Goal: Answer question/provide support

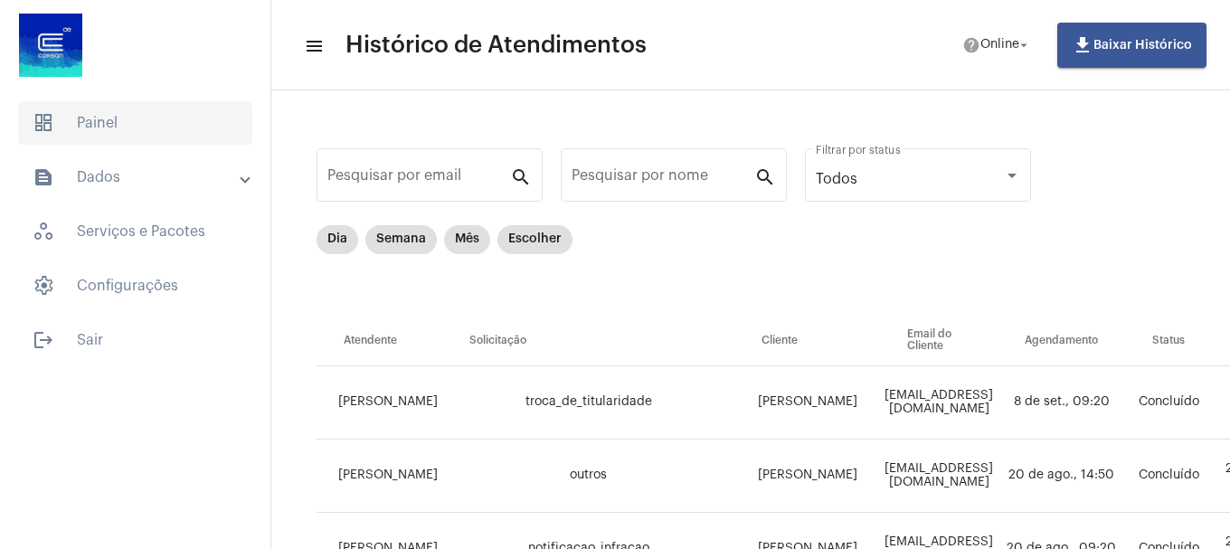
click at [142, 108] on span "dashboard Painel" at bounding box center [135, 122] width 234 height 43
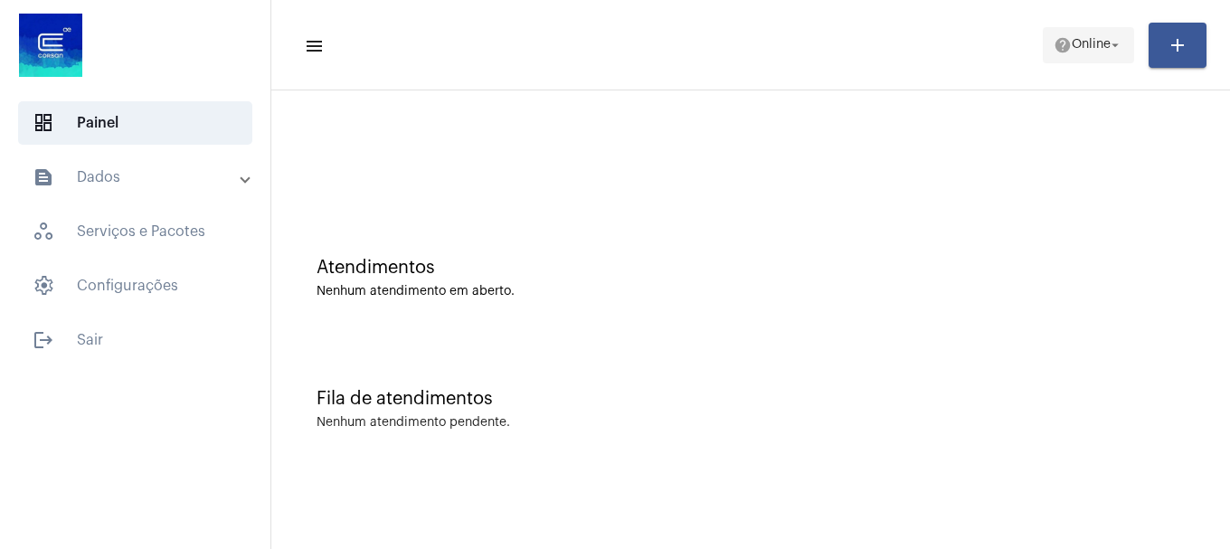
click at [1043, 58] on button "help Online arrow_drop_down" at bounding box center [1088, 45] width 91 height 36
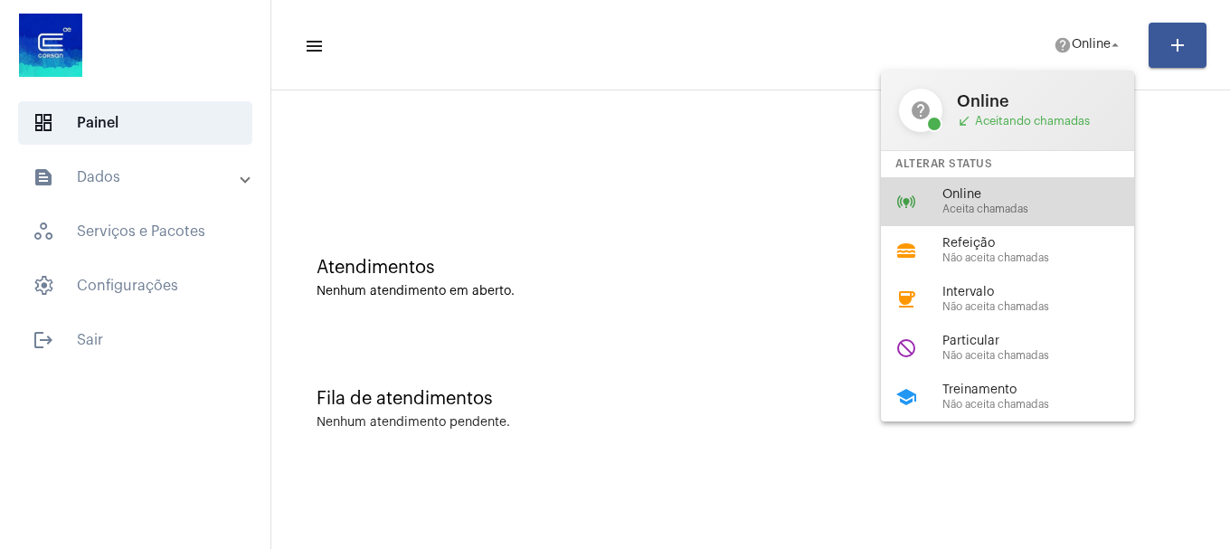
click at [1012, 185] on div "online_prediction Online Aceita chamadas" at bounding box center [1022, 201] width 282 height 49
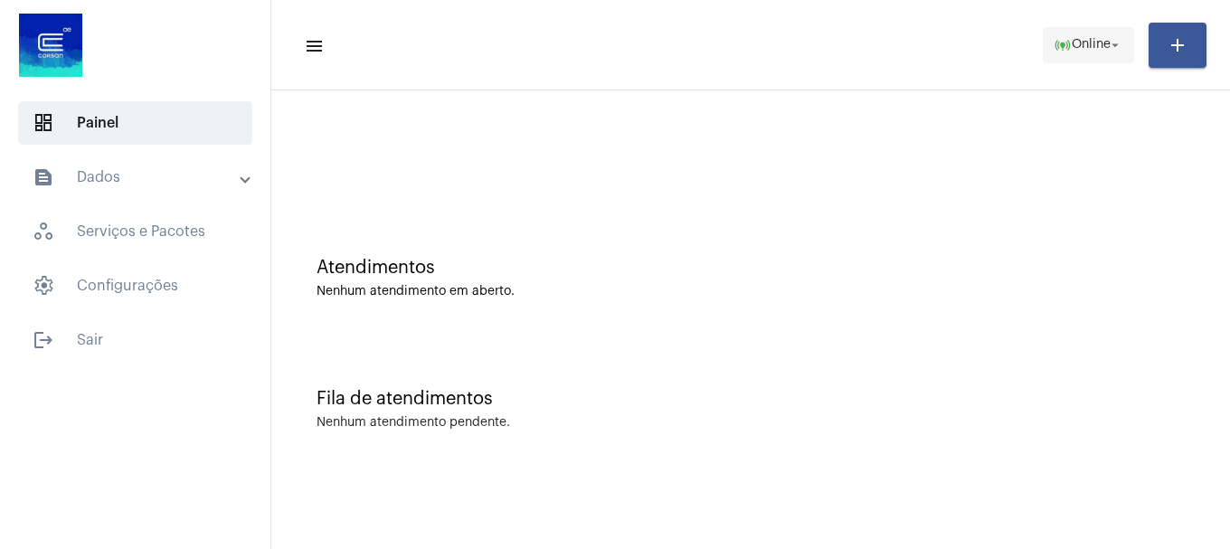
click at [1063, 57] on span "online_prediction Online arrow_drop_down" at bounding box center [1089, 44] width 70 height 33
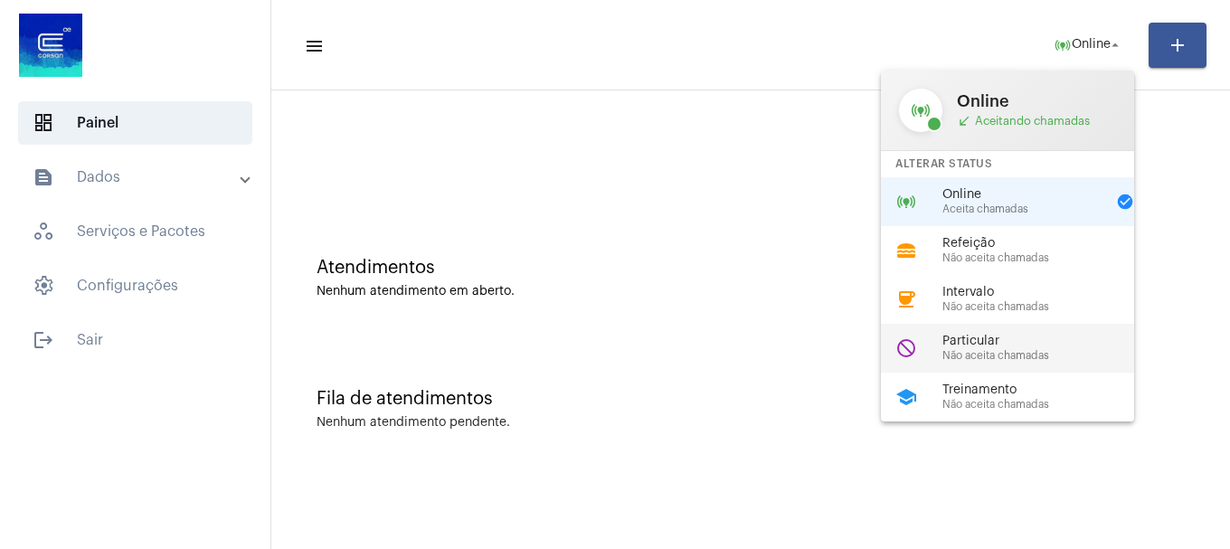
click at [988, 340] on span "Particular" at bounding box center [1046, 342] width 206 height 14
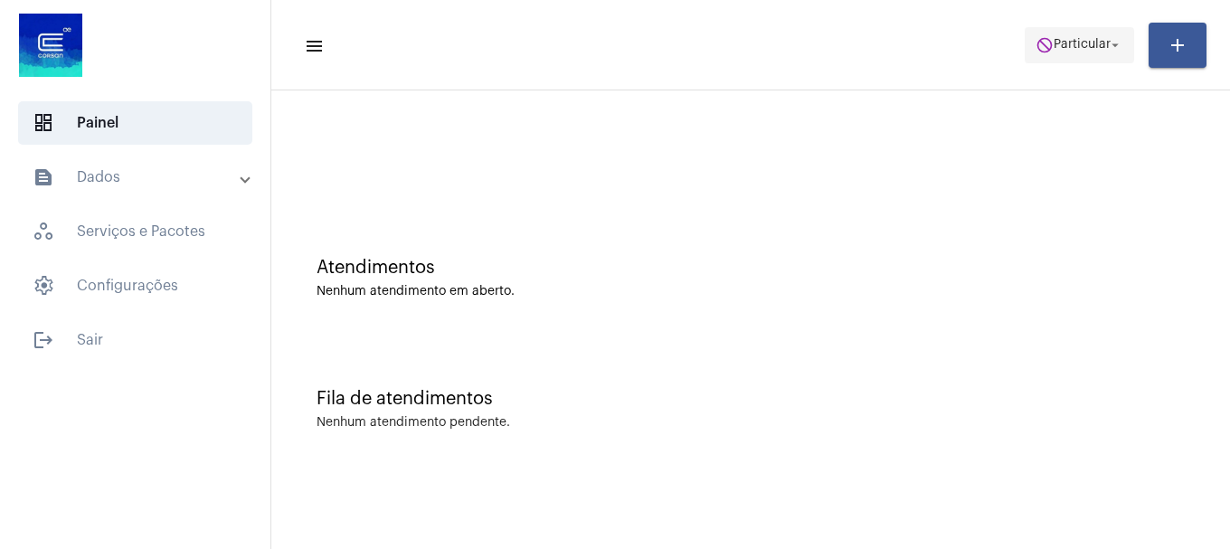
drag, startPoint x: 1055, startPoint y: 81, endPoint x: 1057, endPoint y: 60, distance: 21.8
click at [1055, 73] on mat-toolbar "menu do_not_disturb Particular arrow_drop_down add" at bounding box center [750, 45] width 959 height 90
click at [1057, 60] on span "do_not_disturb Particular arrow_drop_down" at bounding box center [1080, 44] width 88 height 33
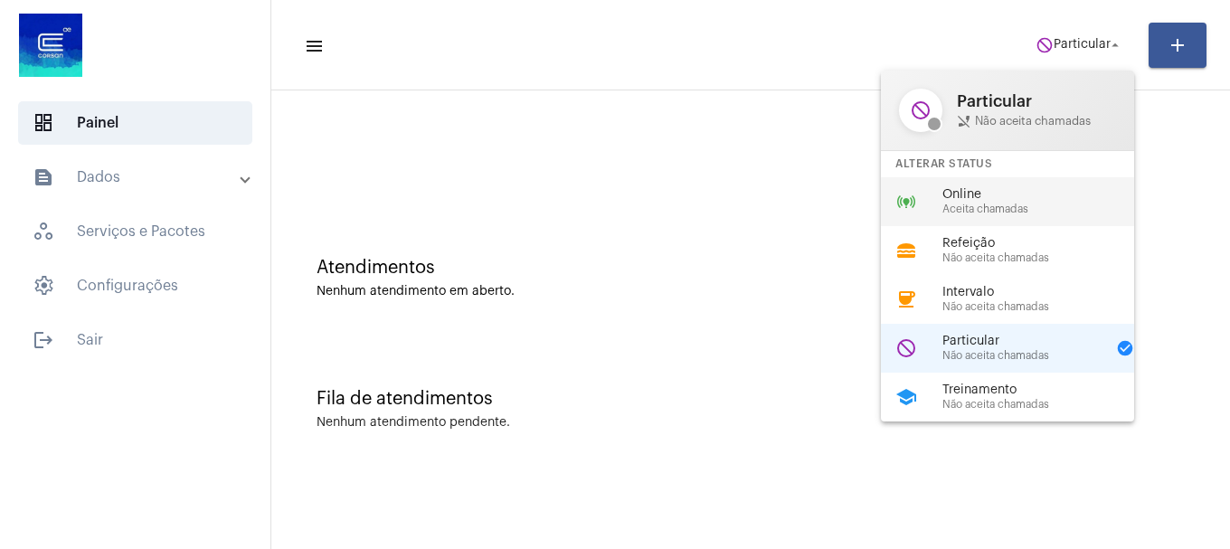
click at [986, 213] on span "Aceita chamadas" at bounding box center [1046, 210] width 206 height 12
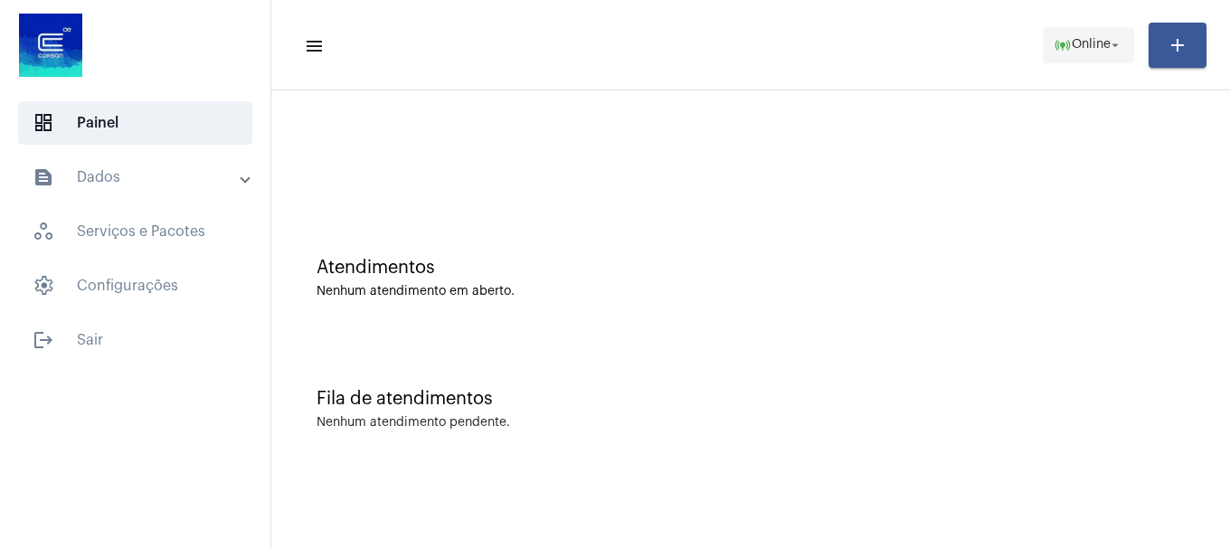
click at [1072, 50] on span "Online" at bounding box center [1091, 45] width 39 height 13
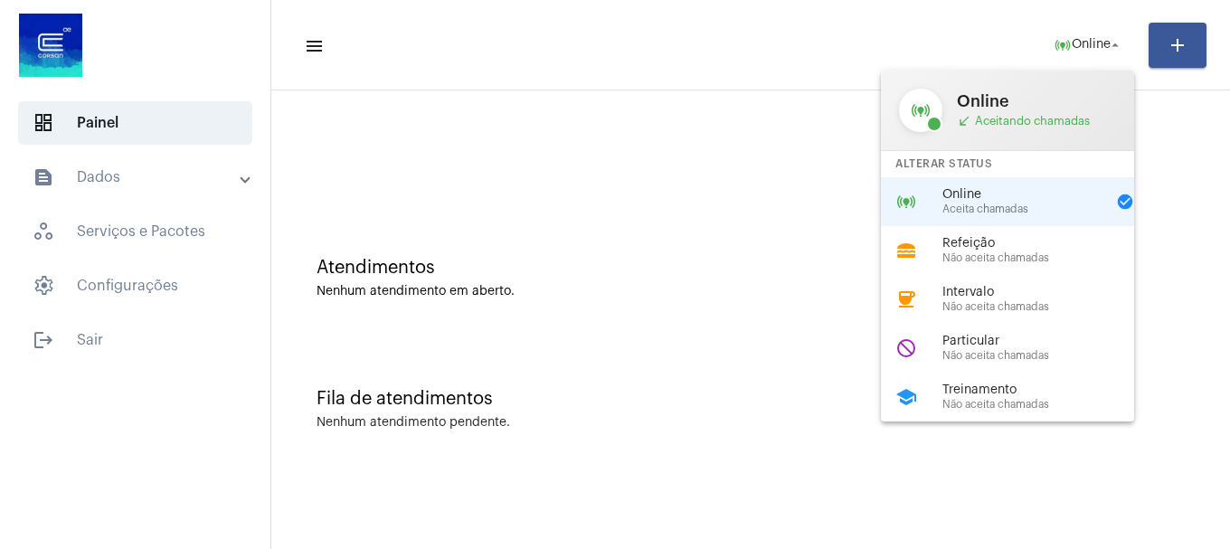
click at [763, 215] on div at bounding box center [615, 274] width 1230 height 549
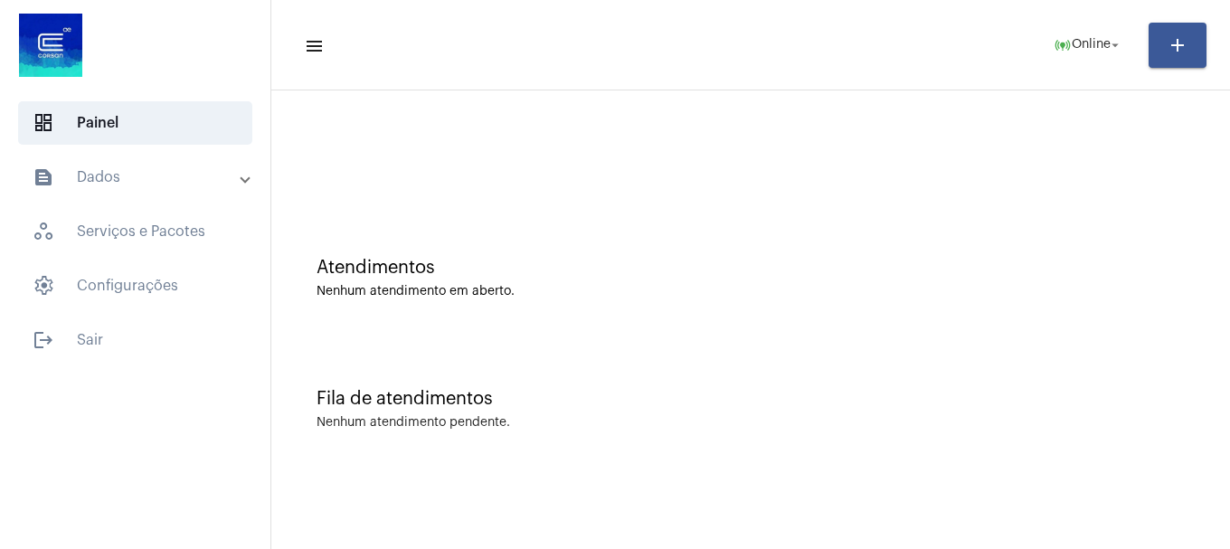
click at [825, 304] on div "Atendimentos Nenhum atendimento em aberto." at bounding box center [750, 269] width 941 height 131
click at [1102, 24] on mat-toolbar-row "menu online_prediction Online arrow_drop_down add" at bounding box center [750, 45] width 959 height 58
click at [1097, 54] on span "online_prediction Online arrow_drop_down" at bounding box center [1089, 44] width 70 height 33
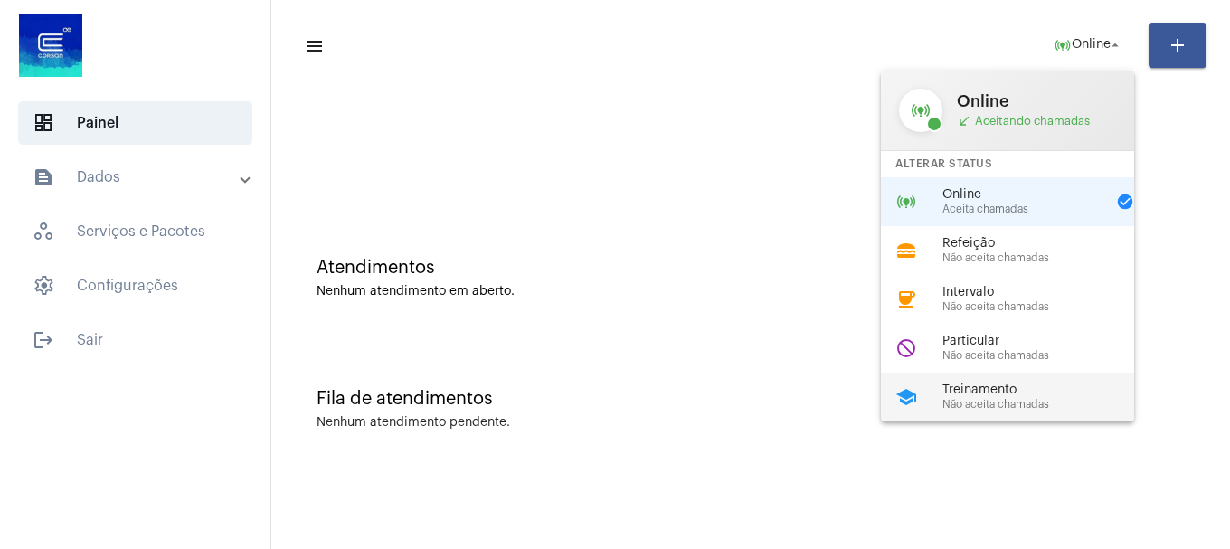
click at [973, 374] on div "school Treinamento Não aceita chamadas" at bounding box center [1022, 397] width 282 height 49
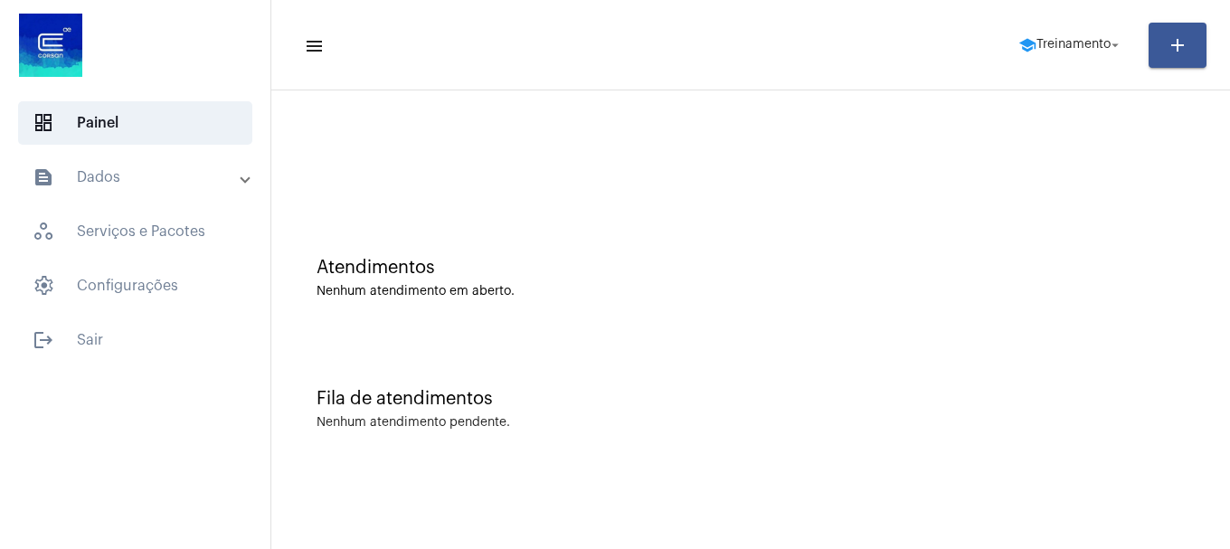
click at [1071, 67] on mat-toolbar-row "menu school Treinamento arrow_drop_down add" at bounding box center [750, 45] width 959 height 58
click at [1069, 60] on span "school Treinamento arrow_drop_down" at bounding box center [1071, 44] width 105 height 33
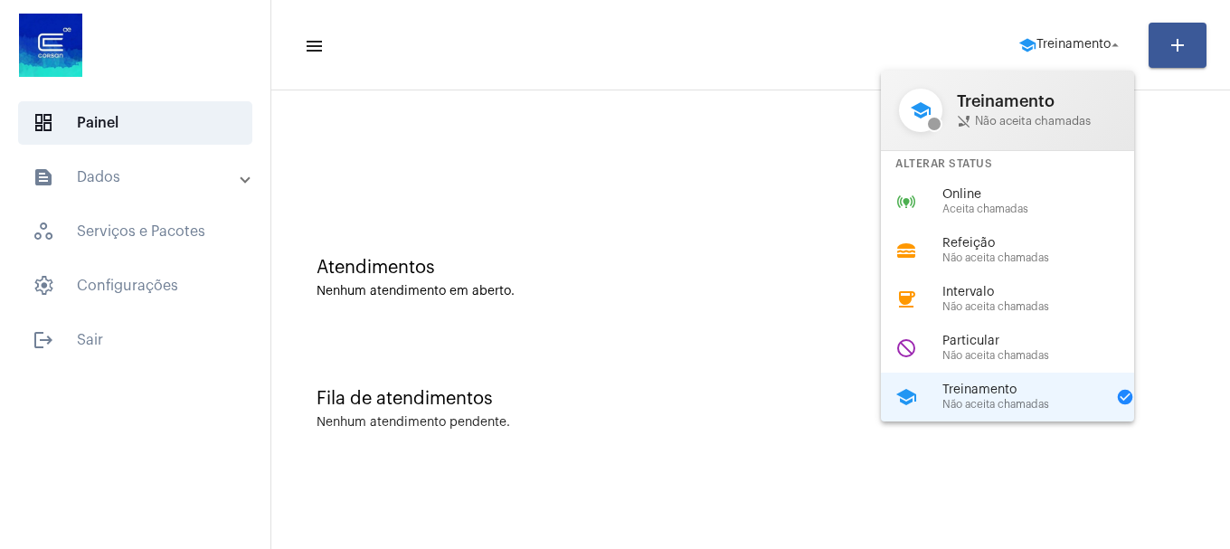
click at [1000, 188] on span "Online" at bounding box center [1046, 195] width 206 height 14
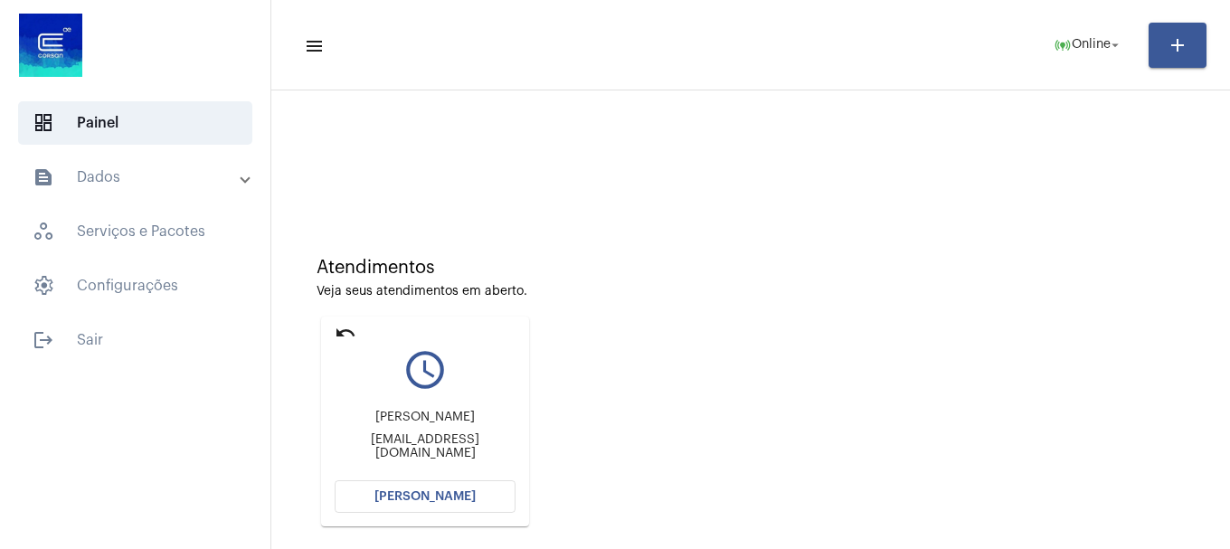
click at [439, 480] on mat-card "undo query_builder [PERSON_NAME] [PERSON_NAME][EMAIL_ADDRESS][DOMAIN_NAME] [PER…" at bounding box center [425, 422] width 208 height 210
click at [433, 492] on span "[PERSON_NAME]" at bounding box center [425, 496] width 101 height 13
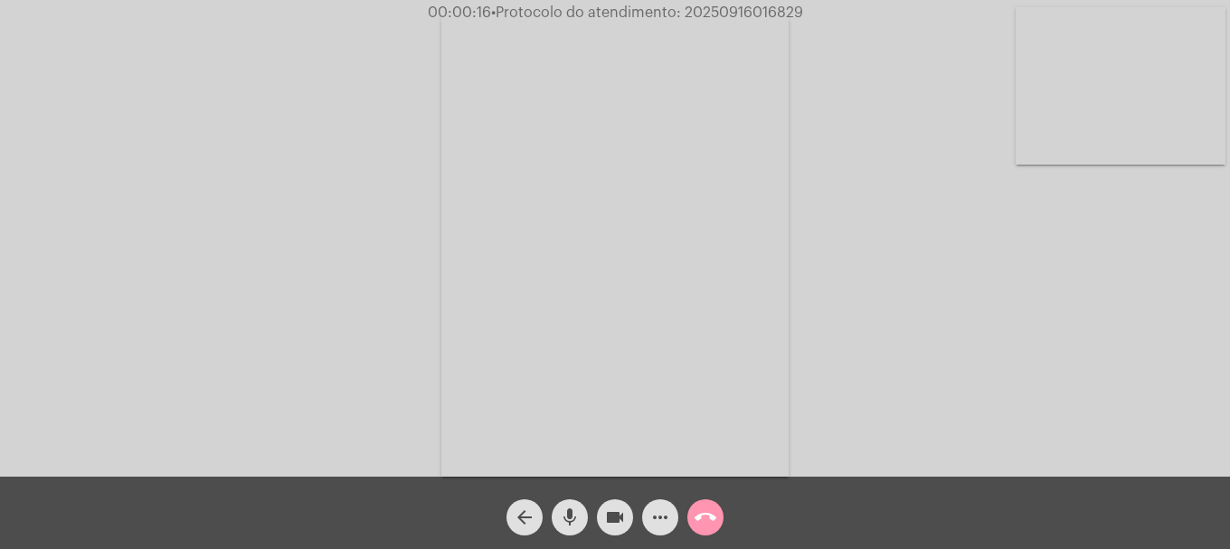
click at [564, 524] on mat-icon "mic" at bounding box center [570, 518] width 22 height 22
click at [575, 522] on mat-icon "mic_off" at bounding box center [570, 518] width 22 height 22
click at [562, 497] on div "mic" at bounding box center [569, 512] width 45 height 45
click at [565, 512] on mat-icon "mic_off" at bounding box center [570, 518] width 22 height 22
click at [565, 512] on mat-icon "mic" at bounding box center [570, 518] width 22 height 22
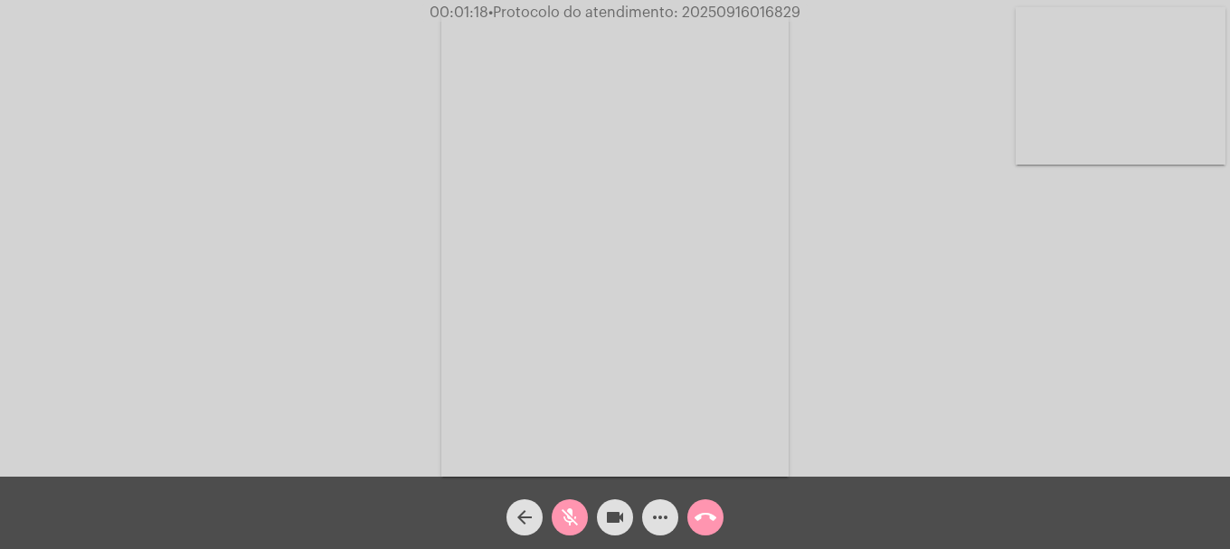
click at [565, 512] on mat-icon "mic_off" at bounding box center [570, 518] width 22 height 22
click at [575, 516] on mat-icon "mic" at bounding box center [570, 518] width 22 height 22
click at [575, 516] on mat-icon "mic_off" at bounding box center [570, 518] width 22 height 22
click at [1034, 117] on video at bounding box center [1121, 85] width 210 height 157
click at [219, 210] on video at bounding box center [240, 243] width 210 height 280
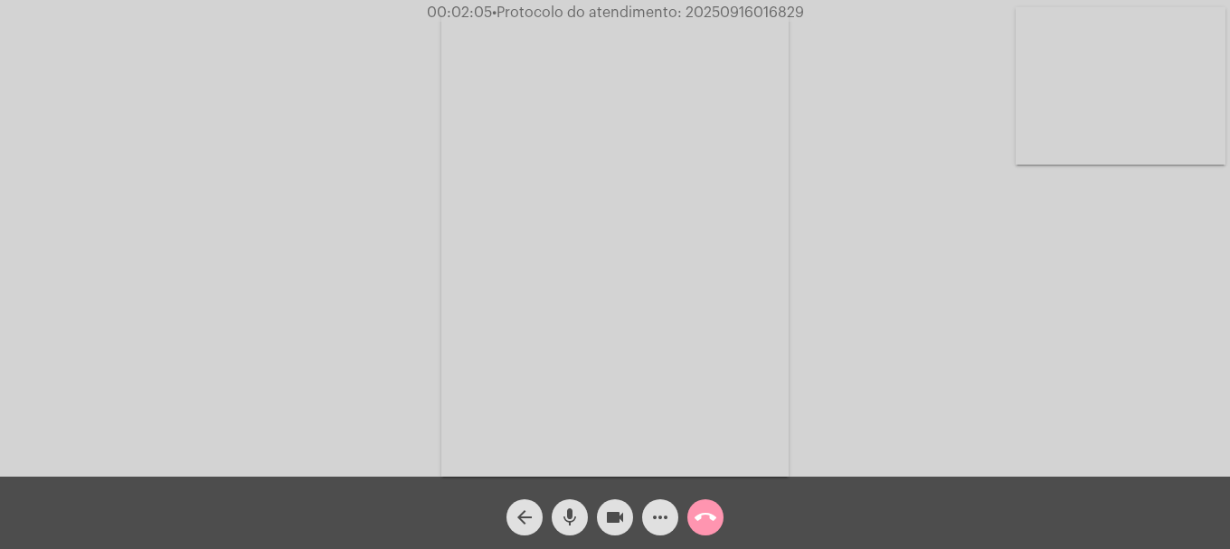
click at [1107, 138] on video at bounding box center [1121, 85] width 210 height 157
click at [572, 518] on mat-icon "mic" at bounding box center [570, 518] width 22 height 22
click at [572, 518] on mat-icon "mic_off" at bounding box center [570, 518] width 22 height 22
click at [574, 501] on span "mic" at bounding box center [570, 517] width 22 height 36
click at [559, 517] on button "mic_off" at bounding box center [570, 517] width 36 height 36
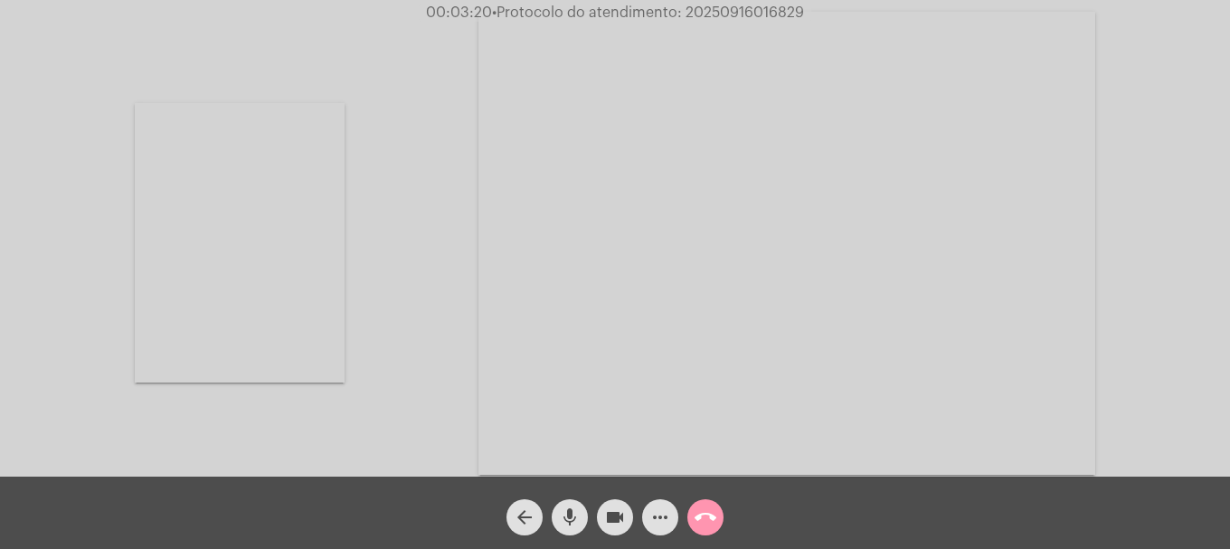
click at [565, 525] on mat-icon "mic" at bounding box center [570, 518] width 22 height 22
click at [565, 525] on mat-icon "mic_off" at bounding box center [570, 518] width 22 height 22
click at [315, 228] on video at bounding box center [240, 243] width 210 height 280
click at [581, 526] on button "mic" at bounding box center [570, 517] width 36 height 36
click at [581, 526] on button "mic_off" at bounding box center [570, 517] width 36 height 36
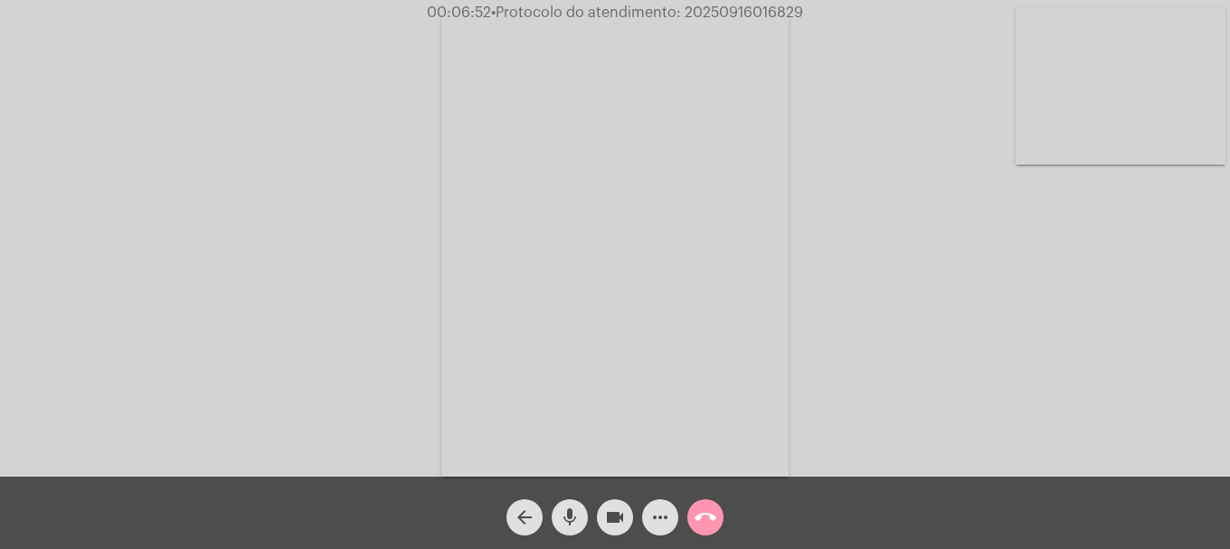
click at [690, 10] on span "• Protocolo do atendimento: 20250916016829" at bounding box center [647, 12] width 312 height 14
drag, startPoint x: 690, startPoint y: 10, endPoint x: 375, endPoint y: 141, distance: 341.9
click at [375, 141] on div "Acessando Câmera e Microfone..." at bounding box center [615, 243] width 1227 height 477
drag, startPoint x: 713, startPoint y: 6, endPoint x: 865, endPoint y: 5, distance: 152.0
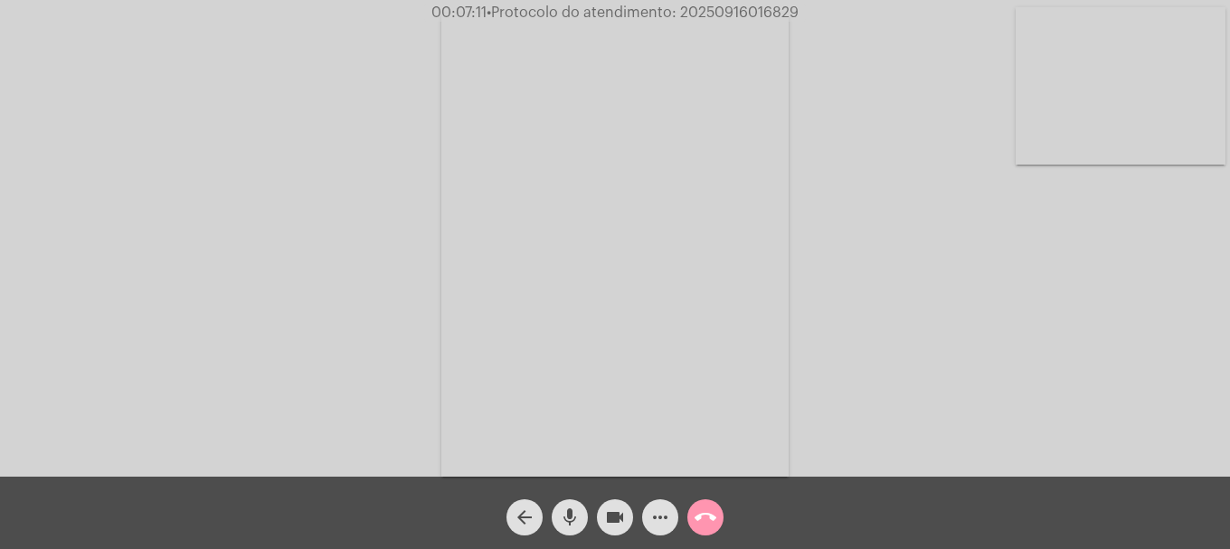
click at [865, 5] on div "00:07:11 • Protocolo do atendimento: 20250916016829" at bounding box center [615, 13] width 1230 height 16
click at [857, 5] on div "00:07:14 • Protocolo do atendimento: 20250916016829" at bounding box center [615, 13] width 1230 height 16
click at [698, 519] on mat-icon "call_end" at bounding box center [706, 518] width 22 height 22
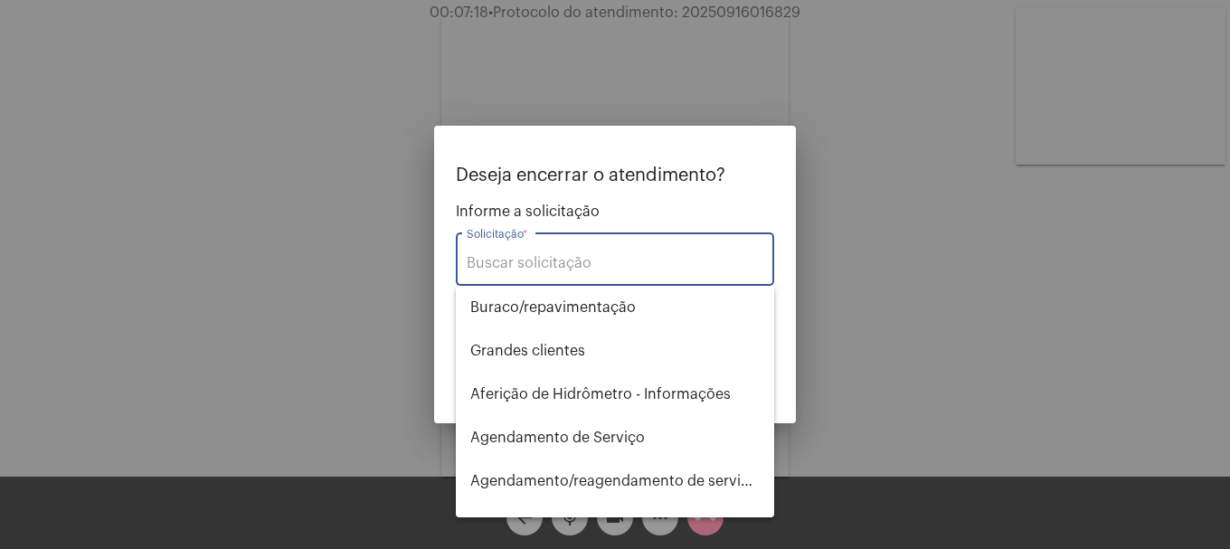
click at [654, 272] on div "Solicitação *" at bounding box center [615, 257] width 297 height 57
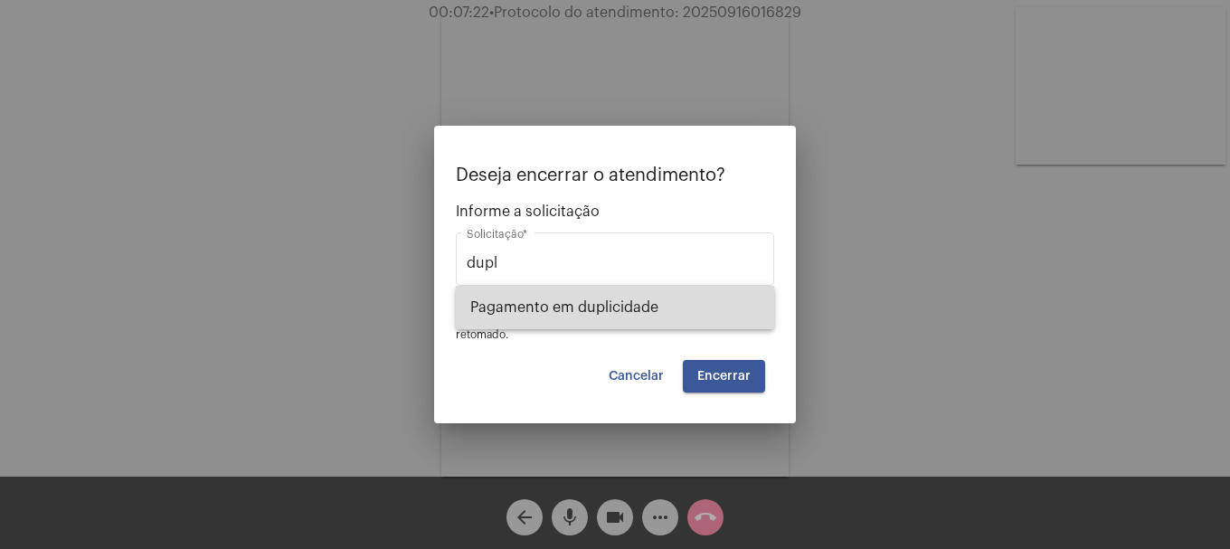
click at [646, 294] on span "Pagamento em duplicidade" at bounding box center [615, 307] width 290 height 43
type input "Pagamento em duplicidade"
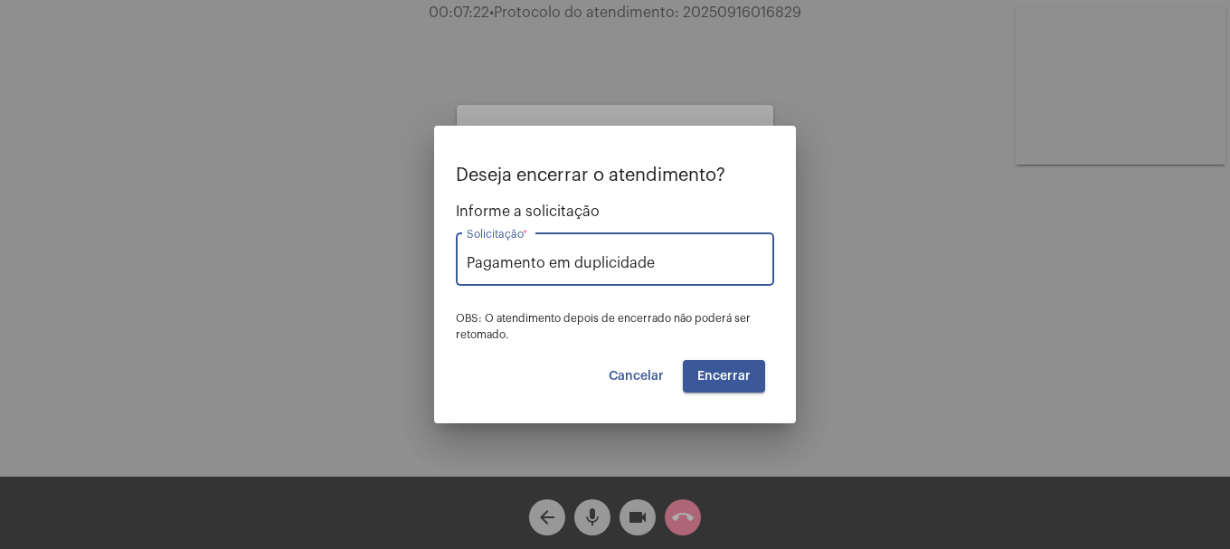
click at [706, 362] on button "Encerrar" at bounding box center [724, 376] width 82 height 33
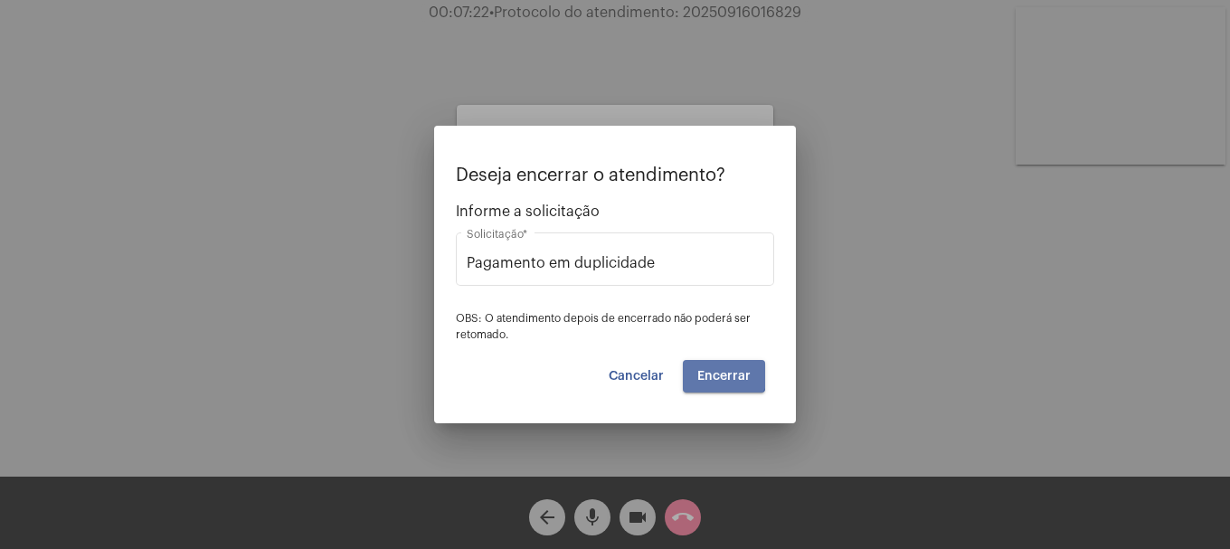
click at [706, 362] on button "Encerrar" at bounding box center [724, 376] width 82 height 33
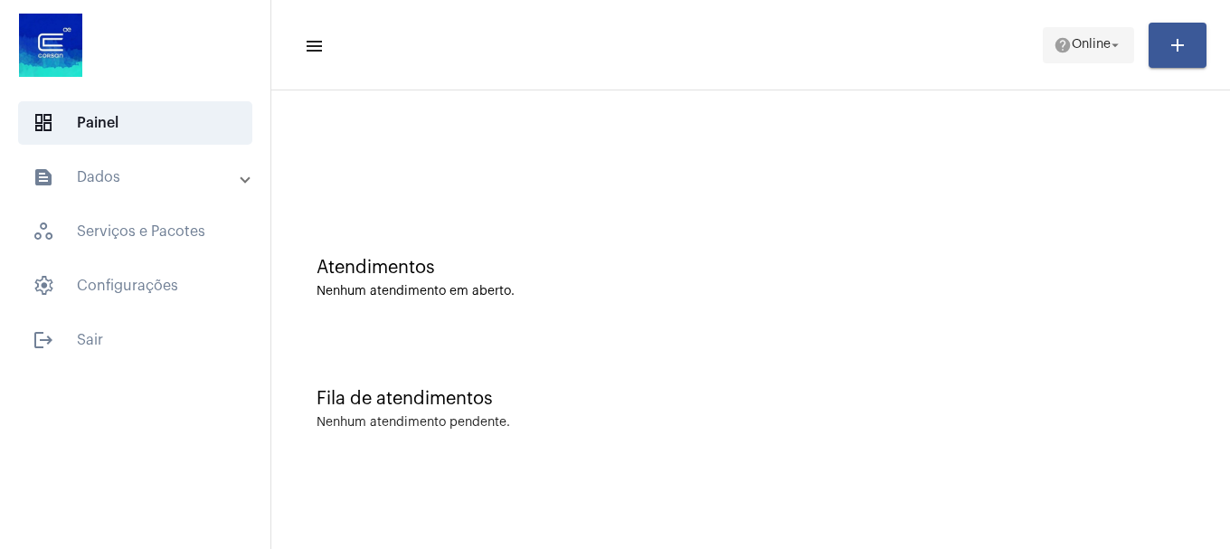
click at [1082, 48] on span "Online" at bounding box center [1091, 45] width 39 height 13
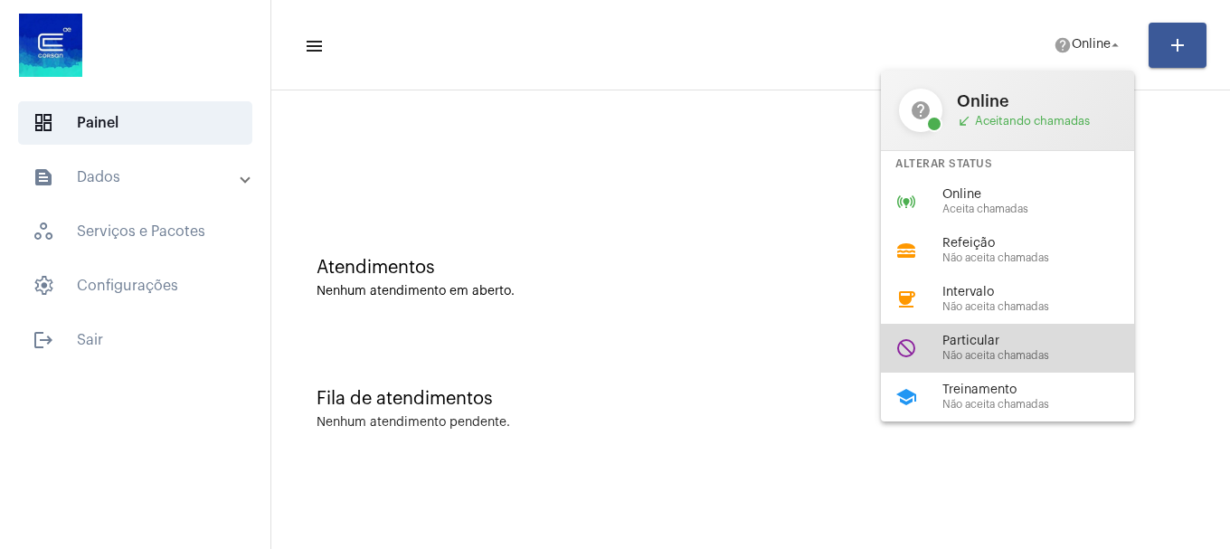
click at [941, 350] on div "do_not_disturb Particular Não aceita chamadas" at bounding box center [1022, 348] width 282 height 49
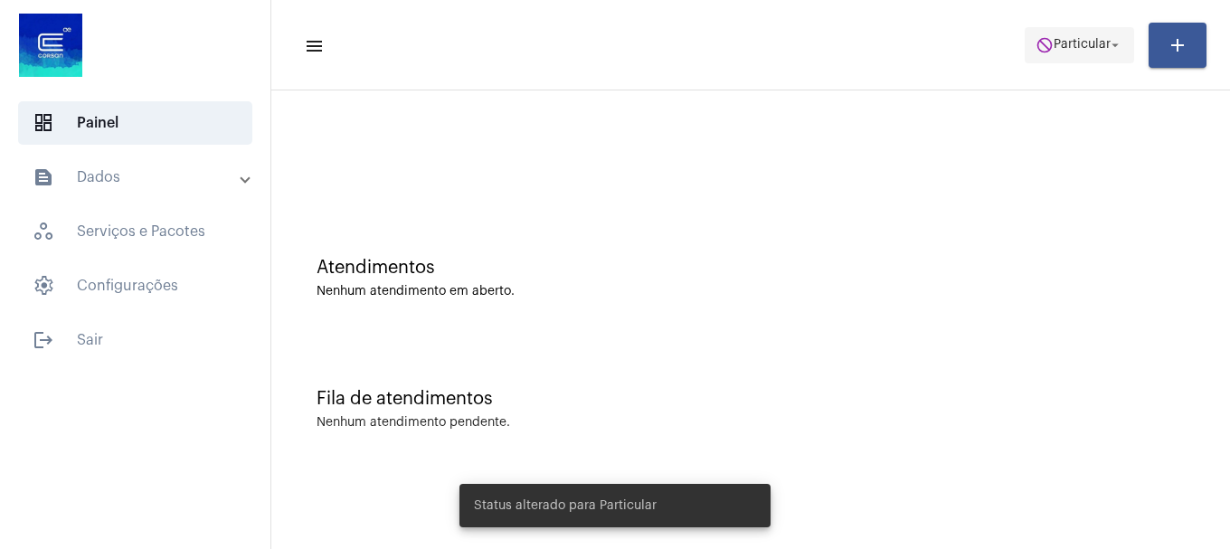
click at [1065, 54] on span "do_not_disturb Particular arrow_drop_down" at bounding box center [1080, 44] width 88 height 33
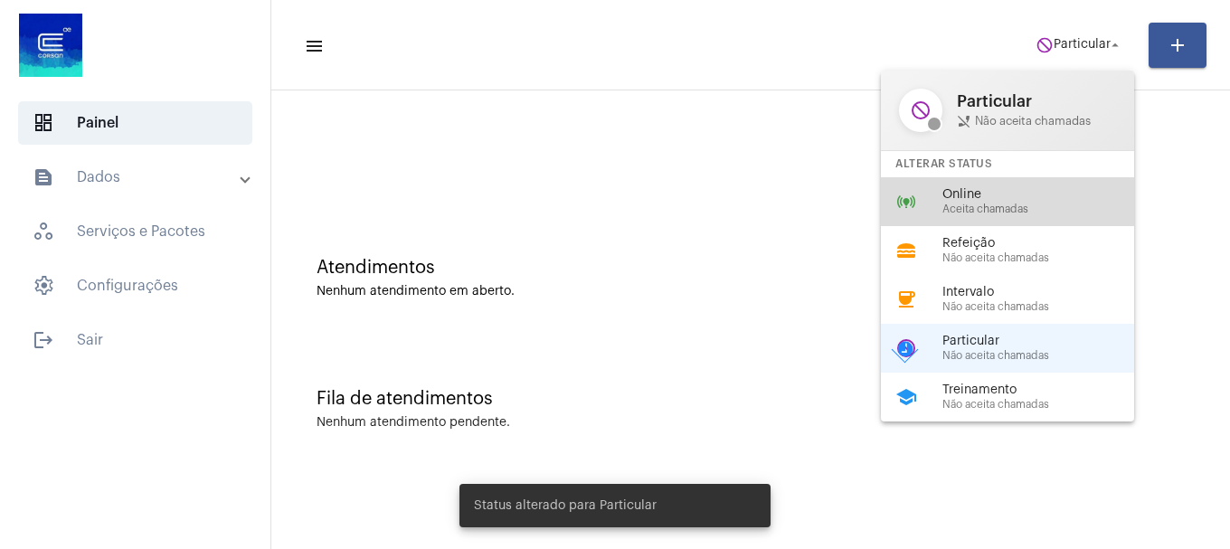
click at [1028, 220] on div "online_prediction Online Aceita chamadas" at bounding box center [1022, 201] width 282 height 49
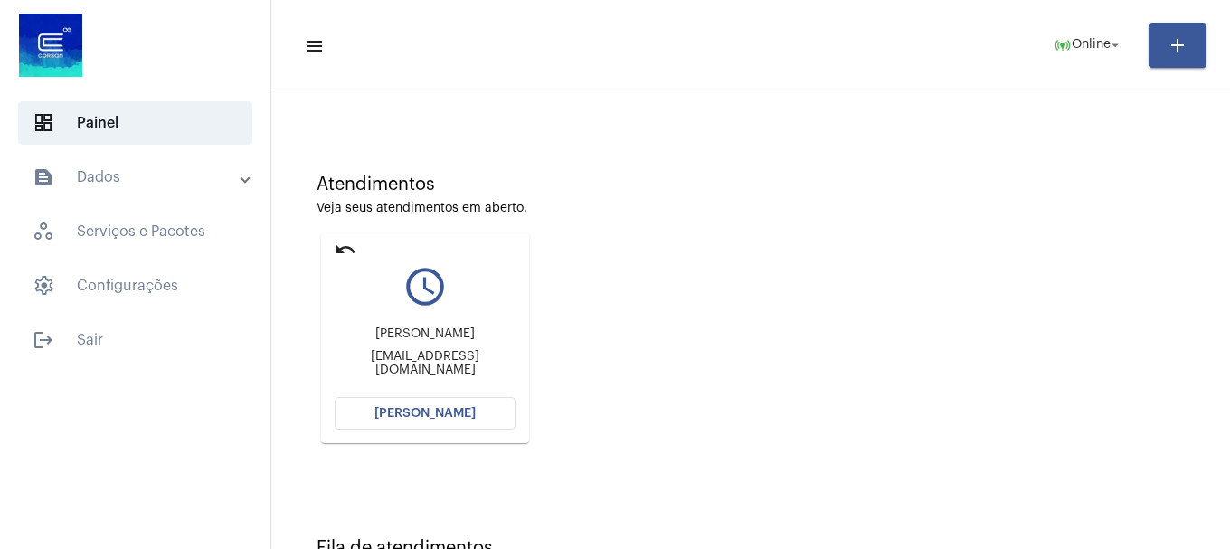
scroll to position [158, 0]
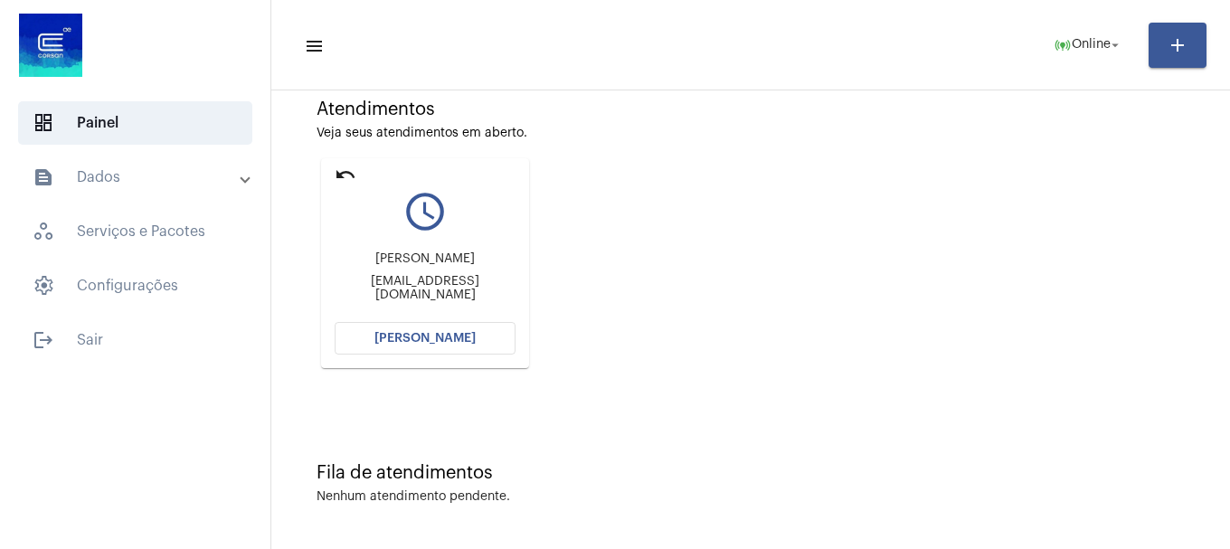
drag, startPoint x: 504, startPoint y: 318, endPoint x: 485, endPoint y: 332, distance: 23.3
click at [494, 327] on mat-card "undo query_builder [PERSON_NAME] [EMAIL_ADDRESS][DOMAIN_NAME] [PERSON_NAME]" at bounding box center [425, 263] width 208 height 210
click at [481, 334] on button "[PERSON_NAME]" at bounding box center [425, 338] width 181 height 33
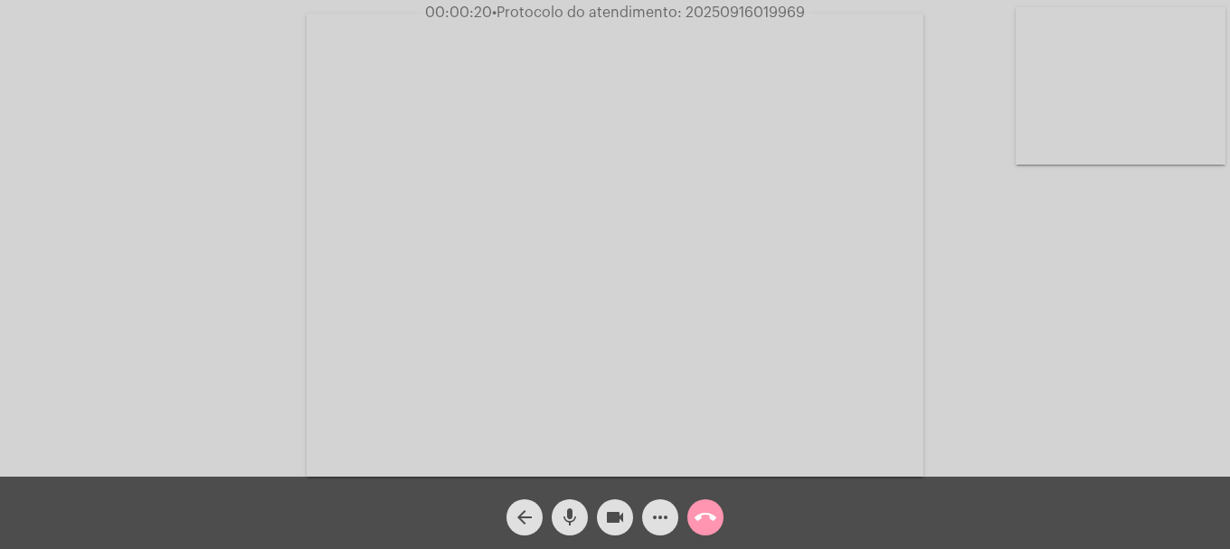
click at [579, 528] on mat-icon "mic" at bounding box center [570, 518] width 22 height 22
click at [579, 528] on mat-icon "mic_off" at bounding box center [570, 518] width 22 height 22
click at [579, 528] on mat-icon "mic" at bounding box center [570, 518] width 22 height 22
click at [579, 528] on mat-icon "mic_off" at bounding box center [570, 518] width 22 height 22
drag, startPoint x: 1066, startPoint y: 132, endPoint x: 845, endPoint y: 253, distance: 251.9
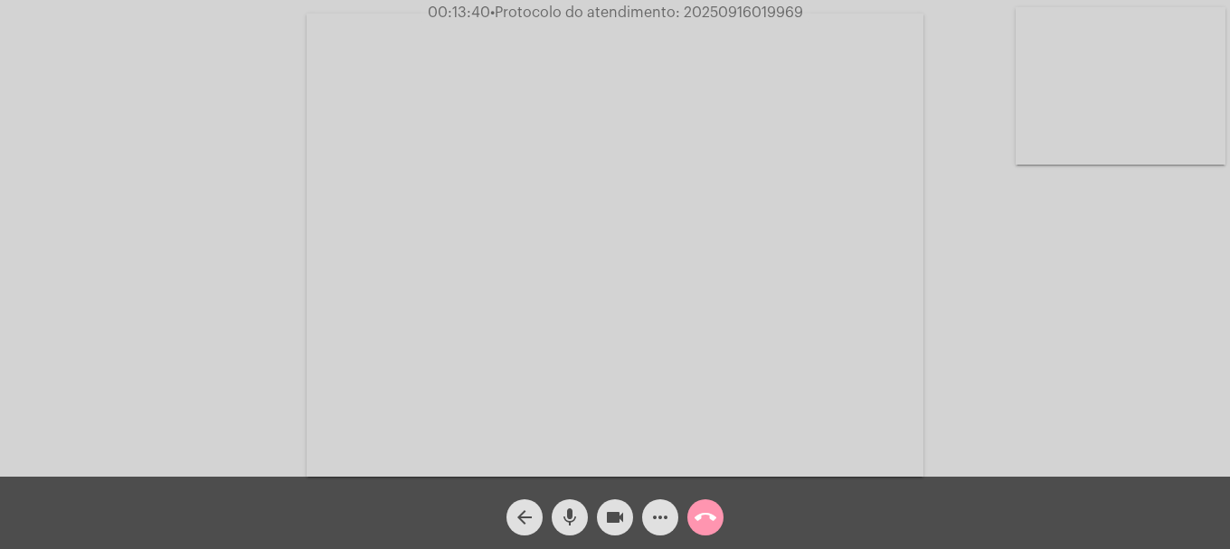
click at [1064, 133] on video at bounding box center [1121, 85] width 210 height 157
click at [726, 5] on span "00:15:28 • Protocolo do atendimento: 20250916019969" at bounding box center [615, 13] width 387 height 18
click at [721, 7] on span "• Protocolo do atendimento: 20250916019969" at bounding box center [645, 12] width 313 height 14
copy span "20250916019969"
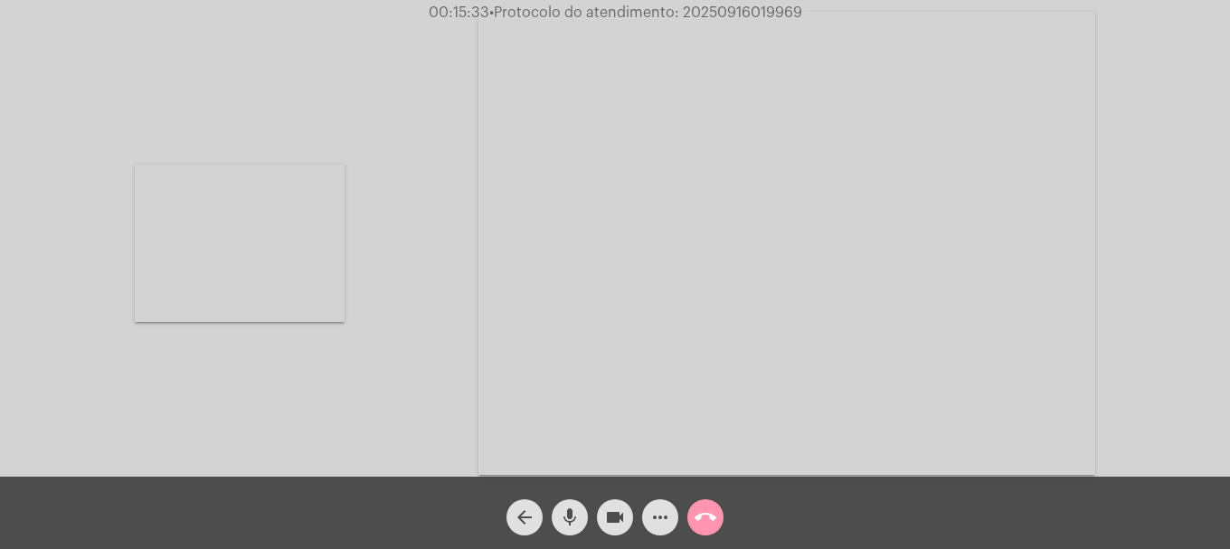
click at [711, 513] on mat-icon "call_end" at bounding box center [706, 518] width 22 height 22
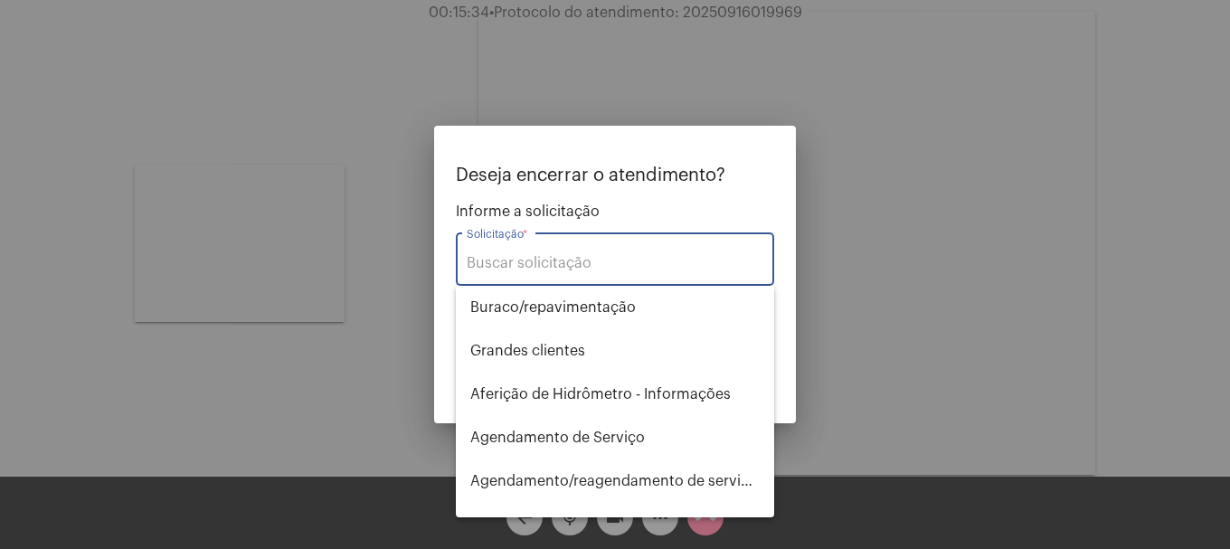
click at [649, 258] on input "Solicitação *" at bounding box center [615, 263] width 297 height 16
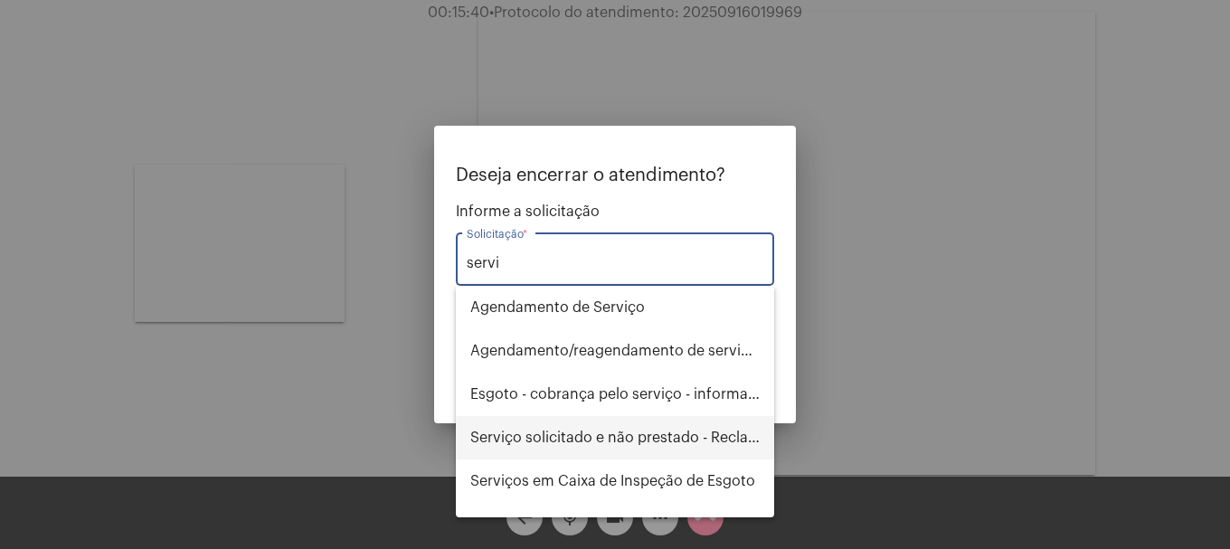
click at [621, 437] on span "Serviço solicitado e não prestado - Reclamação" at bounding box center [615, 437] width 290 height 43
type input "Serviço solicitado e não prestado - Reclamação"
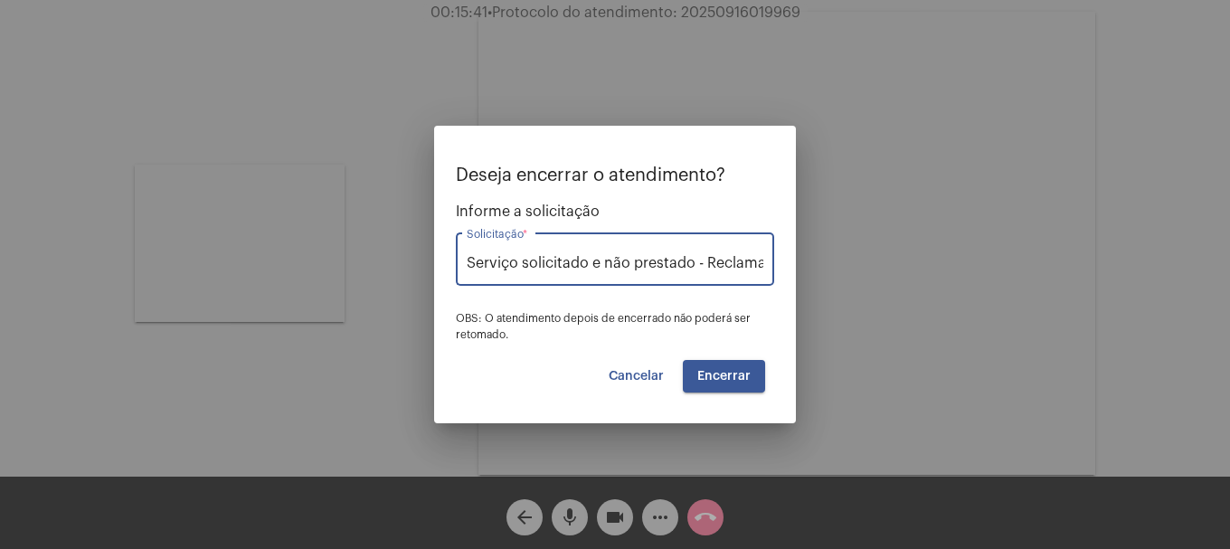
scroll to position [0, 24]
click at [745, 371] on span "Encerrar" at bounding box center [724, 376] width 53 height 13
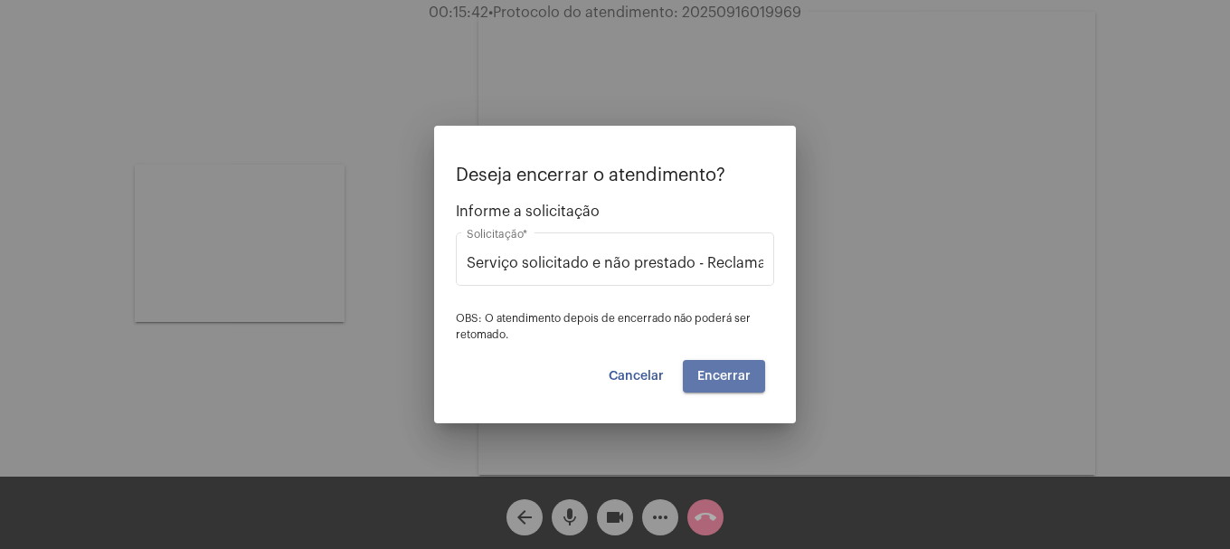
click at [745, 371] on span "Encerrar" at bounding box center [724, 376] width 53 height 13
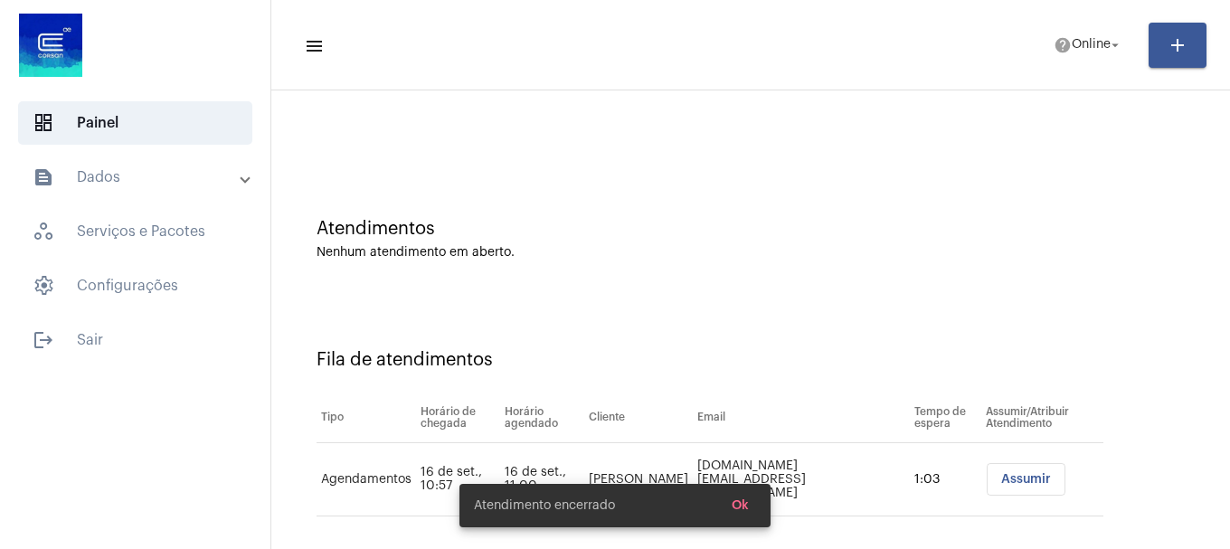
scroll to position [55, 0]
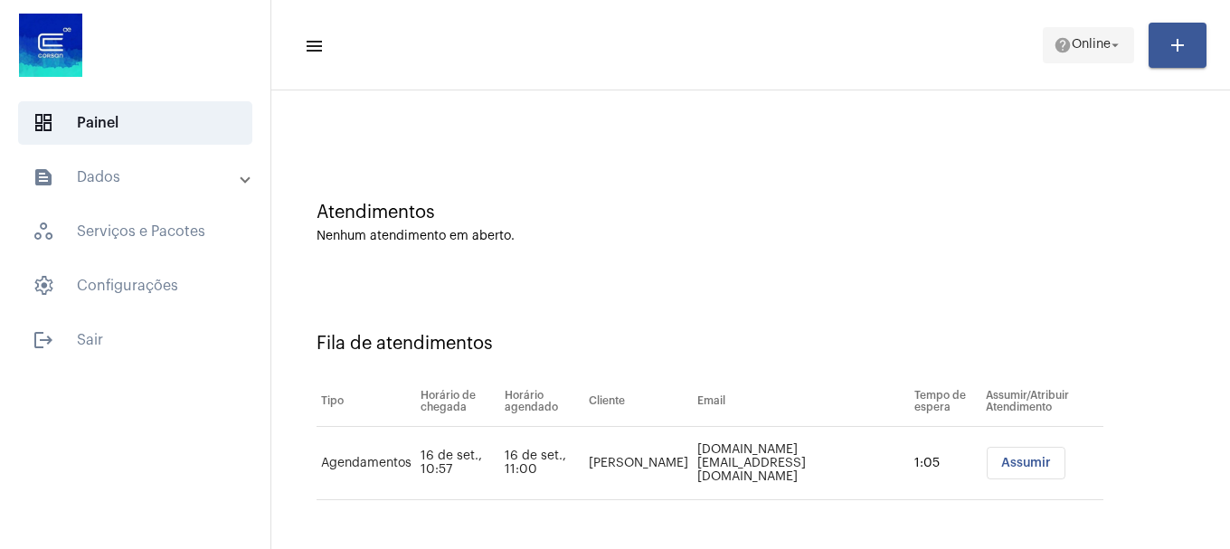
click at [1079, 48] on span "Online" at bounding box center [1091, 45] width 39 height 13
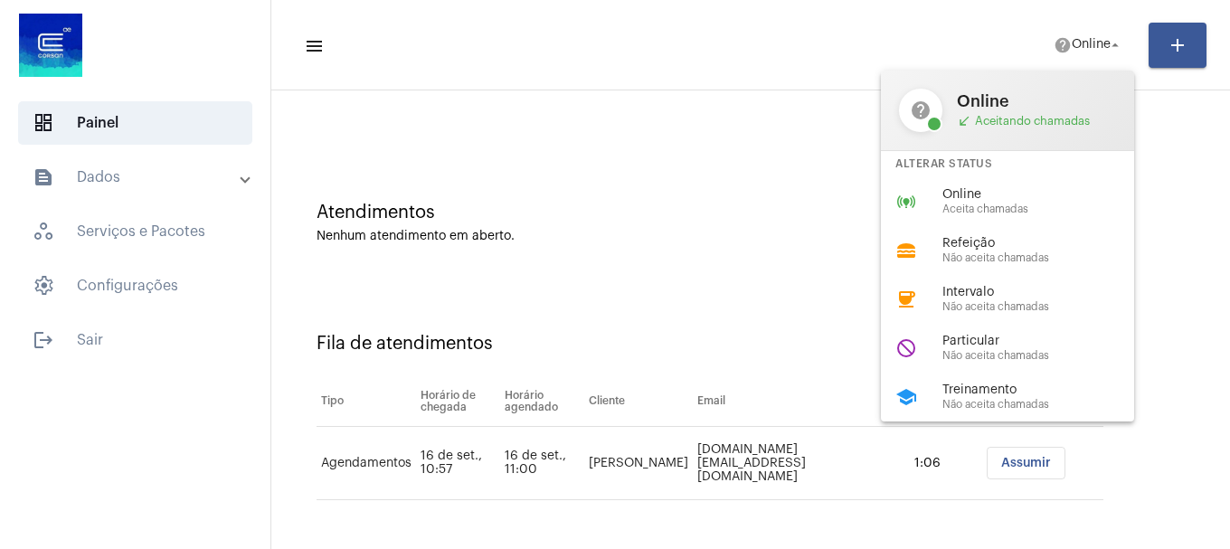
click at [525, 62] on div at bounding box center [615, 274] width 1230 height 549
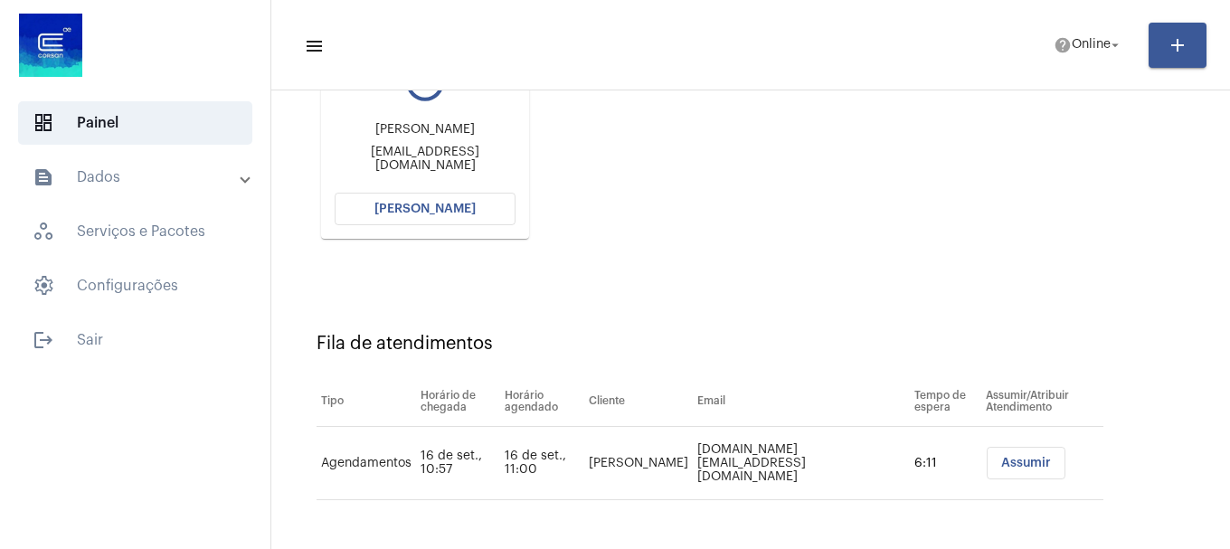
scroll to position [197, 0]
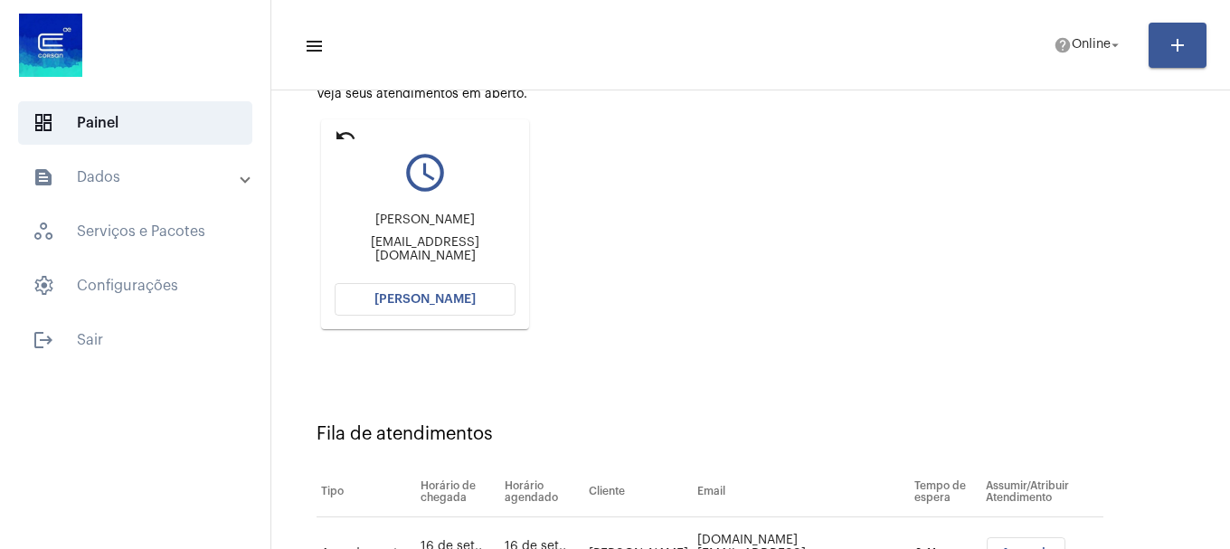
click at [431, 290] on button "[PERSON_NAME]" at bounding box center [425, 299] width 181 height 33
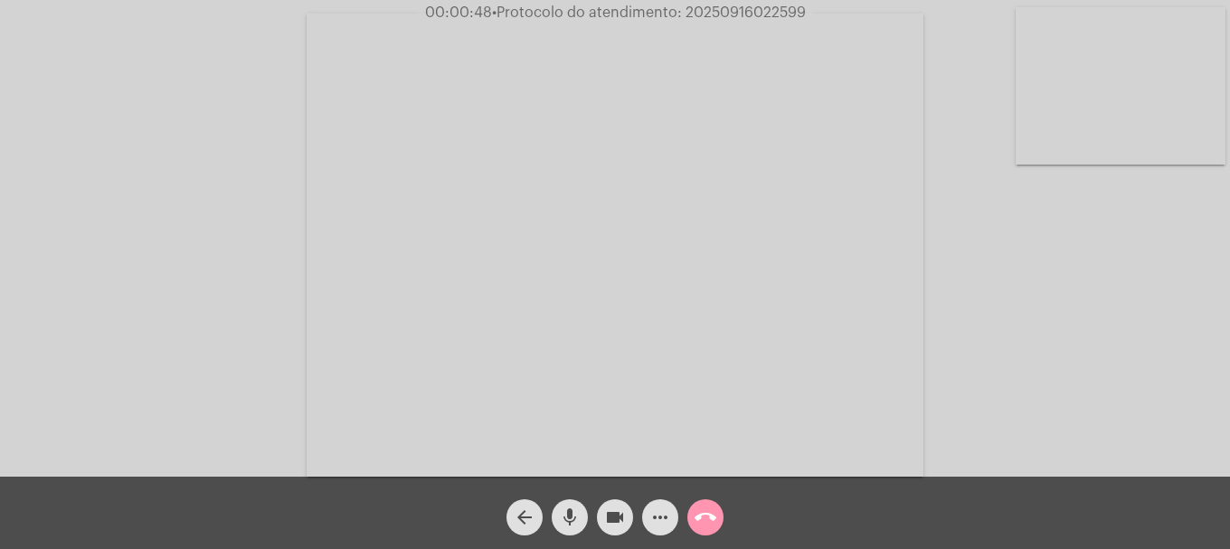
click at [654, 525] on mat-icon "more_horiz" at bounding box center [661, 518] width 22 height 22
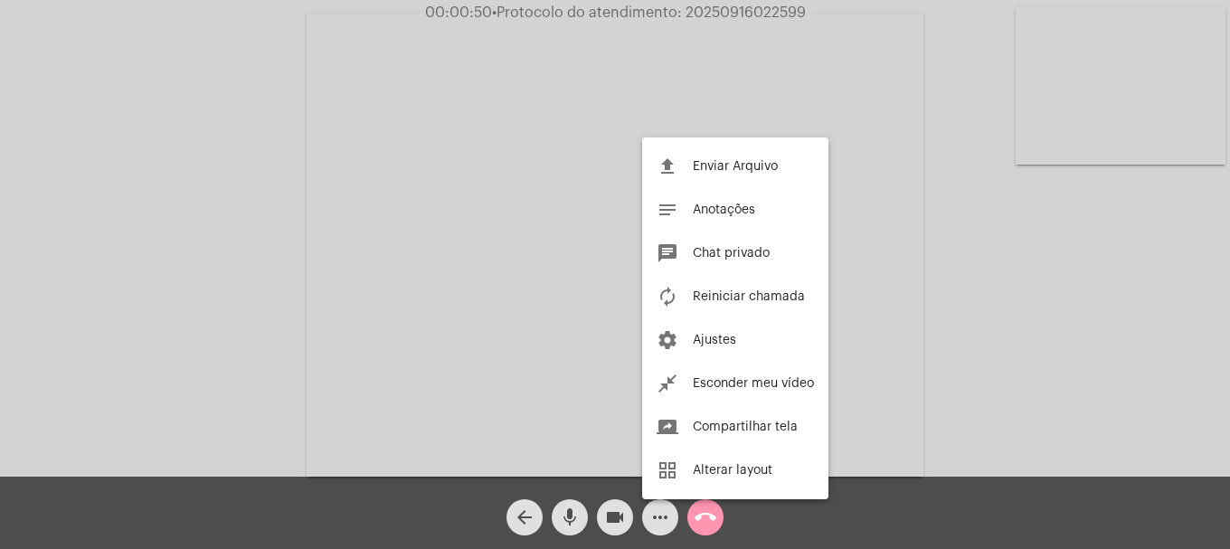
drag, startPoint x: 0, startPoint y: 255, endPoint x: 387, endPoint y: 546, distance: 484.0
click at [3, 256] on div at bounding box center [615, 274] width 1230 height 549
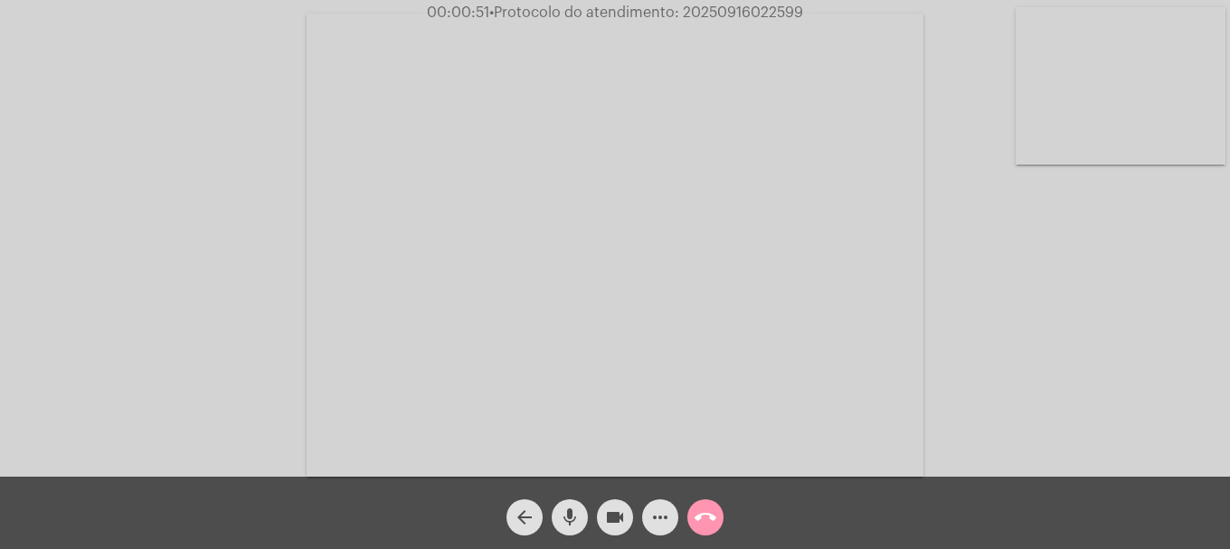
click at [556, 531] on div "mic" at bounding box center [569, 512] width 45 height 45
click at [541, 517] on button "arrow_back" at bounding box center [525, 517] width 36 height 36
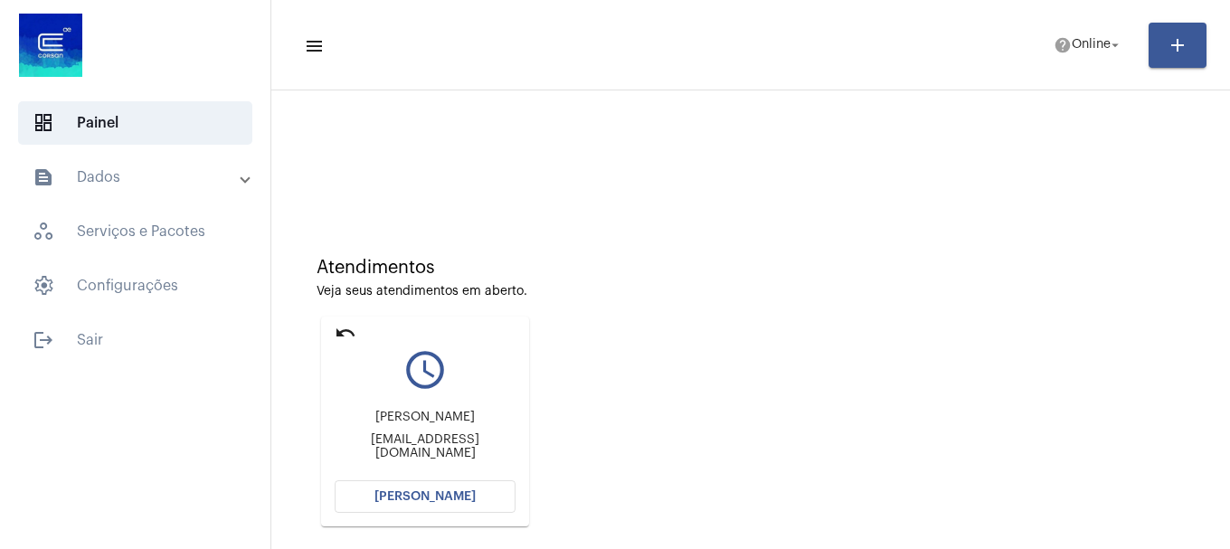
click at [426, 490] on span "[PERSON_NAME]" at bounding box center [425, 496] width 101 height 13
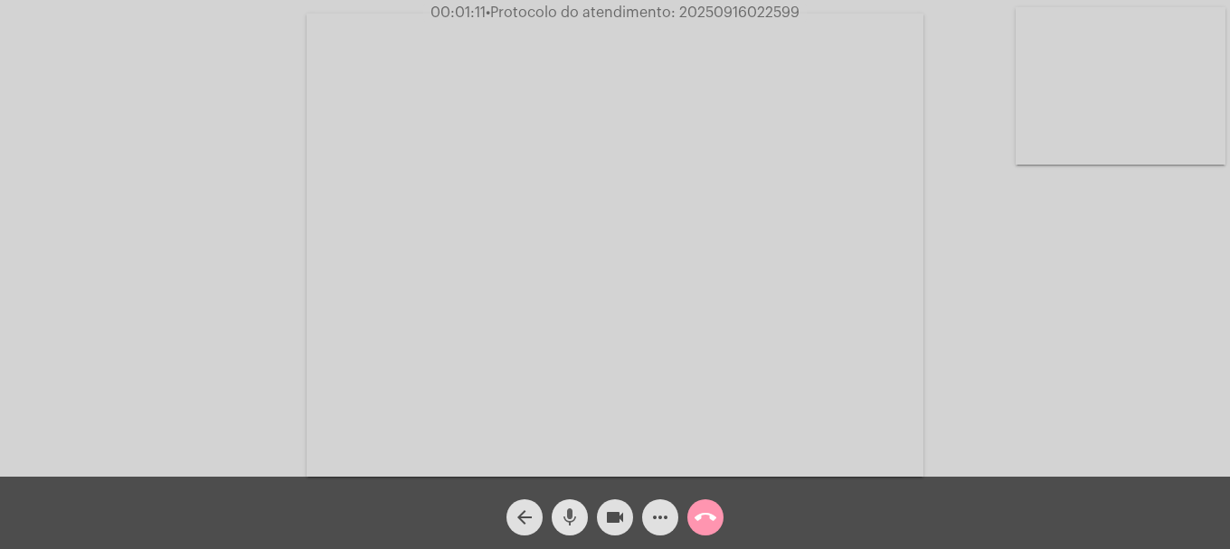
click at [570, 510] on mat-icon "mic" at bounding box center [570, 518] width 22 height 22
click at [566, 530] on span "mic_off" at bounding box center [570, 517] width 22 height 36
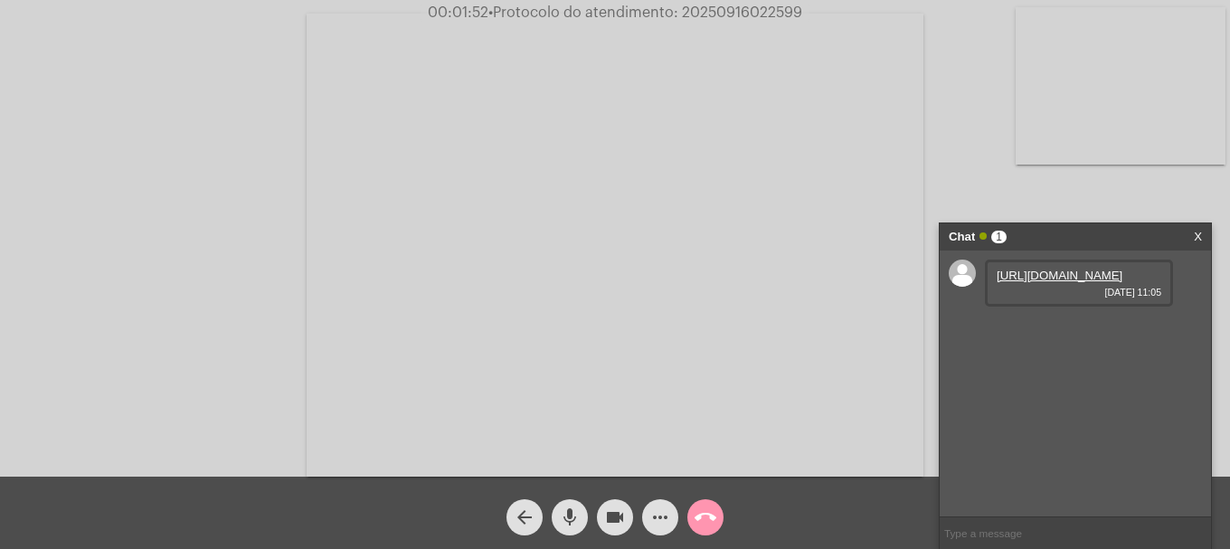
click at [1005, 298] on span "[DATE] 11:05" at bounding box center [1079, 292] width 165 height 11
click at [1014, 282] on link "[URL][DOMAIN_NAME]" at bounding box center [1060, 276] width 126 height 14
click at [553, 509] on button "mic" at bounding box center [570, 517] width 36 height 36
click at [580, 512] on mat-icon "mic_off" at bounding box center [570, 518] width 22 height 22
click at [991, 535] on input "text" at bounding box center [1075, 534] width 271 height 32
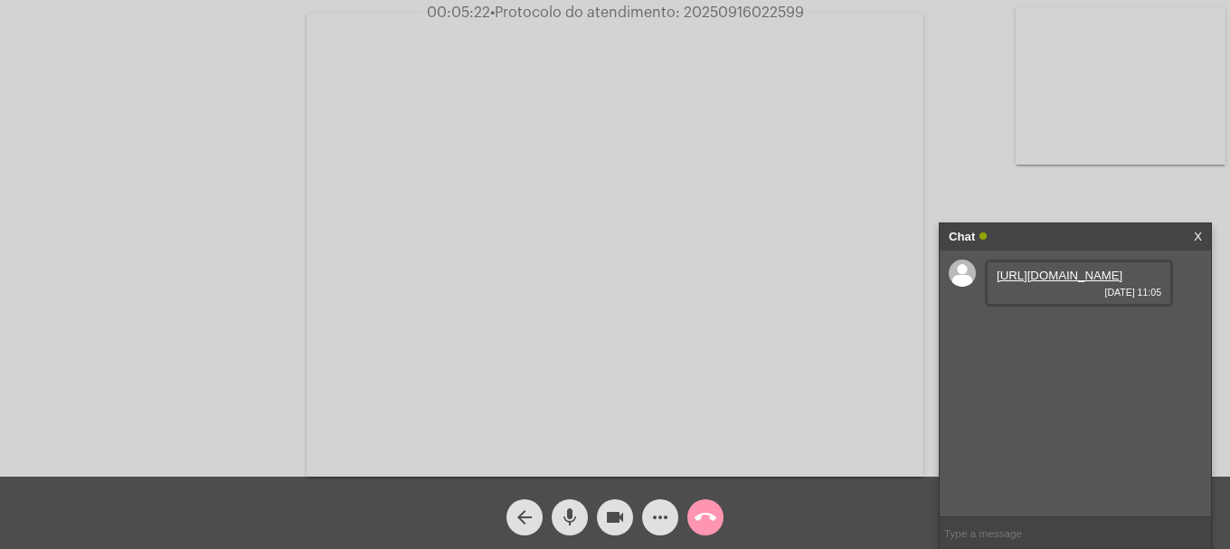
paste input "92.802.784/0001-90"
type input "92.802.784/0001-90"
click at [647, 512] on button "more_horiz" at bounding box center [660, 517] width 36 height 36
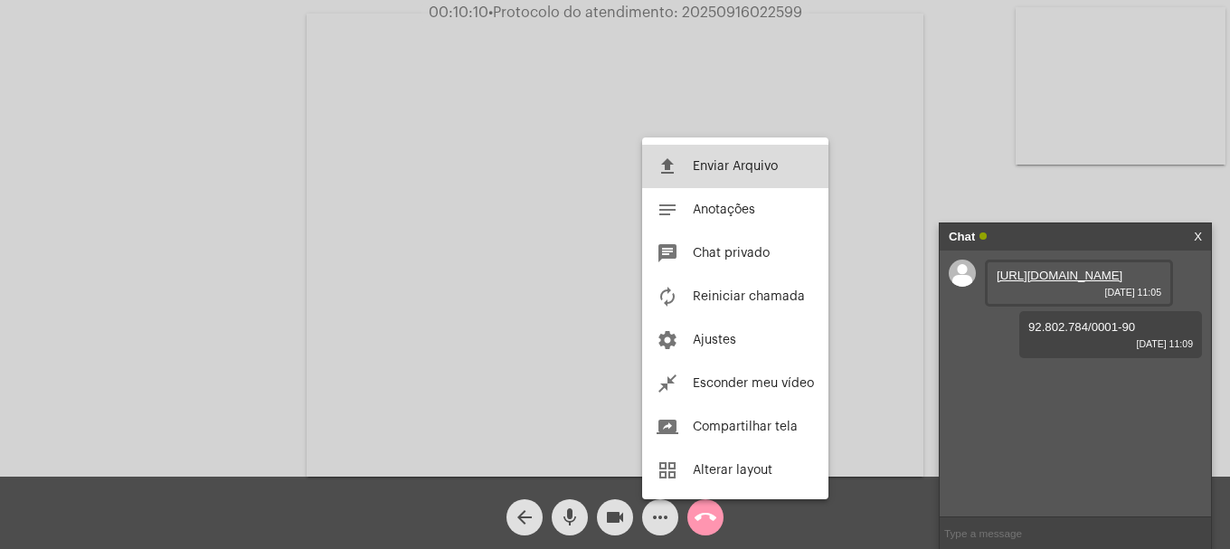
click at [741, 176] on button "file_upload Enviar Arquivo" at bounding box center [735, 166] width 186 height 43
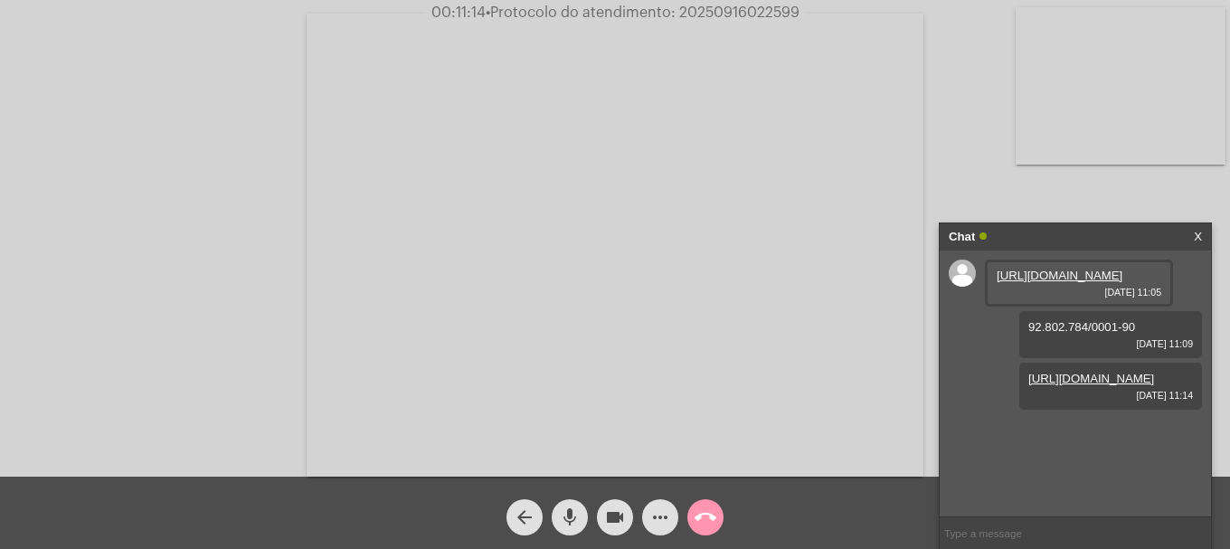
click at [658, 499] on div "more_horiz" at bounding box center [660, 512] width 45 height 45
click at [654, 505] on span "more_horiz" at bounding box center [661, 517] width 22 height 36
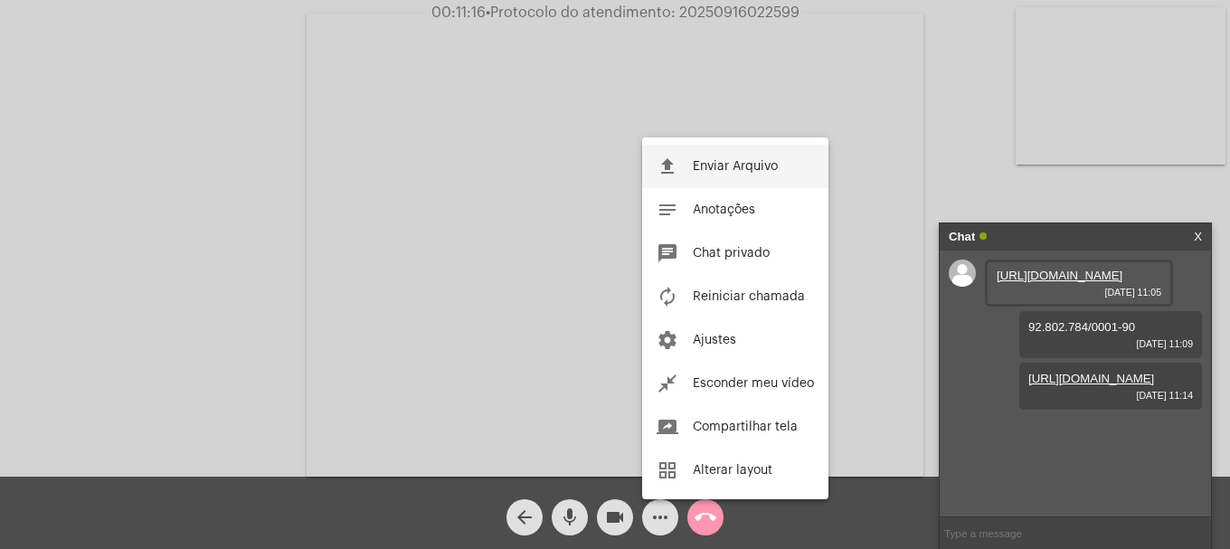
click at [685, 160] on button "file_upload Enviar Arquivo" at bounding box center [735, 166] width 186 height 43
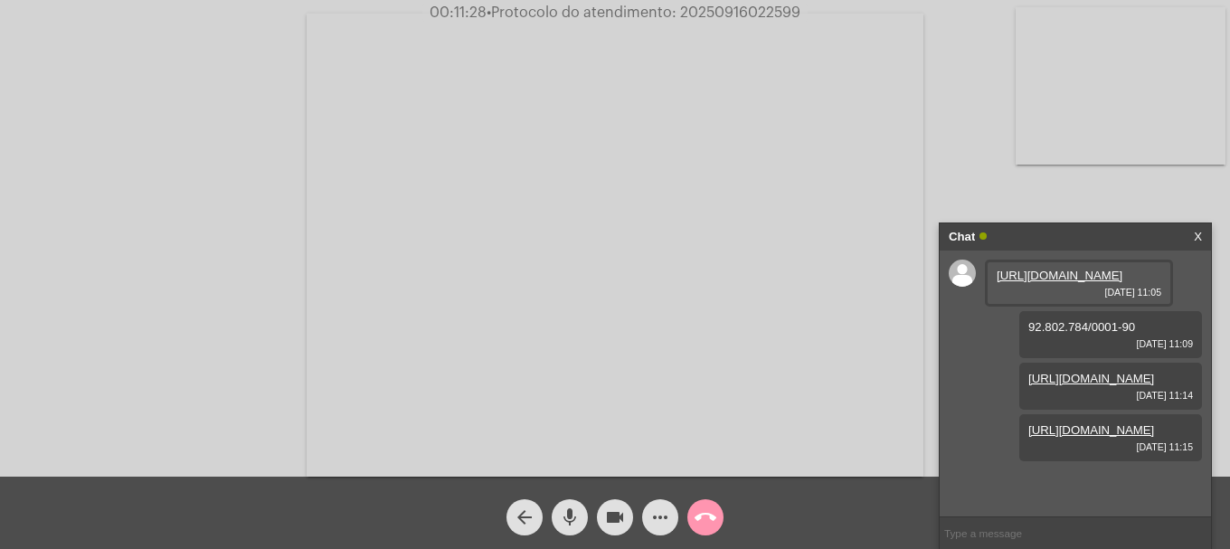
scroll to position [67, 0]
click at [572, 518] on mat-icon "mic" at bounding box center [570, 518] width 22 height 22
click at [575, 530] on span "mic_off" at bounding box center [570, 517] width 22 height 36
click at [742, 19] on span "• Protocolo do atendimento: 20250916022599" at bounding box center [643, 12] width 314 height 14
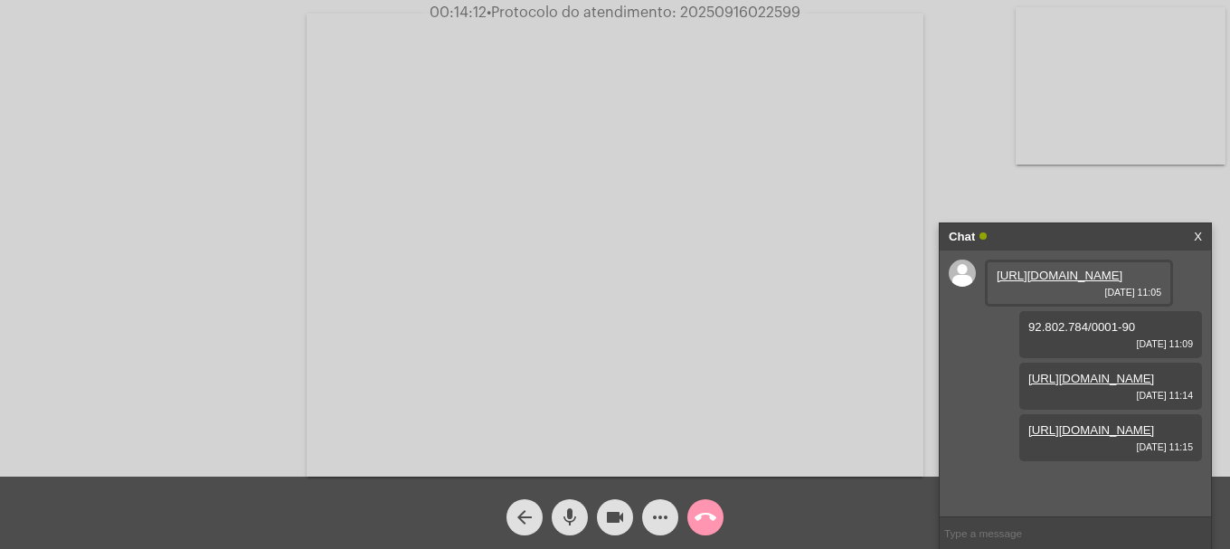
copy span "20250916022599"
click at [1002, 537] on input "text" at bounding box center [1075, 534] width 271 height 32
paste input "20250916022599"
type input "20250916022599"
click at [962, 68] on div "Acessando Câmera e Microfone..." at bounding box center [615, 243] width 1227 height 477
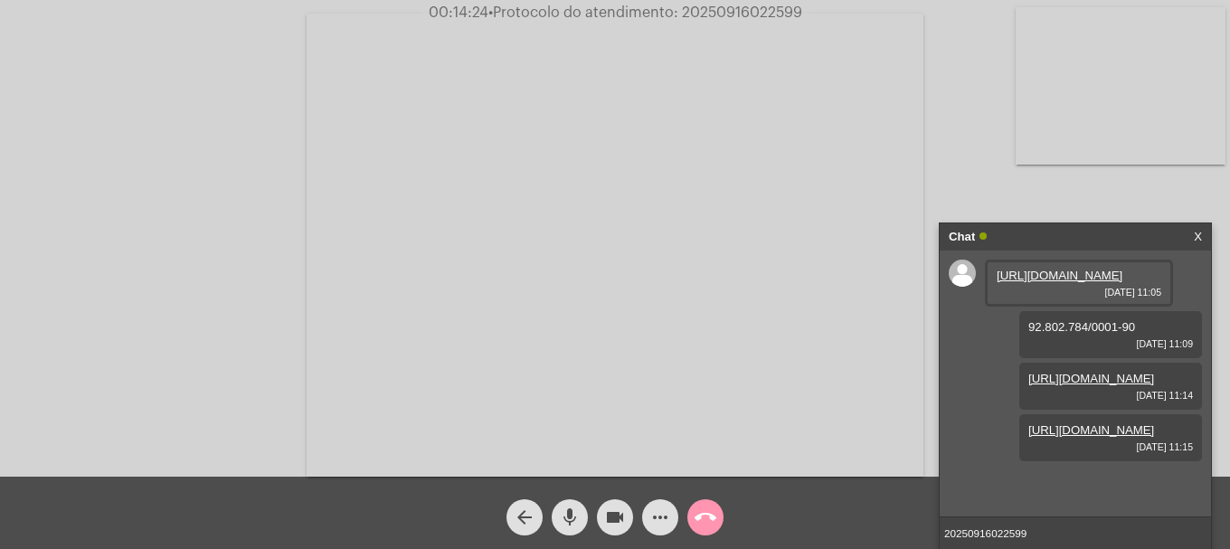
drag, startPoint x: 1045, startPoint y: 531, endPoint x: 768, endPoint y: 535, distance: 276.9
click at [768, 536] on app-call "00:14:24 • Protocolo do atendimento: 20250916022599 Acessando Câmera e Microfon…" at bounding box center [615, 274] width 1230 height 549
click at [708, 518] on mat-icon "call_end" at bounding box center [706, 518] width 22 height 22
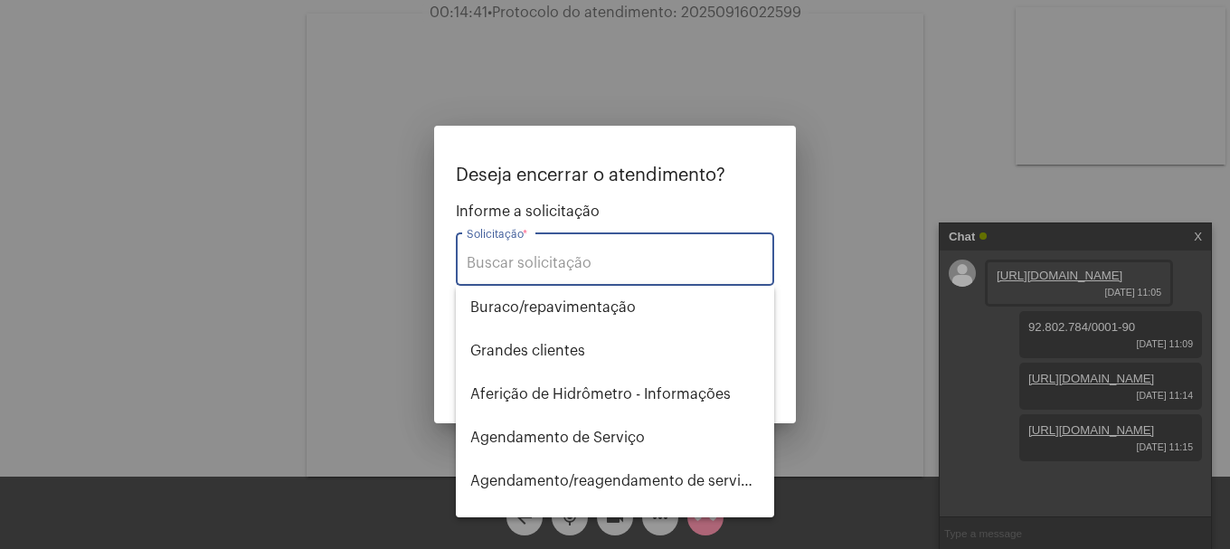
click at [614, 251] on div "Solicitação *" at bounding box center [615, 257] width 297 height 57
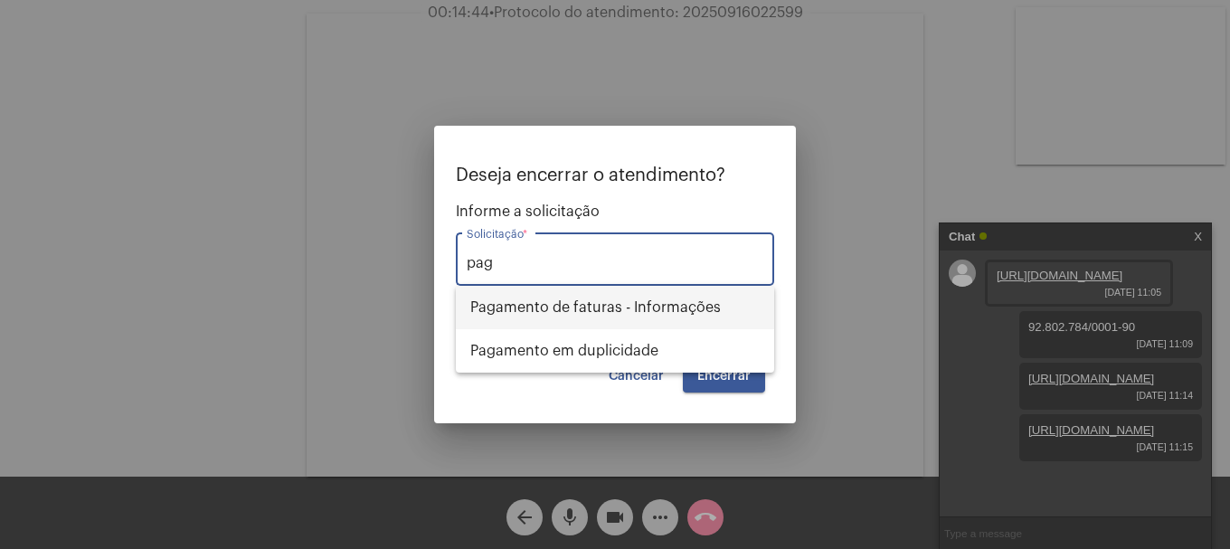
click at [603, 300] on span "Pagamento de faturas - Informações" at bounding box center [615, 307] width 290 height 43
type input "Pagamento de faturas - Informações"
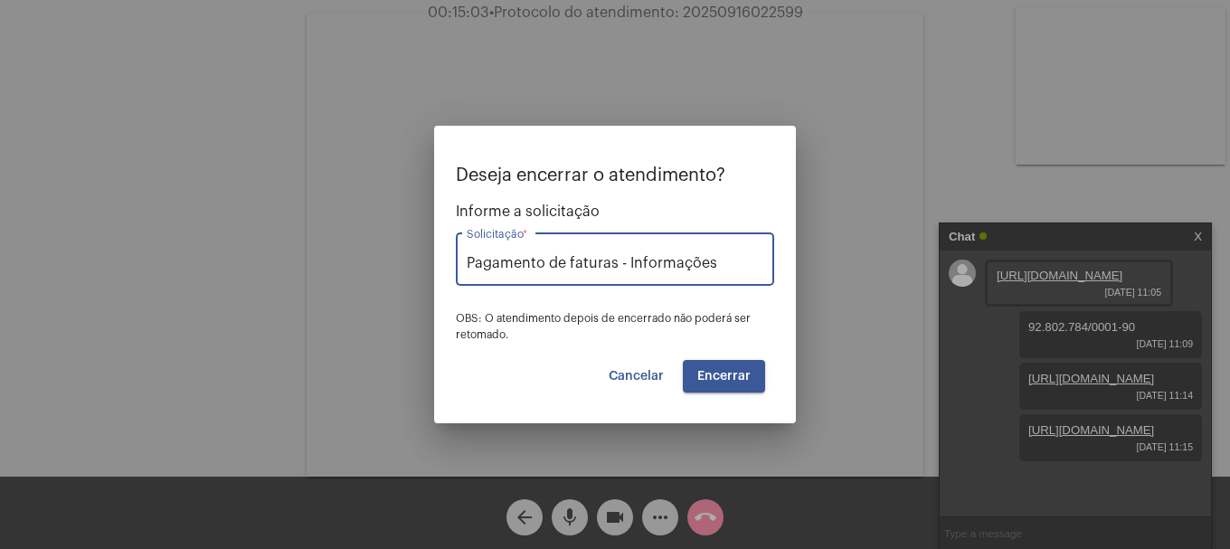
click at [736, 377] on span "Encerrar" at bounding box center [724, 376] width 53 height 13
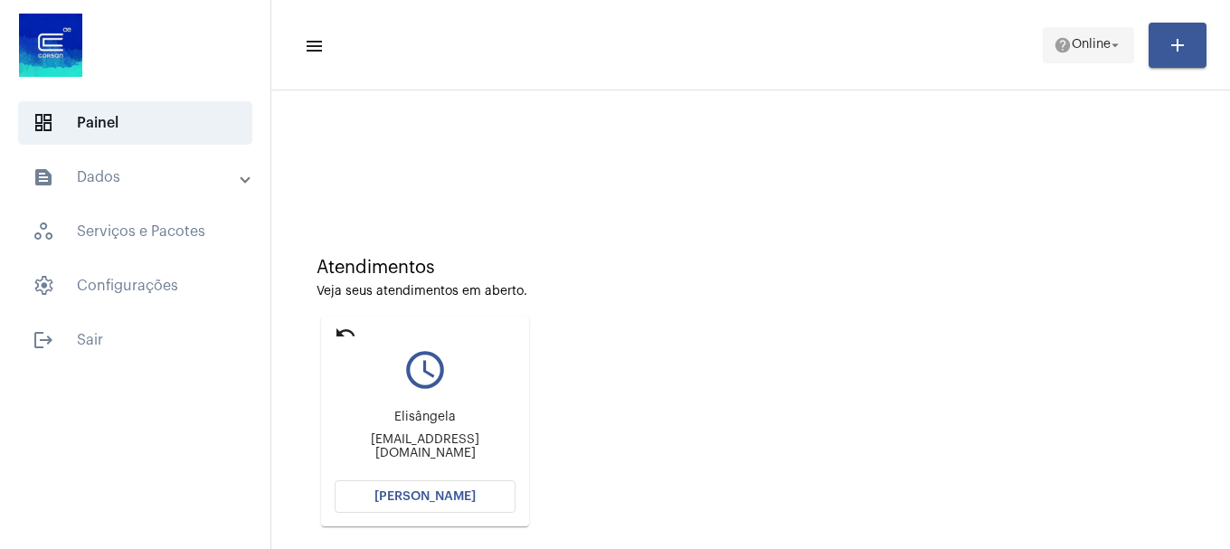
click at [1089, 40] on span "Online" at bounding box center [1091, 45] width 39 height 13
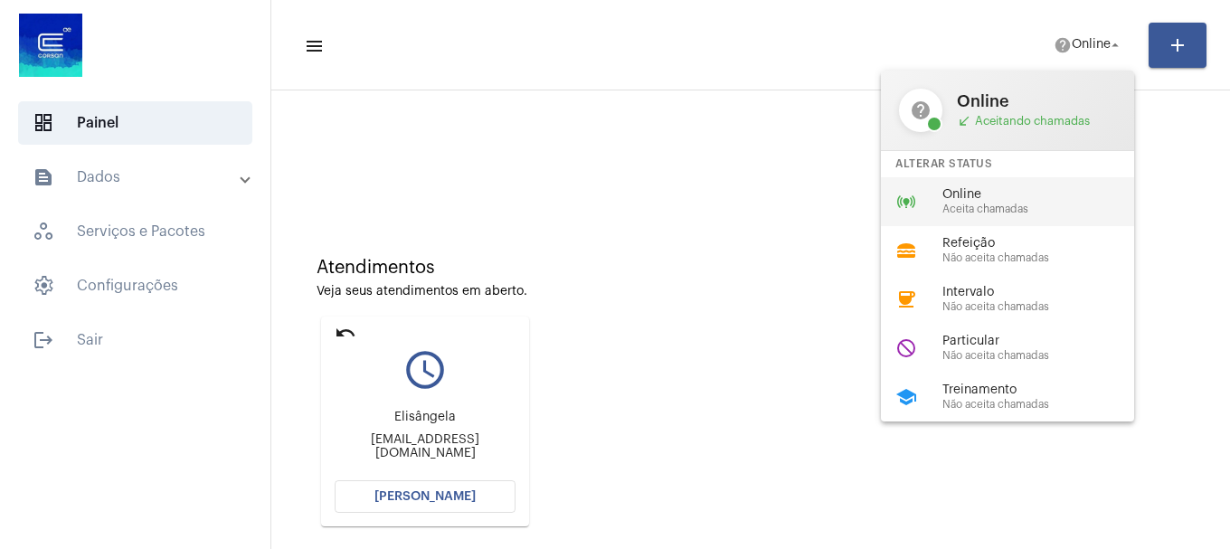
click at [1000, 209] on span "Aceita chamadas" at bounding box center [1046, 210] width 206 height 12
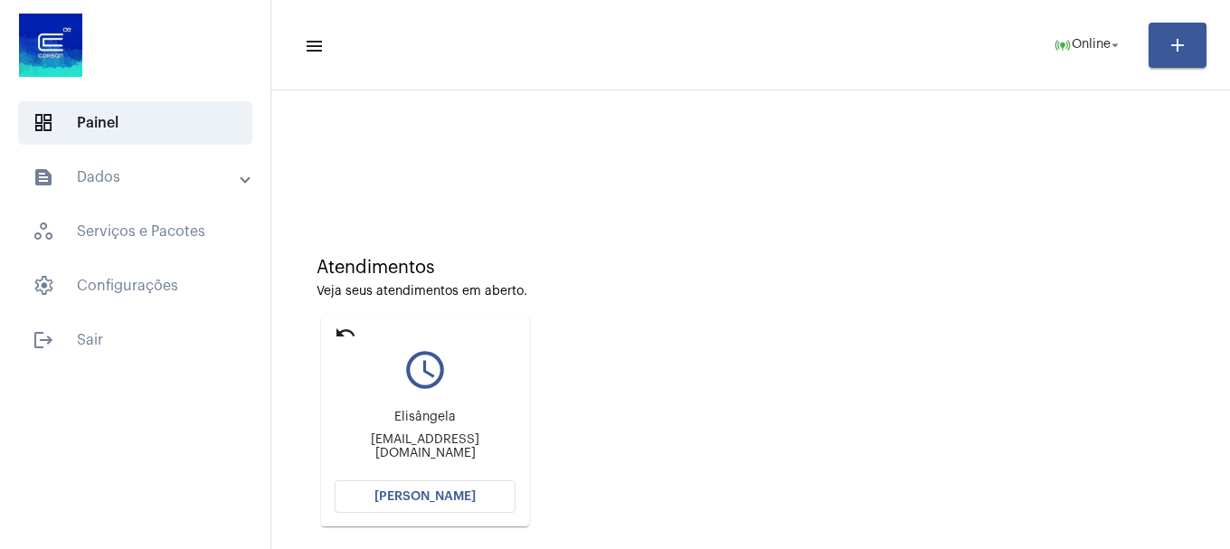
click at [456, 490] on span "[PERSON_NAME]" at bounding box center [425, 496] width 101 height 13
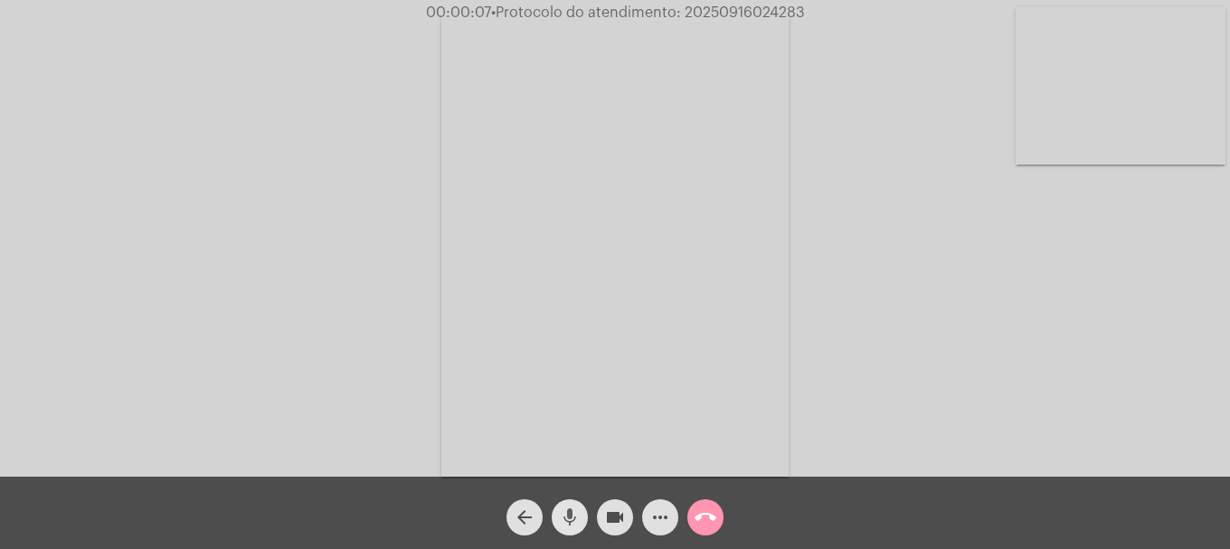
click at [567, 514] on mat-icon "mic" at bounding box center [570, 518] width 22 height 22
click at [567, 514] on mat-icon "mic_off" at bounding box center [570, 518] width 22 height 22
click at [654, 508] on mat-icon "more_horiz" at bounding box center [661, 518] width 22 height 22
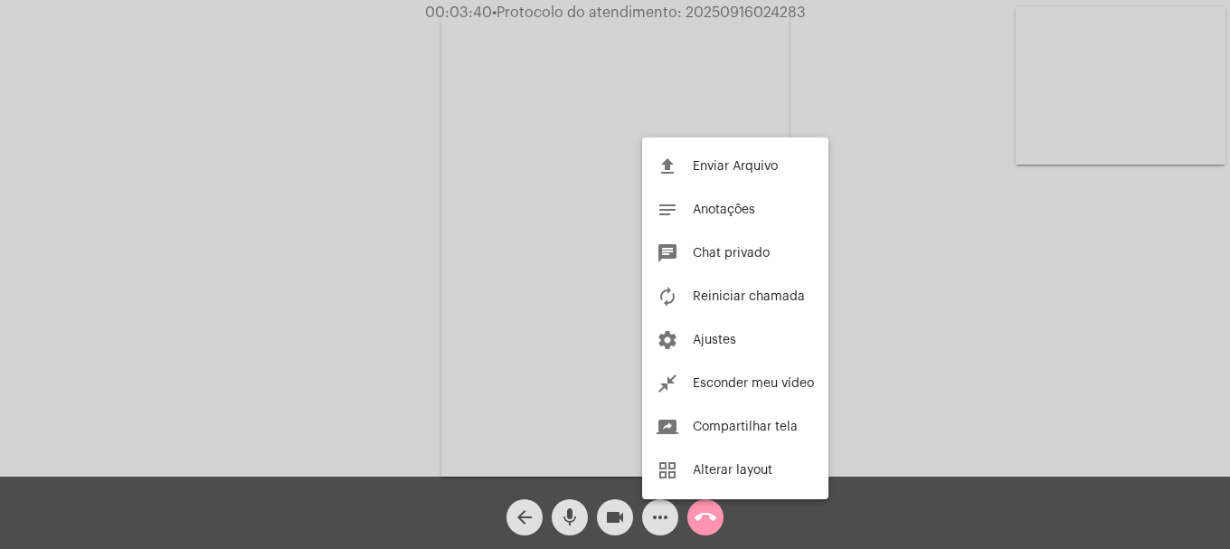
click at [716, 252] on span "Chat privado" at bounding box center [731, 253] width 77 height 13
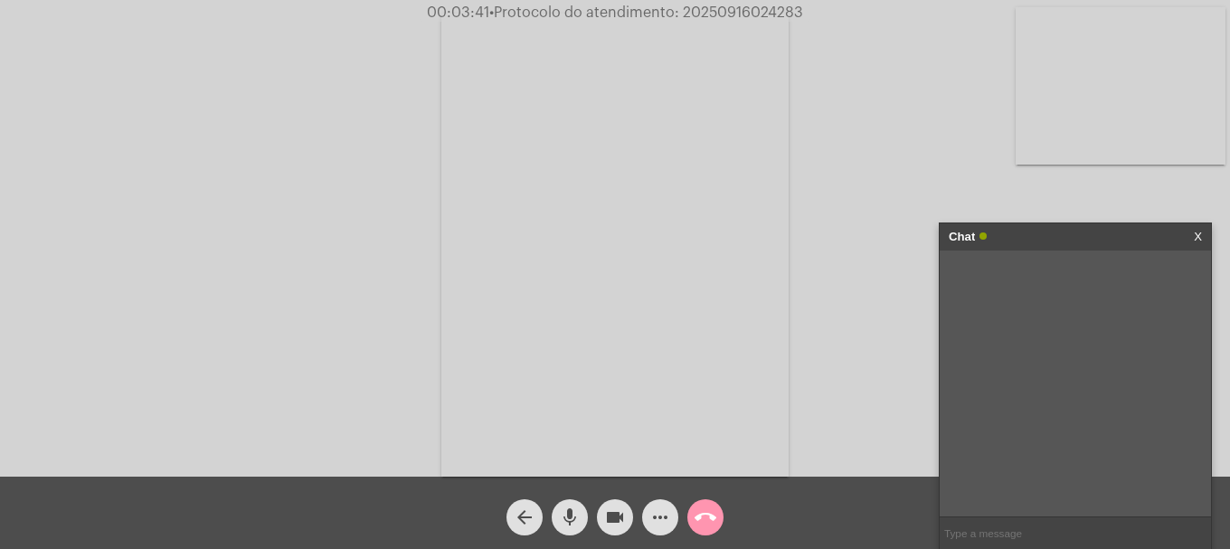
click at [1037, 531] on input "text" at bounding box center [1075, 534] width 271 height 32
type input "oi"
click at [1051, 521] on input "text" at bounding box center [1075, 534] width 271 height 32
click at [575, 524] on mat-icon "mic" at bounding box center [570, 518] width 22 height 22
click at [575, 511] on mat-icon "mic_off" at bounding box center [570, 518] width 22 height 22
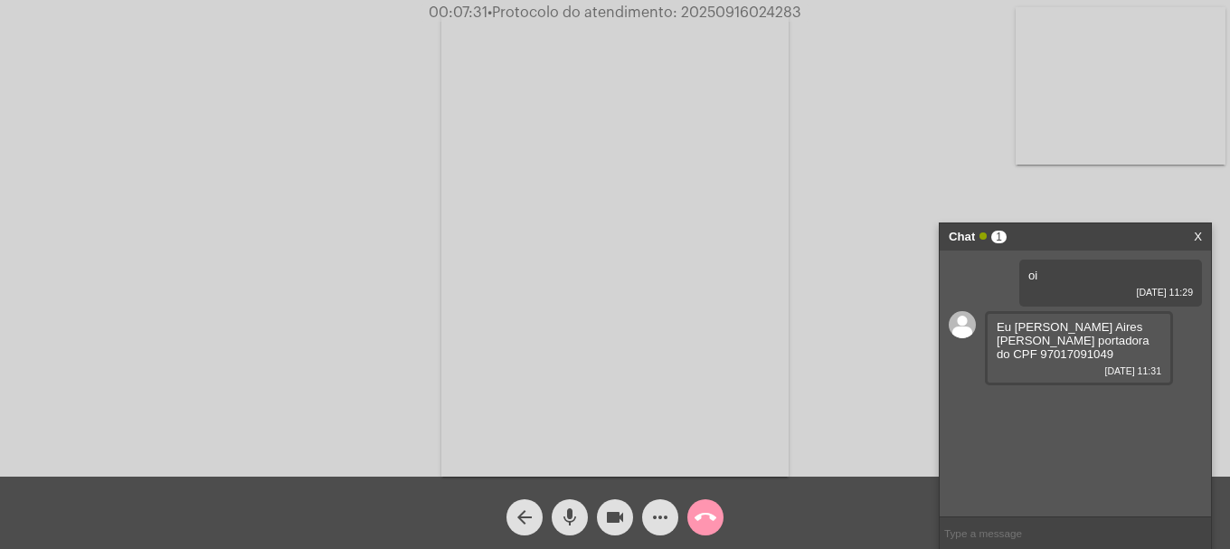
click at [605, 503] on span "videocam" at bounding box center [615, 517] width 22 height 36
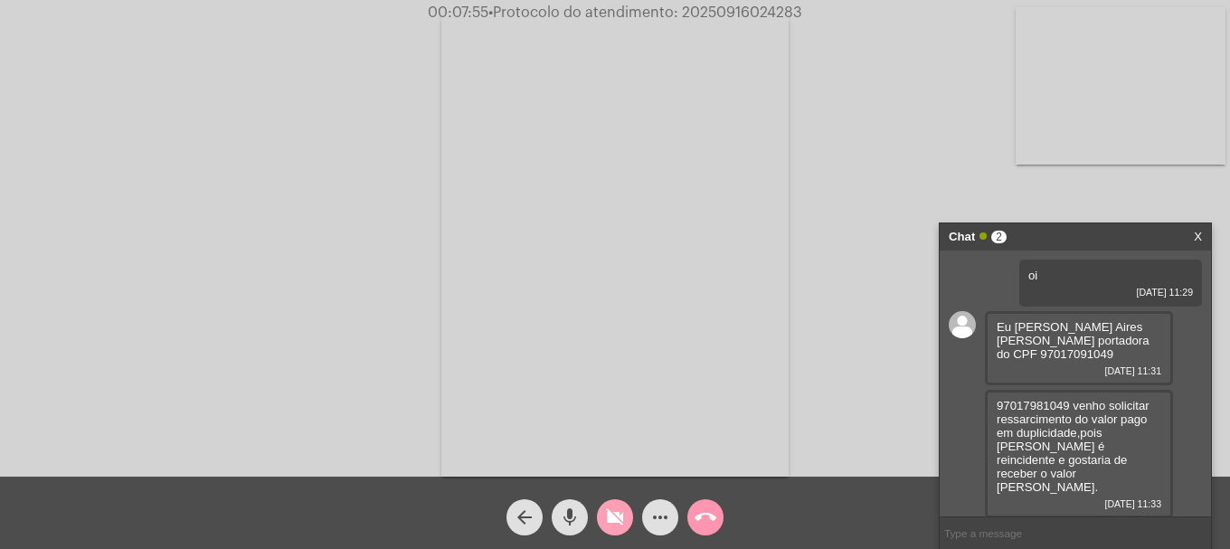
click at [614, 511] on mat-icon "videocam_off" at bounding box center [615, 518] width 22 height 22
drag, startPoint x: 1000, startPoint y: 320, endPoint x: 1122, endPoint y: 451, distance: 178.6
click at [1134, 464] on div "oi [DATE] 11:29 Eu Elisângela [PERSON_NAME] portadora do CPF 97017091049 [DATE]…" at bounding box center [1075, 384] width 271 height 266
copy div "Eu [PERSON_NAME] Aires [PERSON_NAME] portadora do CPF 97017091049 [DATE] 11:31 …"
click at [1113, 511] on div "oi [DATE] 11:29 Eu Elisângela [PERSON_NAME] portadora do CPF 97017091049 [DATE]…" at bounding box center [1075, 384] width 271 height 266
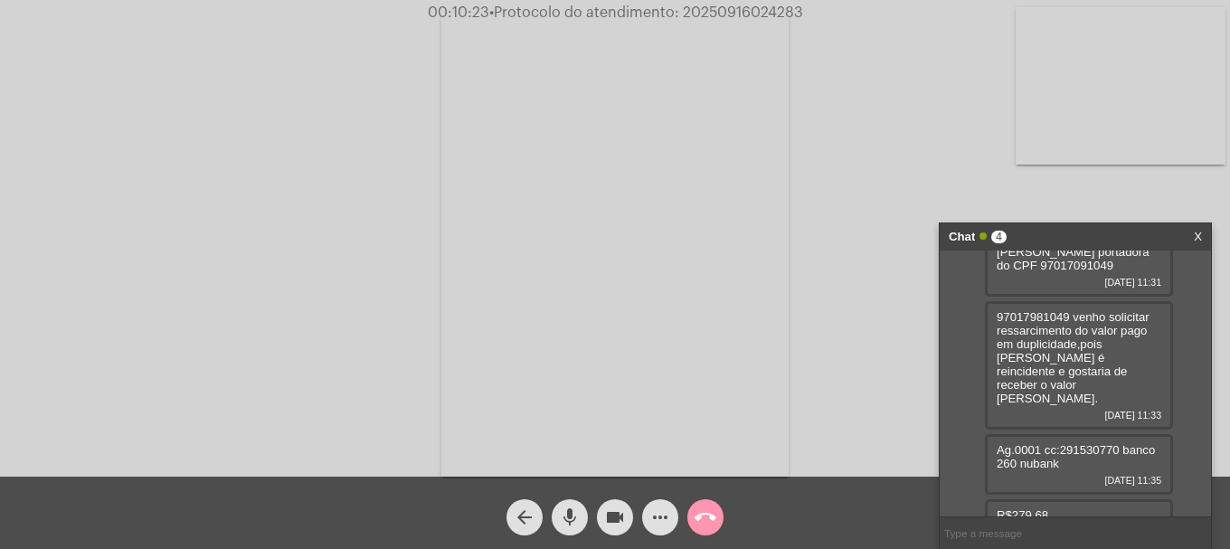
scroll to position [91, 0]
click at [1115, 441] on span "Ag.0001 cc:291530770 banco 260 nubank" at bounding box center [1076, 454] width 158 height 27
drag, startPoint x: 996, startPoint y: 421, endPoint x: 1076, endPoint y: 446, distance: 83.6
click at [1076, 446] on div "Ag.0001 cc:291530770 banco 260 nubank [DATE] 11:35" at bounding box center [1079, 462] width 188 height 61
copy span "Ag.0001 cc:291530770 banco 260 nubank"
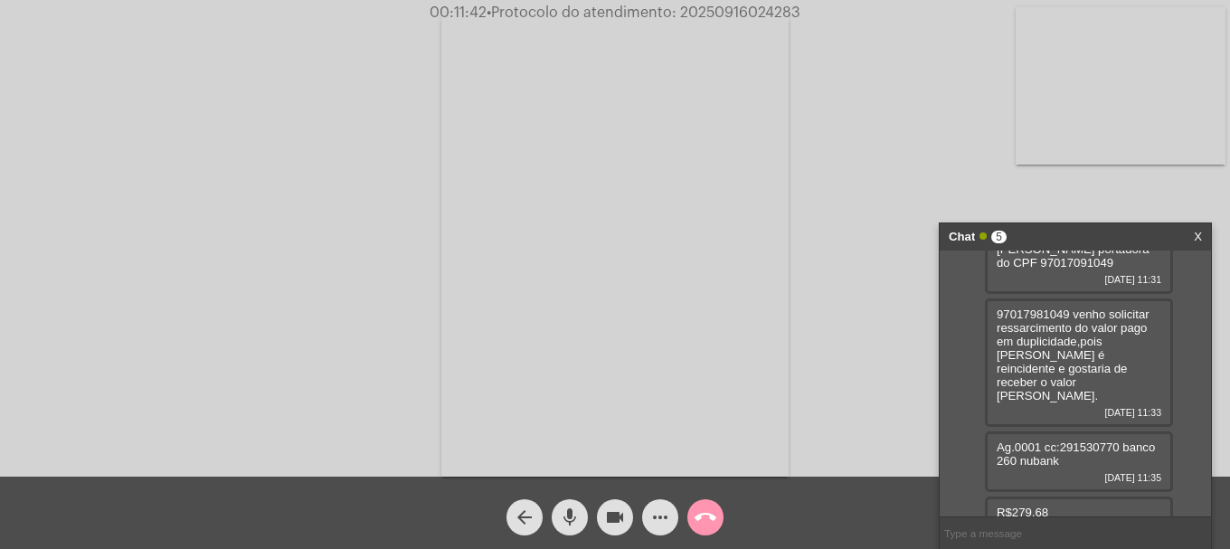
scroll to position [184, 0]
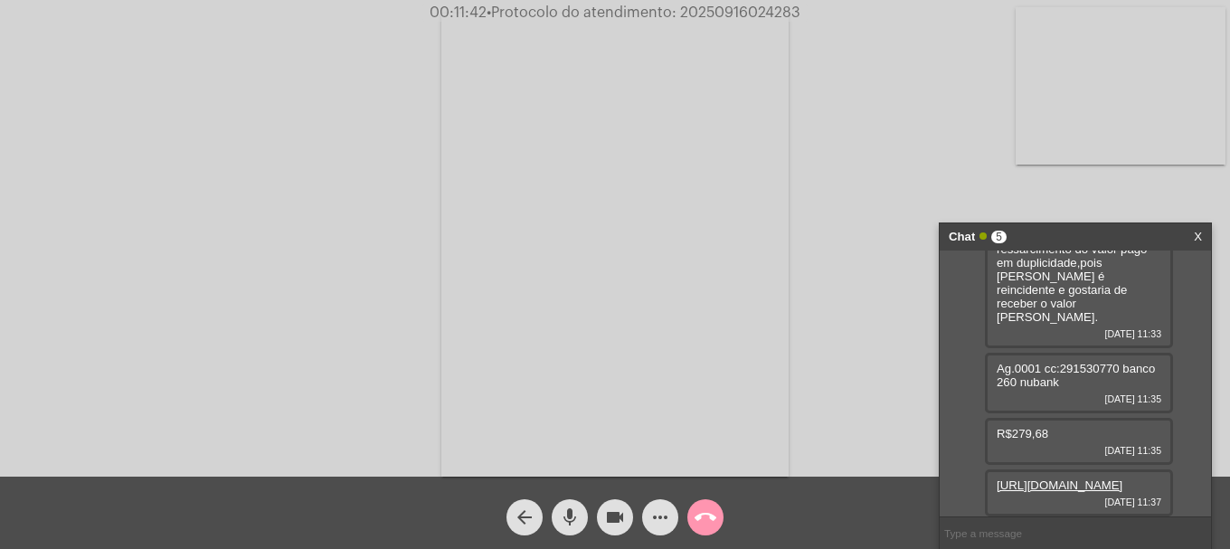
click at [1005, 479] on link "[URL][DOMAIN_NAME]" at bounding box center [1060, 486] width 126 height 14
click at [754, 12] on span "• Protocolo do atendimento: 20250916024283" at bounding box center [644, 12] width 314 height 14
copy span "20250916024283"
click at [1002, 533] on input "text" at bounding box center [1075, 534] width 271 height 32
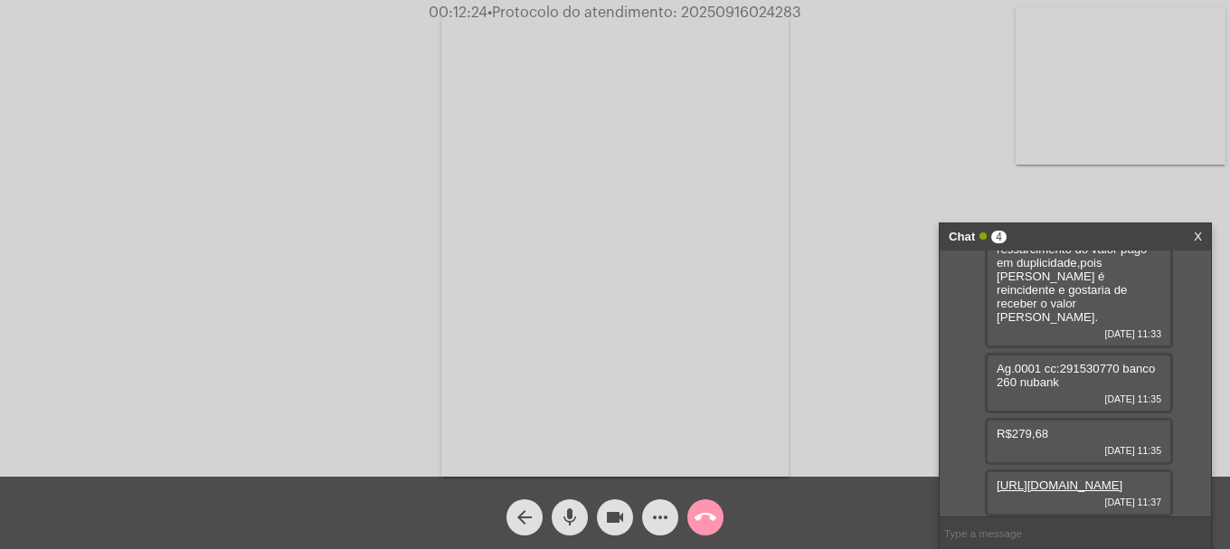
paste input "20250916024283"
type input "20250916024283"
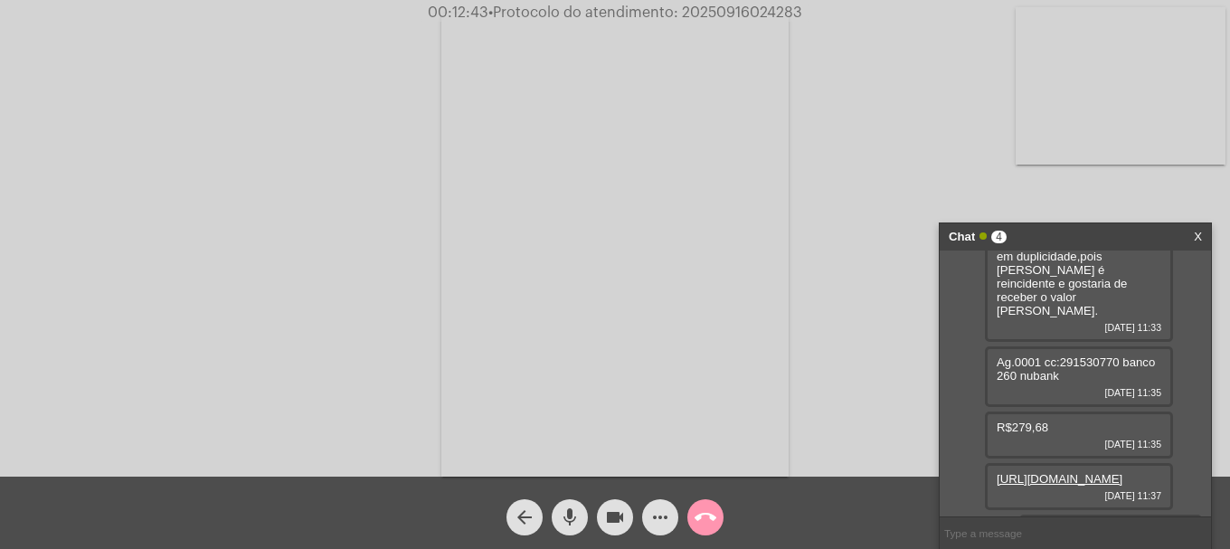
scroll to position [235, 0]
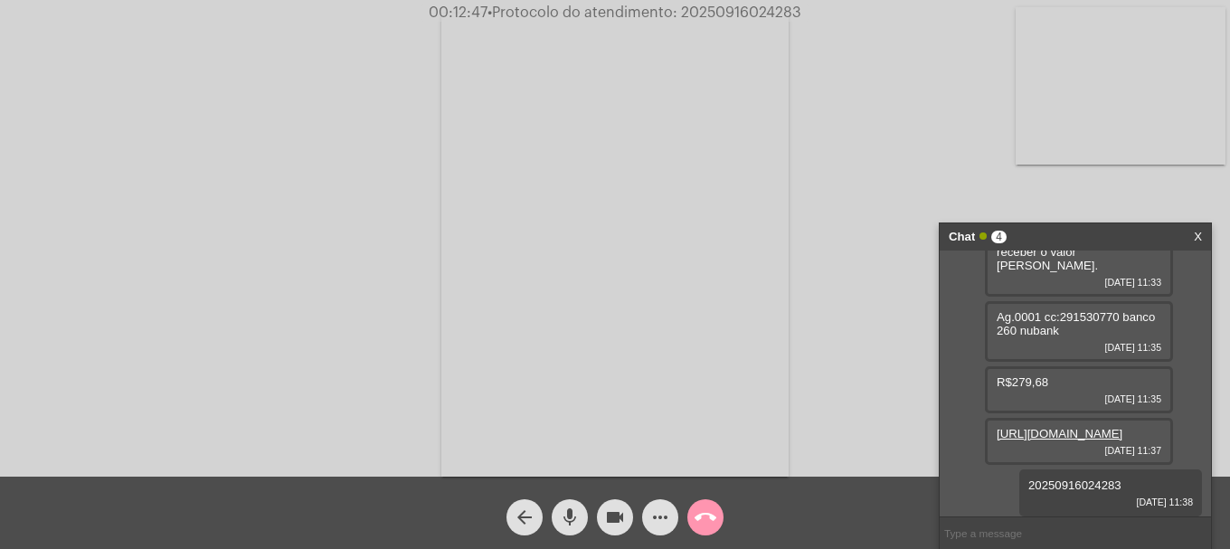
click at [708, 519] on mat-icon "call_end" at bounding box center [706, 518] width 22 height 22
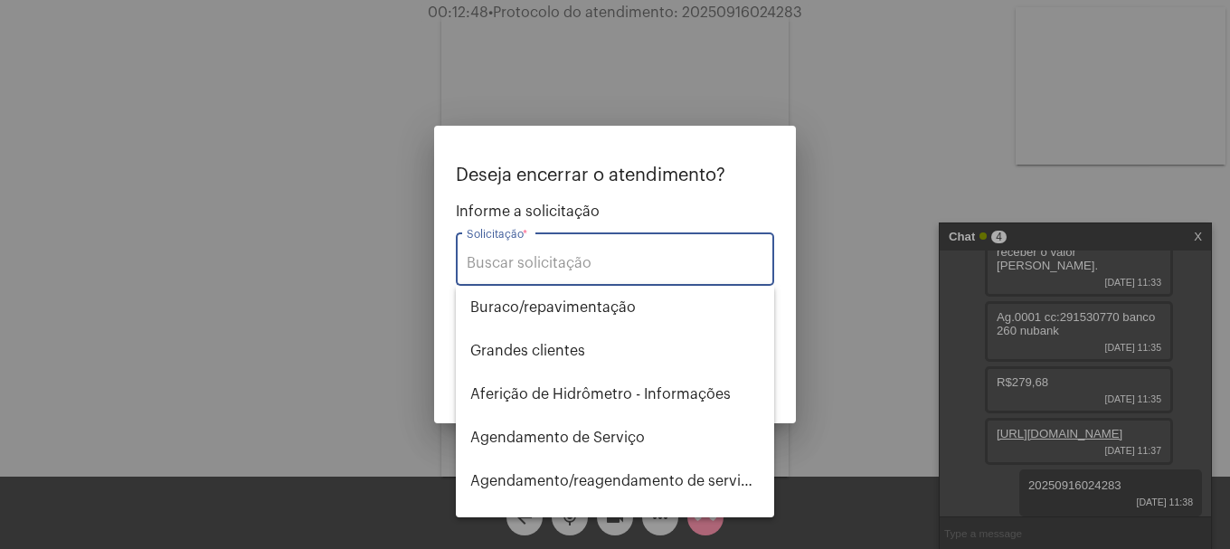
click at [597, 277] on div "Solicitação *" at bounding box center [615, 257] width 297 height 57
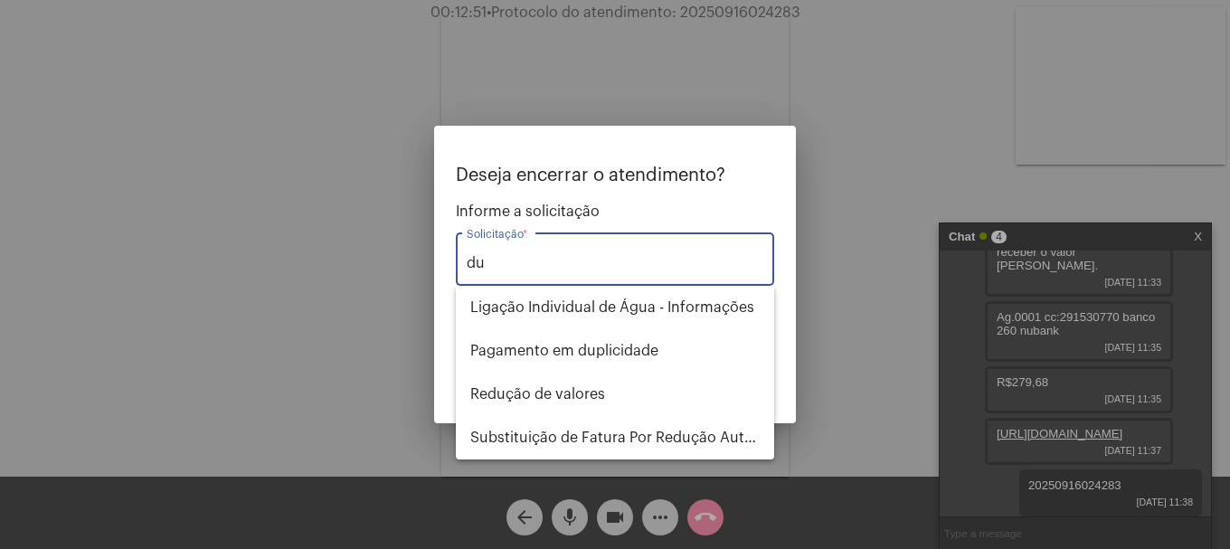
type input "d"
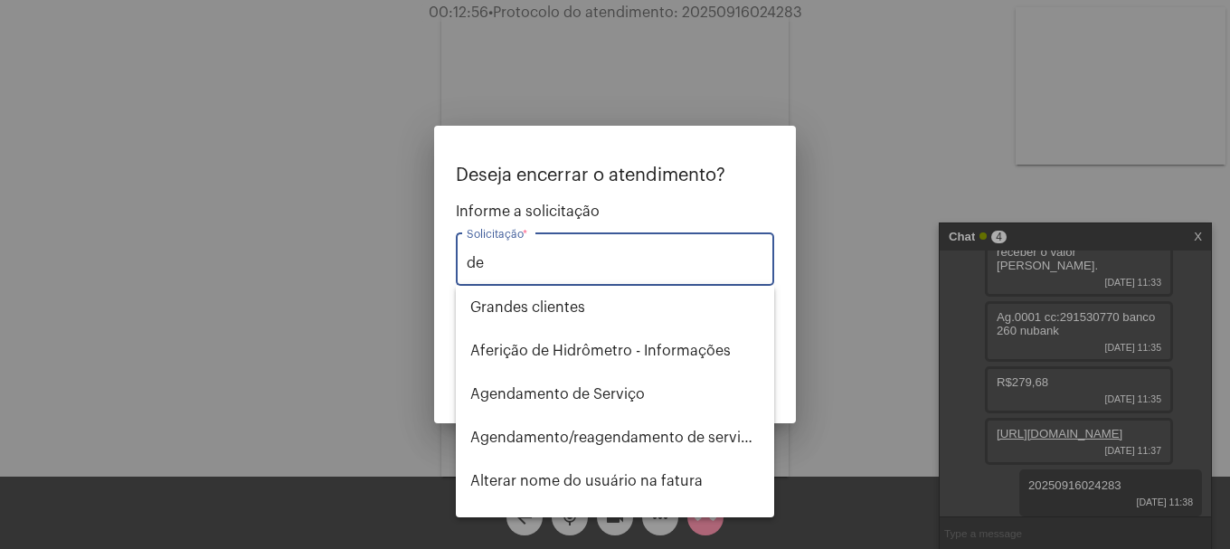
type input "d"
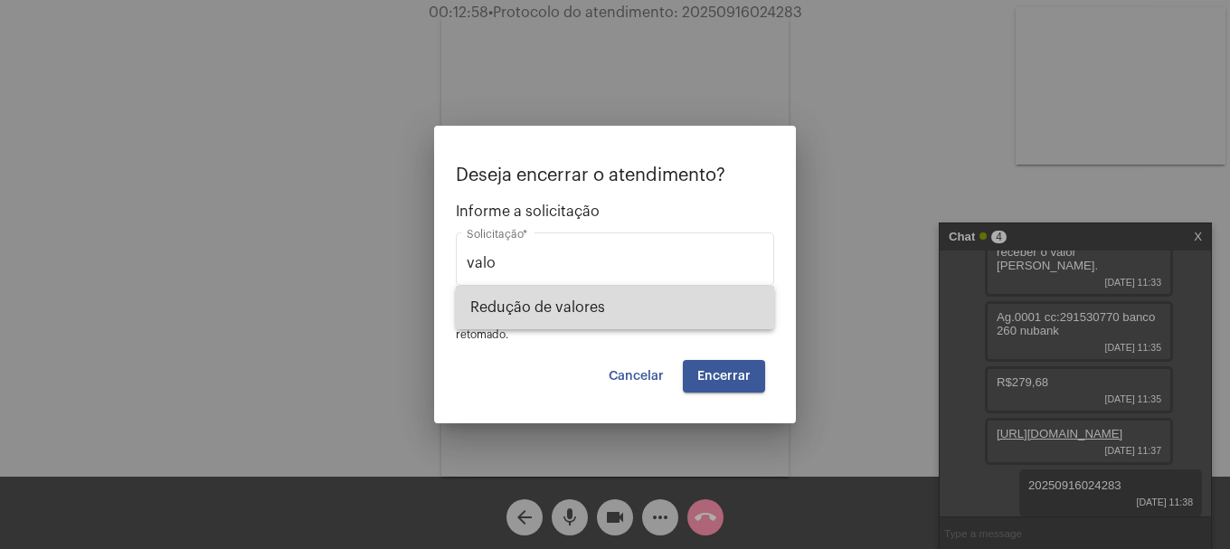
drag, startPoint x: 600, startPoint y: 303, endPoint x: 752, endPoint y: 401, distance: 180.7
click at [601, 304] on span "Redução de valores" at bounding box center [615, 307] width 290 height 43
type input "Redução de valores"
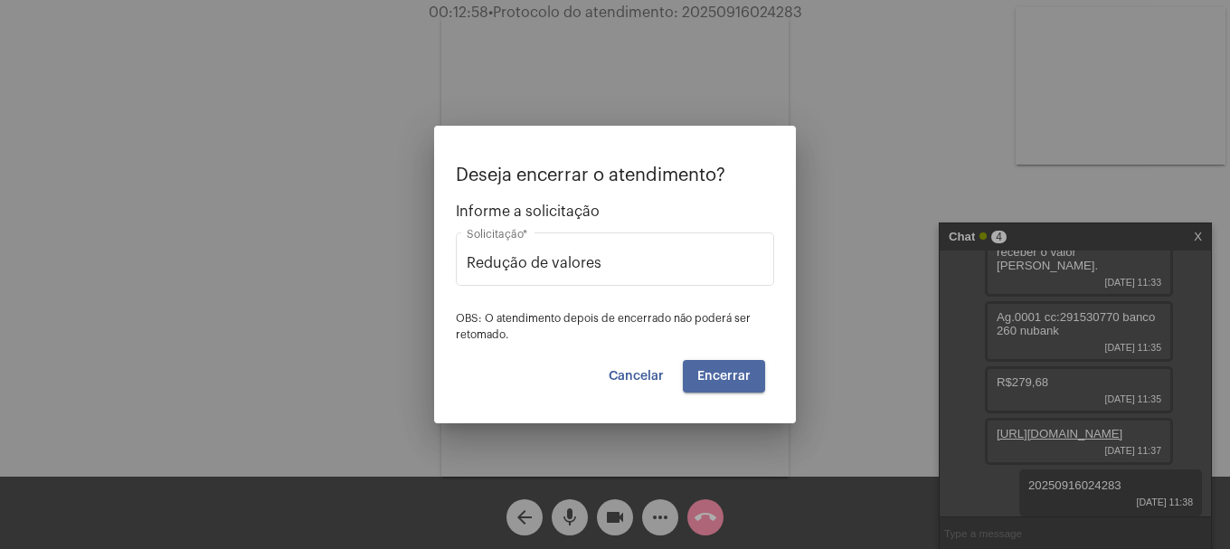
click at [741, 379] on span "Encerrar" at bounding box center [724, 376] width 53 height 13
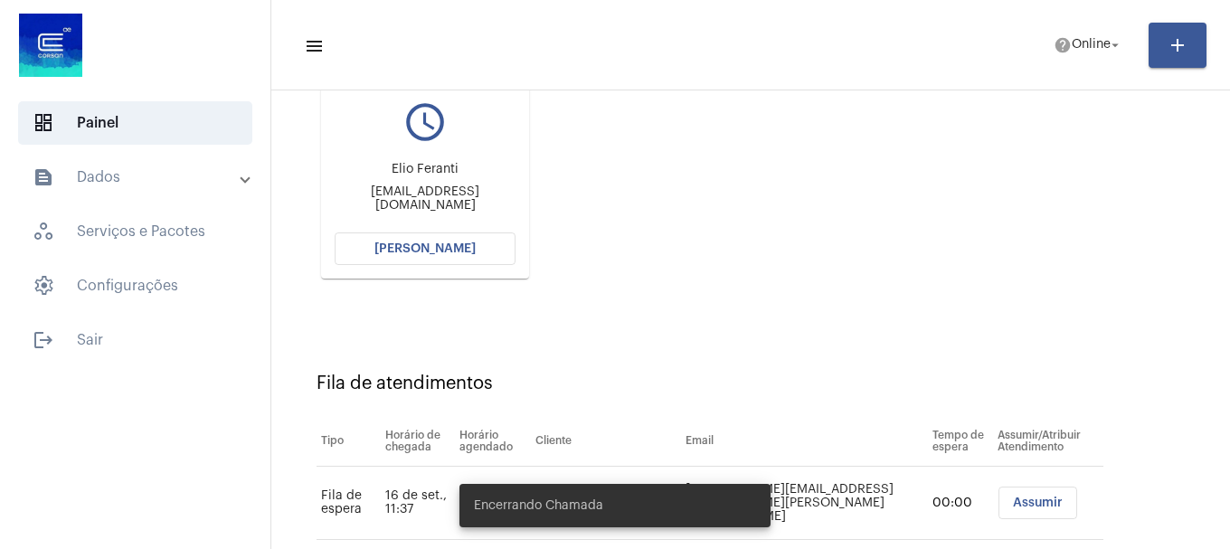
scroll to position [288, 0]
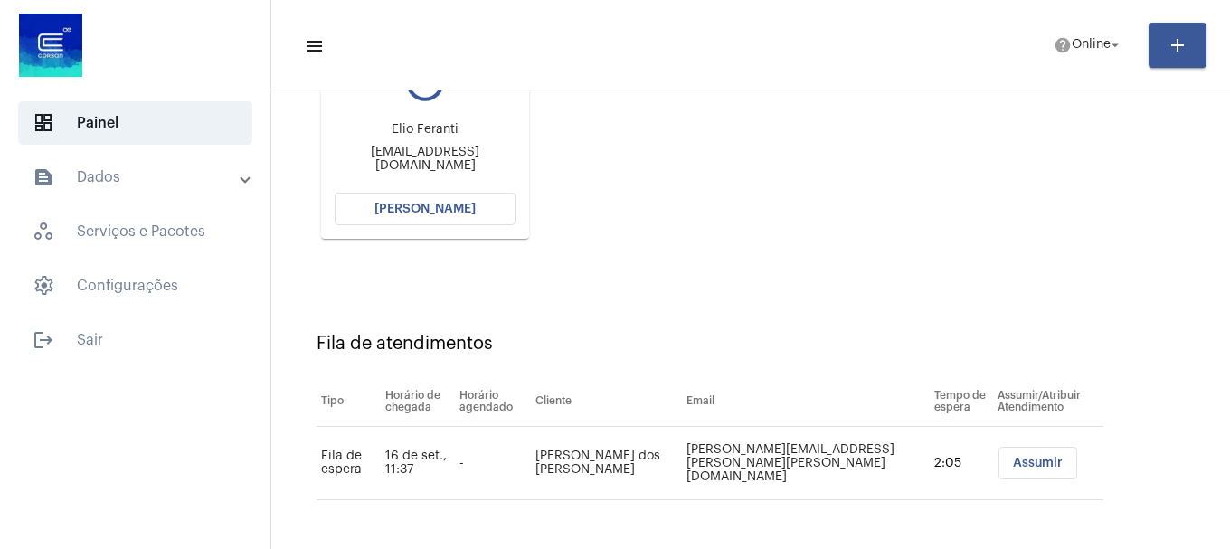
click at [434, 209] on span "[PERSON_NAME]" at bounding box center [425, 209] width 101 height 13
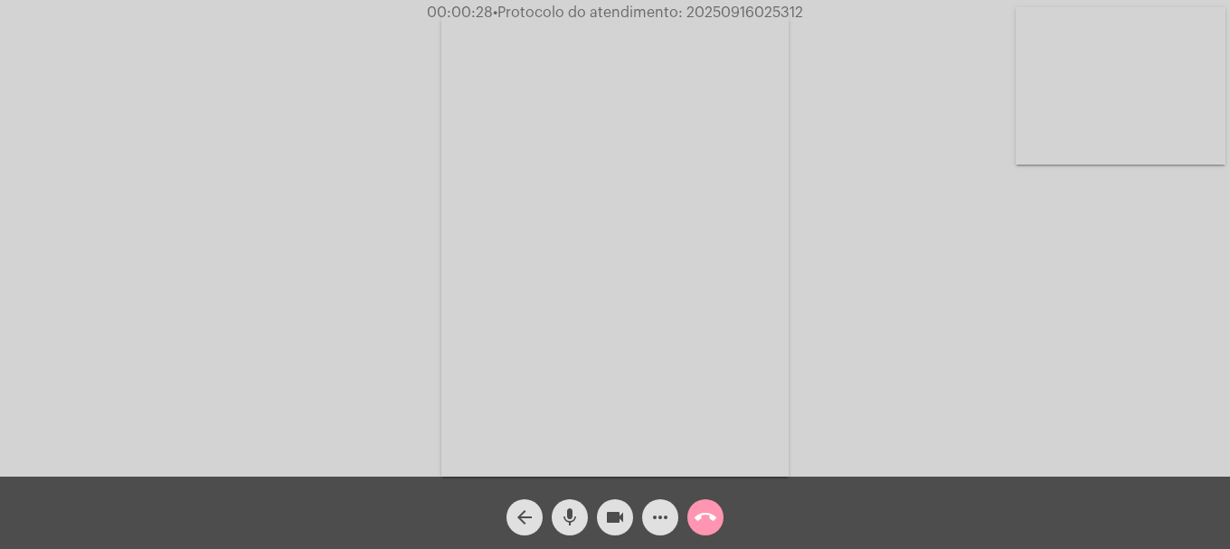
click at [1126, 109] on video at bounding box center [1121, 85] width 210 height 157
click at [711, 518] on mat-icon "call_end" at bounding box center [706, 518] width 22 height 22
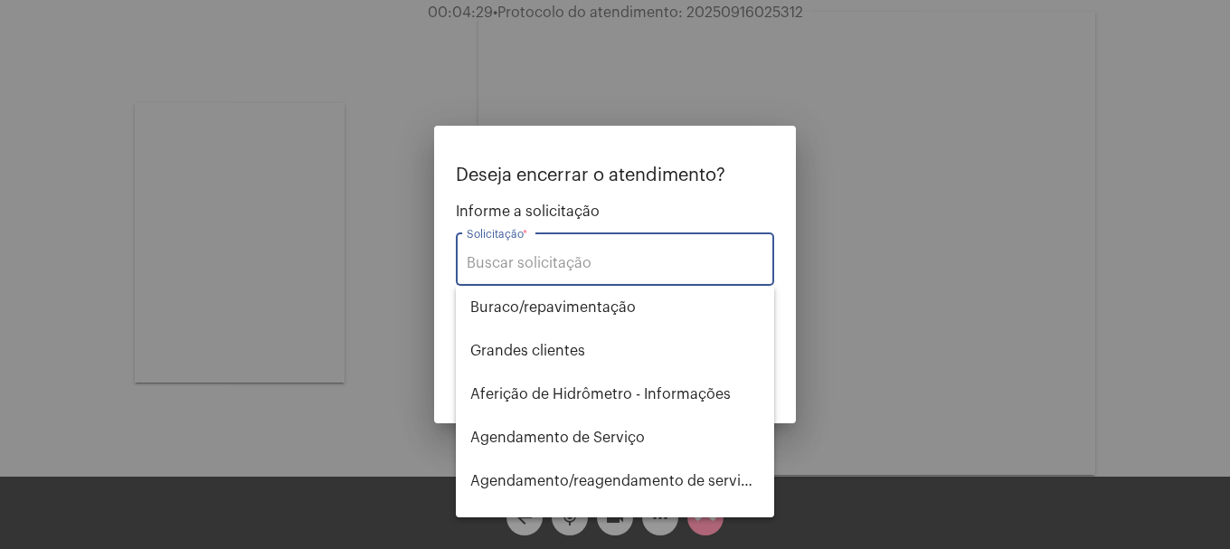
click at [662, 254] on div "Solicitação *" at bounding box center [615, 257] width 297 height 57
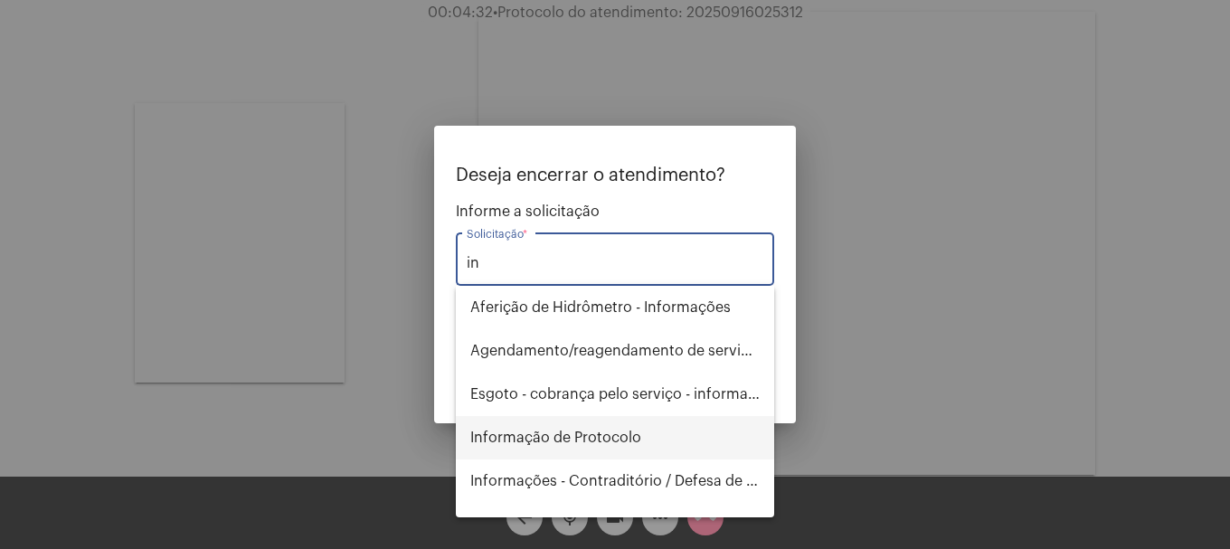
click at [624, 438] on span "Informação de Protocolo" at bounding box center [615, 437] width 290 height 43
type input "Informação de Protocolo"
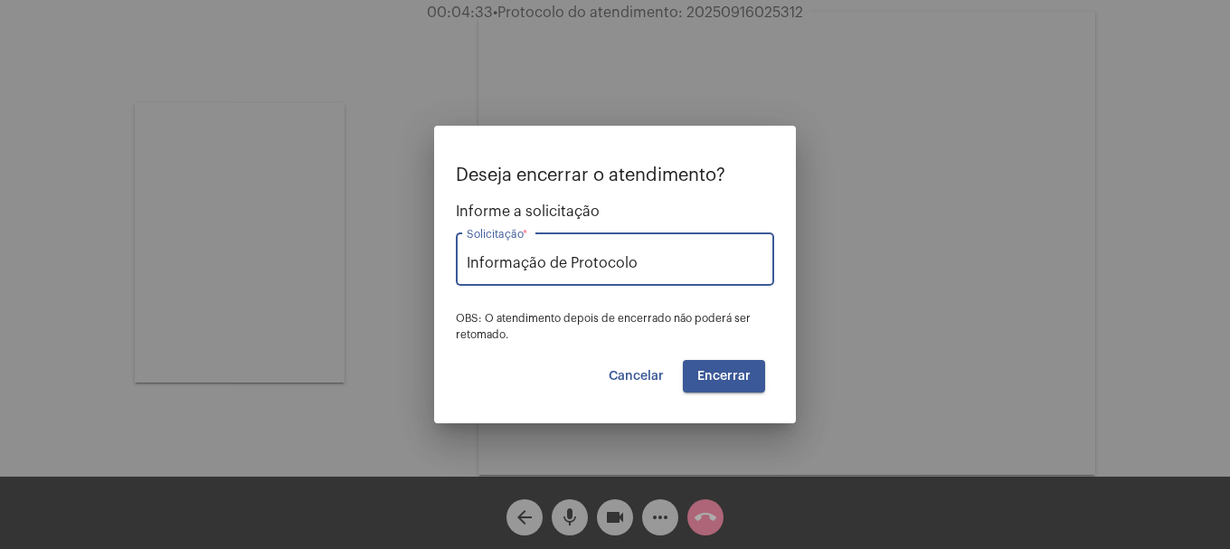
click at [707, 361] on button "Encerrar" at bounding box center [724, 376] width 82 height 33
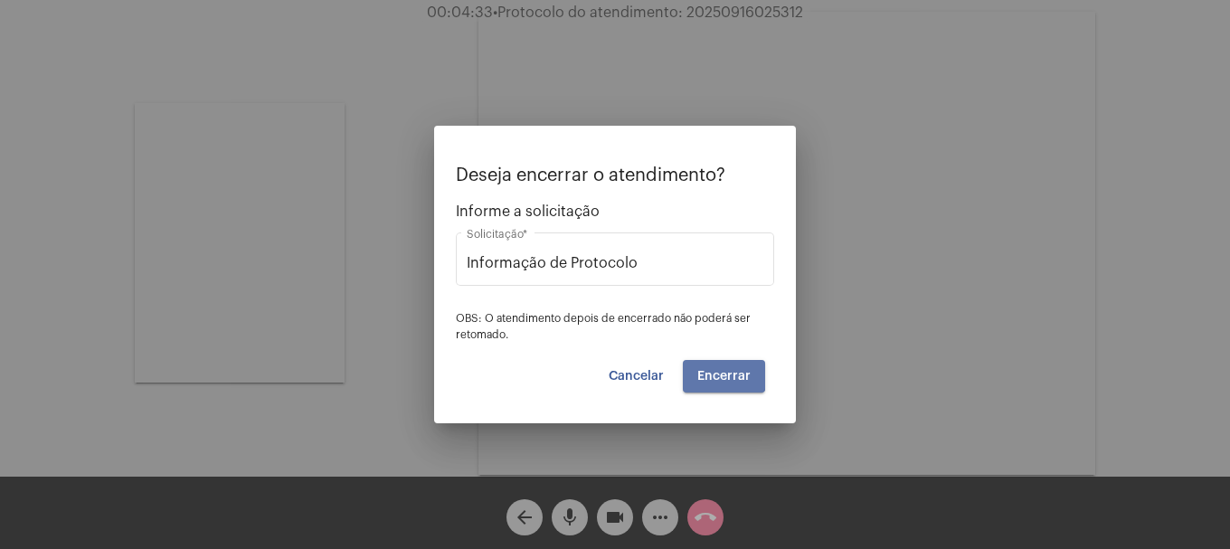
click at [707, 361] on button "Encerrar" at bounding box center [724, 376] width 82 height 33
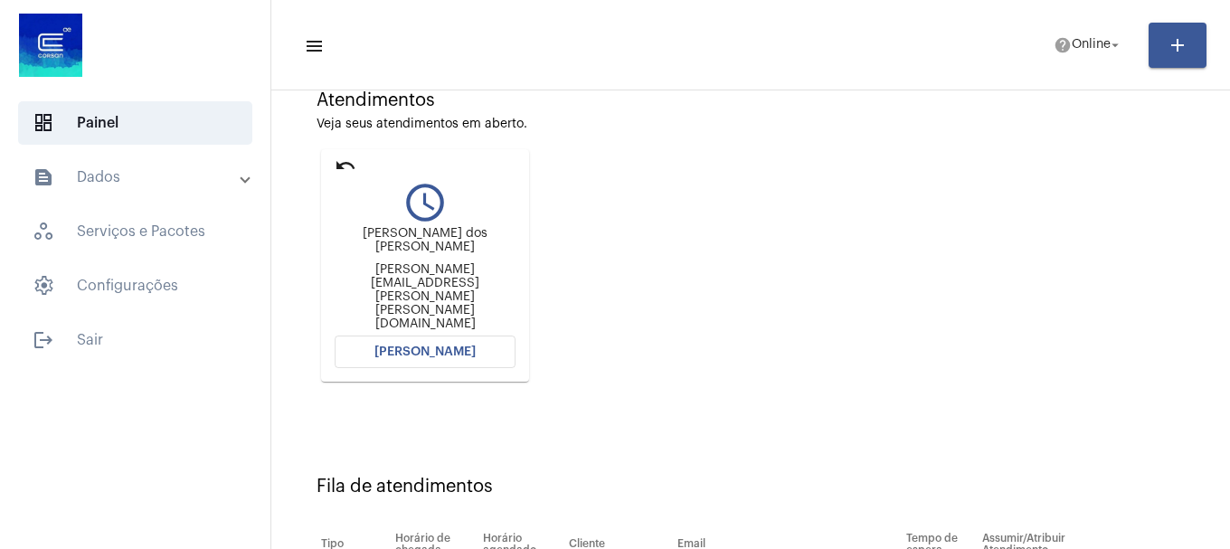
scroll to position [107, 0]
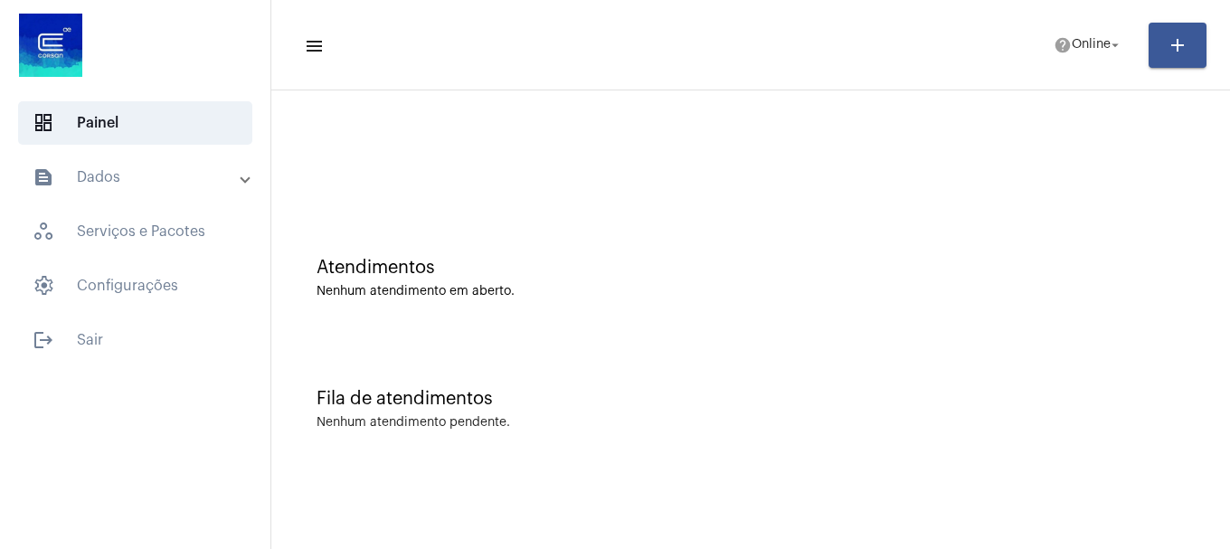
click at [433, 398] on div "Atendimentos Nenhum atendimento em aberto. Fila de atendimentos Nenhum atendime…" at bounding box center [750, 283] width 941 height 366
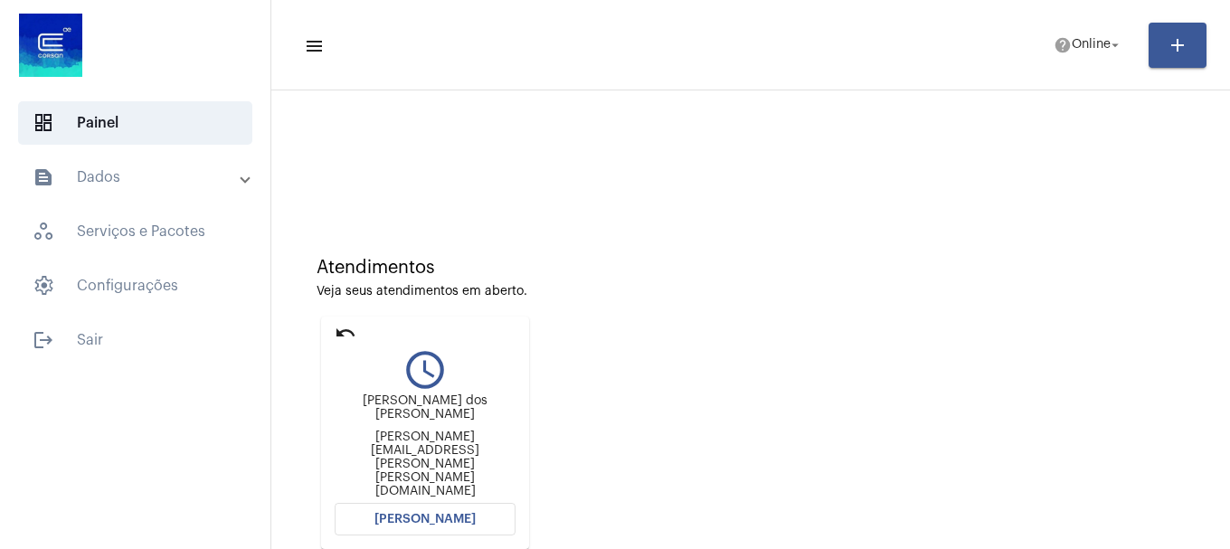
scroll to position [158, 0]
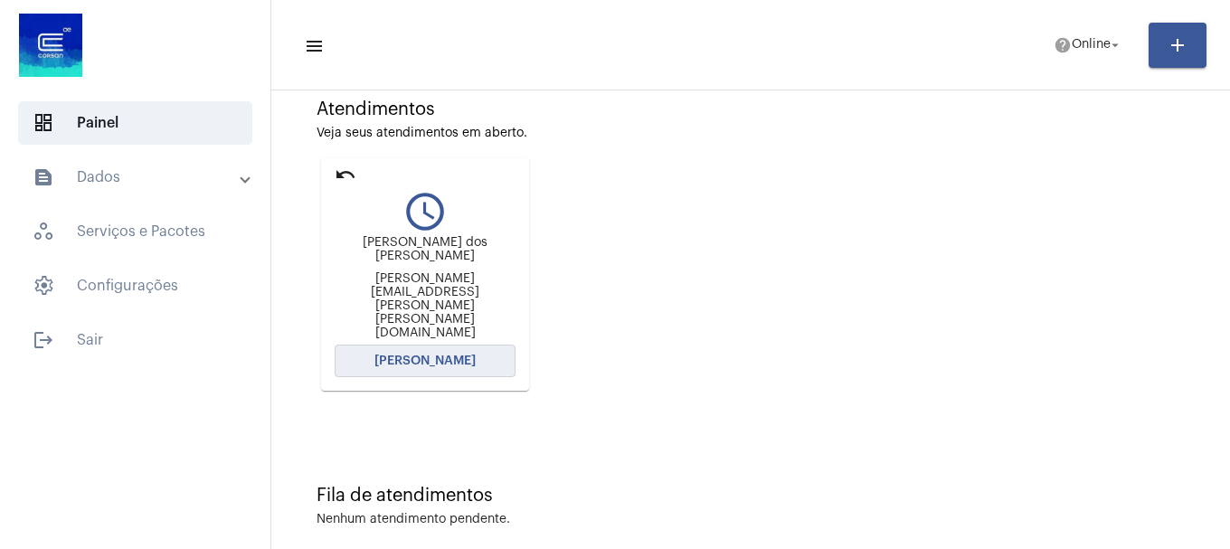
click at [462, 347] on button "[PERSON_NAME]" at bounding box center [425, 361] width 181 height 33
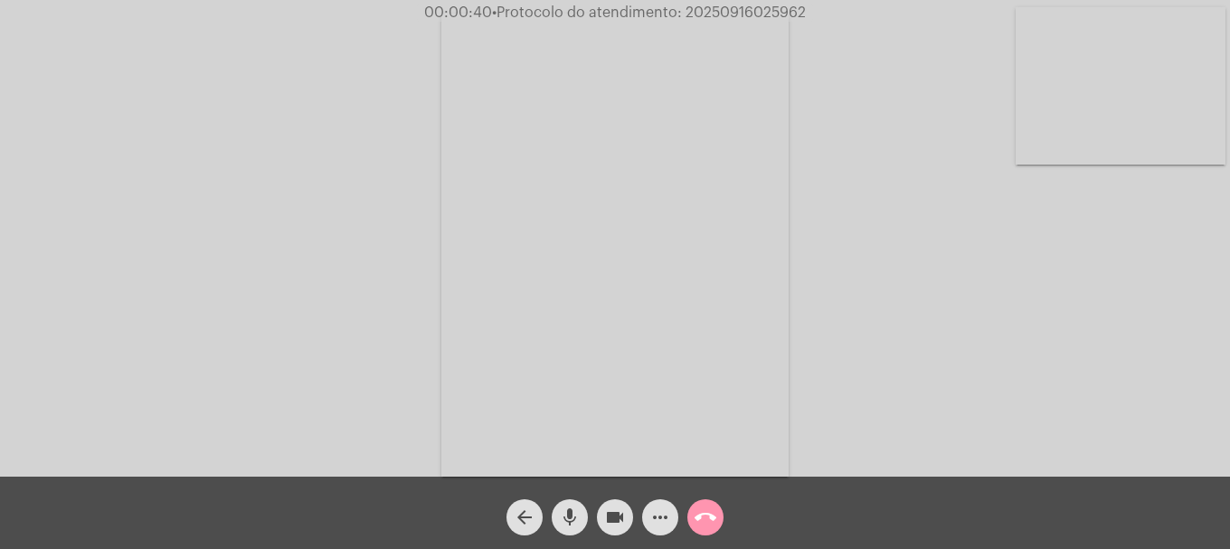
click at [1057, 109] on video at bounding box center [1121, 85] width 210 height 157
click at [582, 526] on button "mic" at bounding box center [570, 517] width 36 height 36
click at [582, 526] on button "mic_off" at bounding box center [570, 517] width 36 height 36
drag, startPoint x: 565, startPoint y: 524, endPoint x: 582, endPoint y: 520, distance: 16.7
click at [567, 524] on mat-icon "mic" at bounding box center [570, 518] width 22 height 22
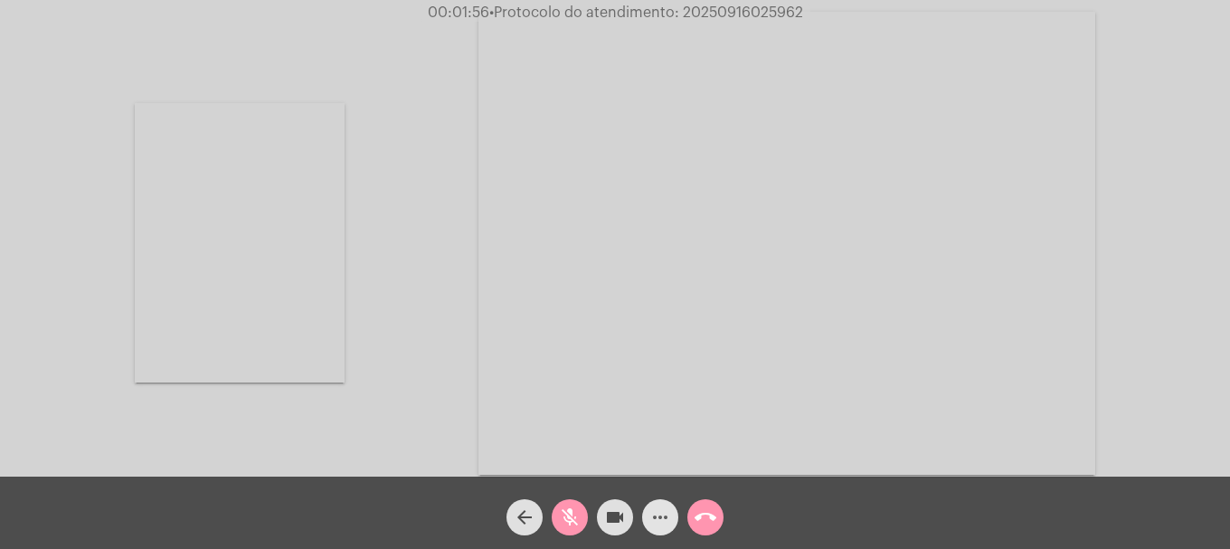
click at [656, 517] on mat-icon "more_horiz" at bounding box center [661, 518] width 22 height 22
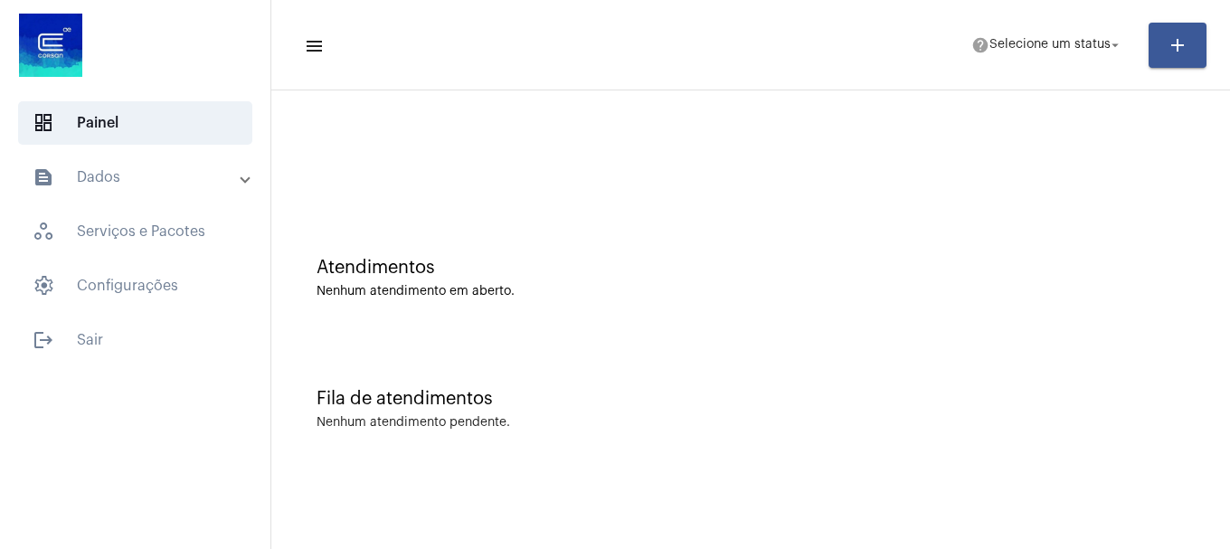
click at [1021, 63] on mat-toolbar-row "menu help Selecione um status arrow_drop_down add" at bounding box center [750, 45] width 959 height 58
click at [979, 66] on mat-toolbar-row "menu help Selecione um status arrow_drop_down add" at bounding box center [750, 45] width 959 height 58
click at [979, 65] on mat-toolbar-row "menu help Selecione um status arrow_drop_down add" at bounding box center [750, 45] width 959 height 58
click at [986, 62] on button "help Selecione um status arrow_drop_down" at bounding box center [1048, 45] width 174 height 36
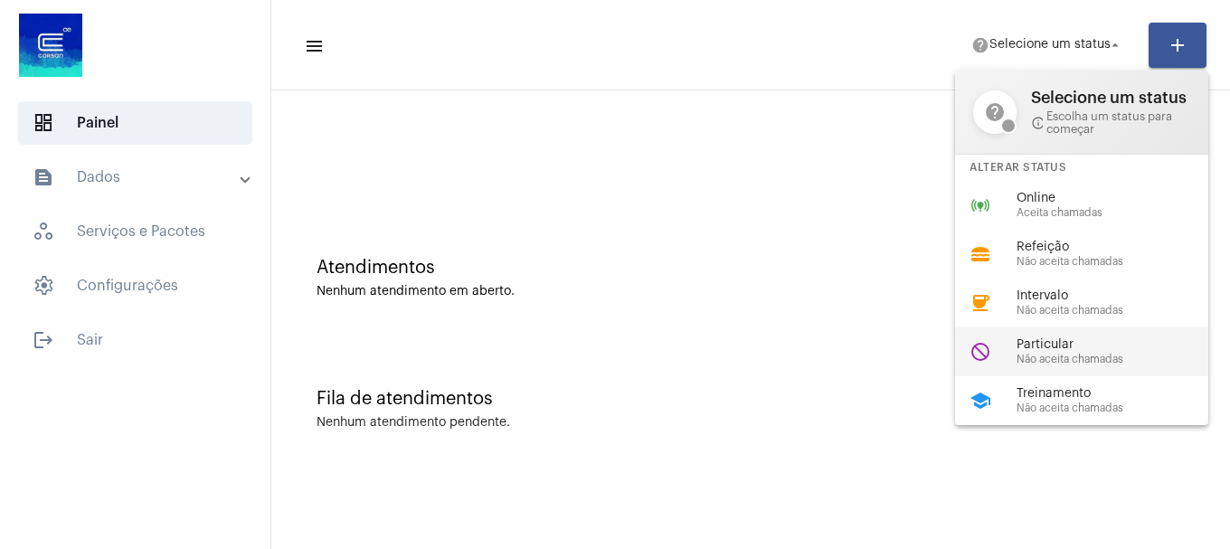
click at [1069, 350] on span "Particular" at bounding box center [1120, 345] width 206 height 14
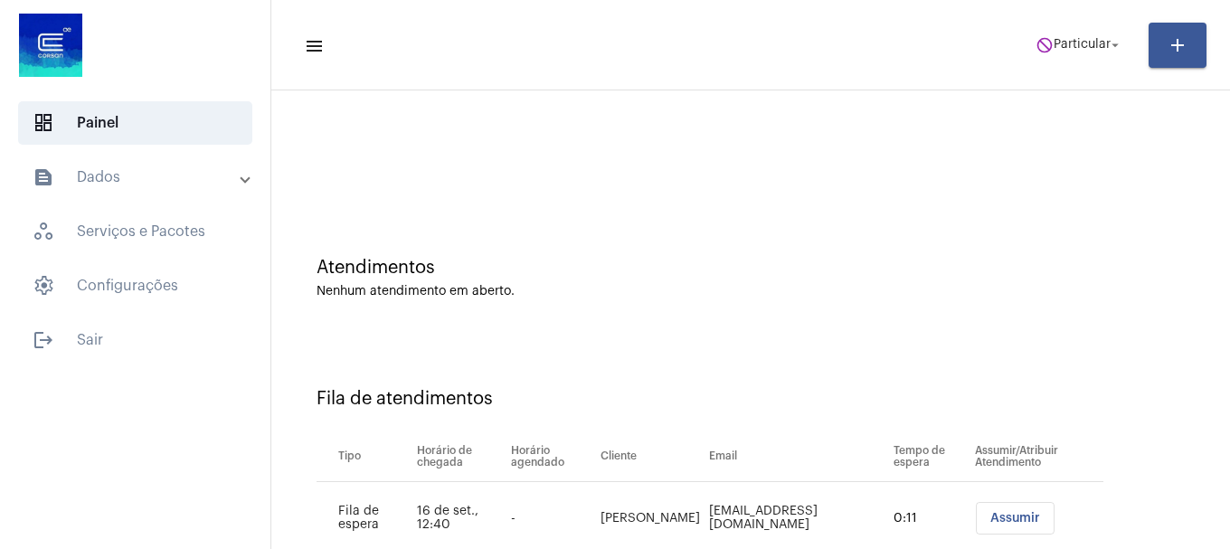
scroll to position [55, 0]
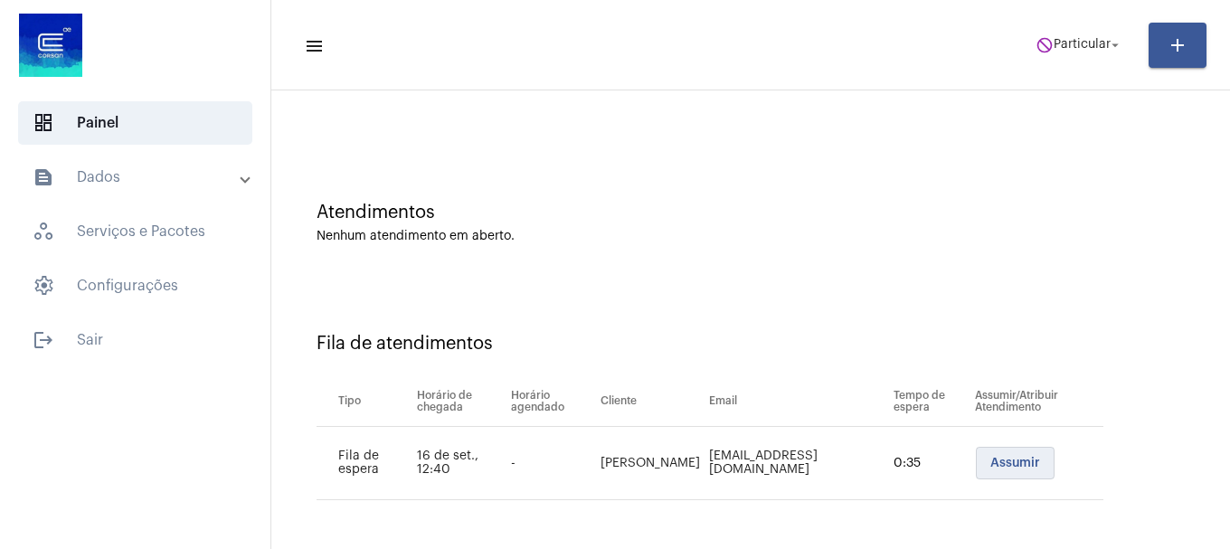
click at [1005, 456] on button "Assumir" at bounding box center [1015, 463] width 79 height 33
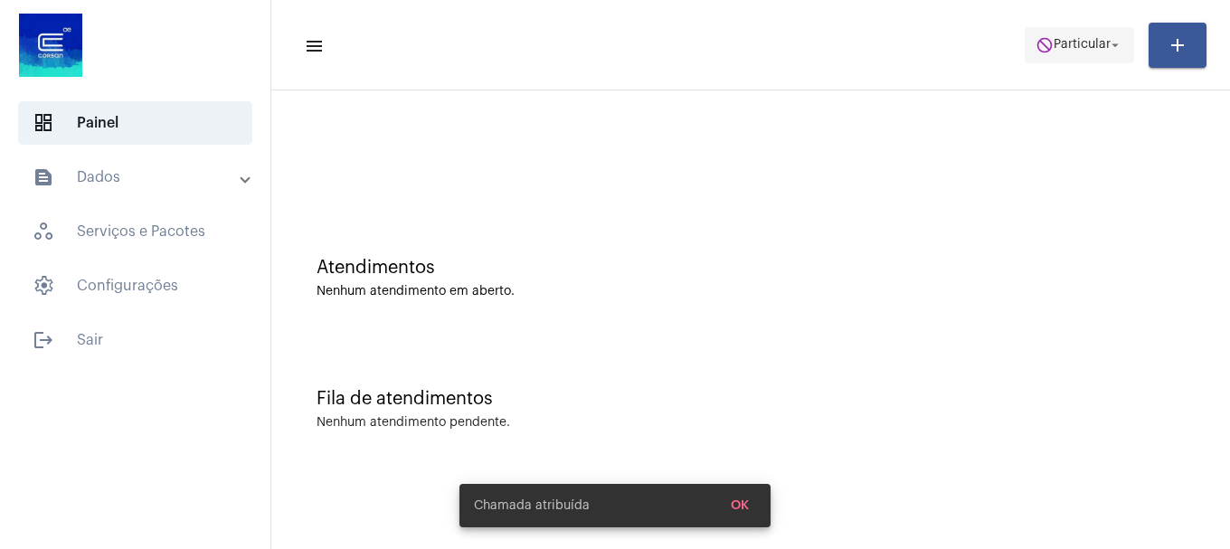
click at [1058, 39] on span "Particular" at bounding box center [1082, 45] width 57 height 13
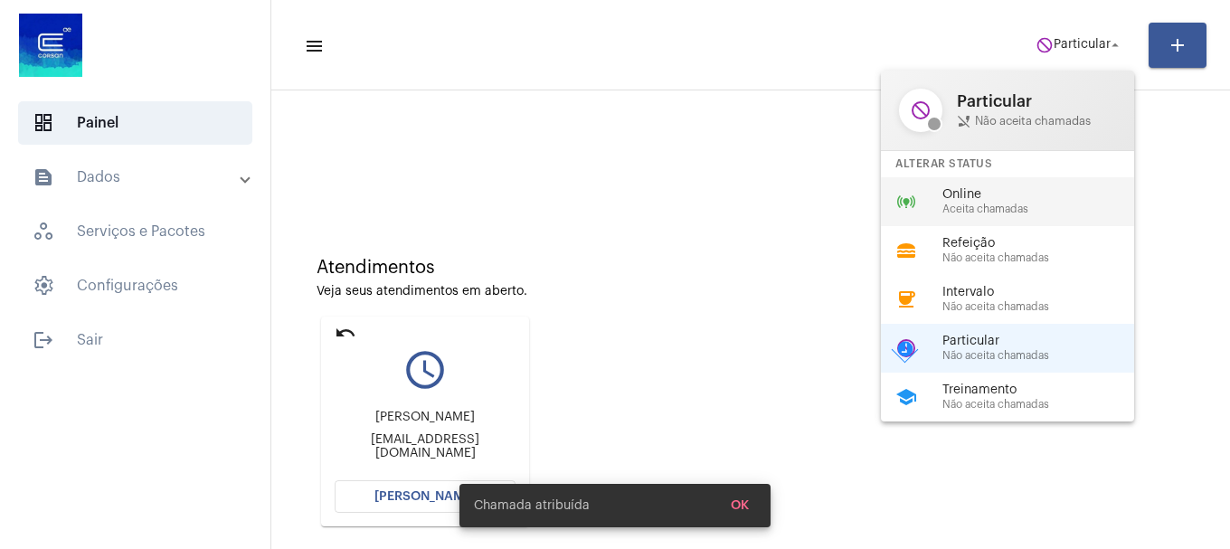
click at [1012, 209] on span "Aceita chamadas" at bounding box center [1046, 210] width 206 height 12
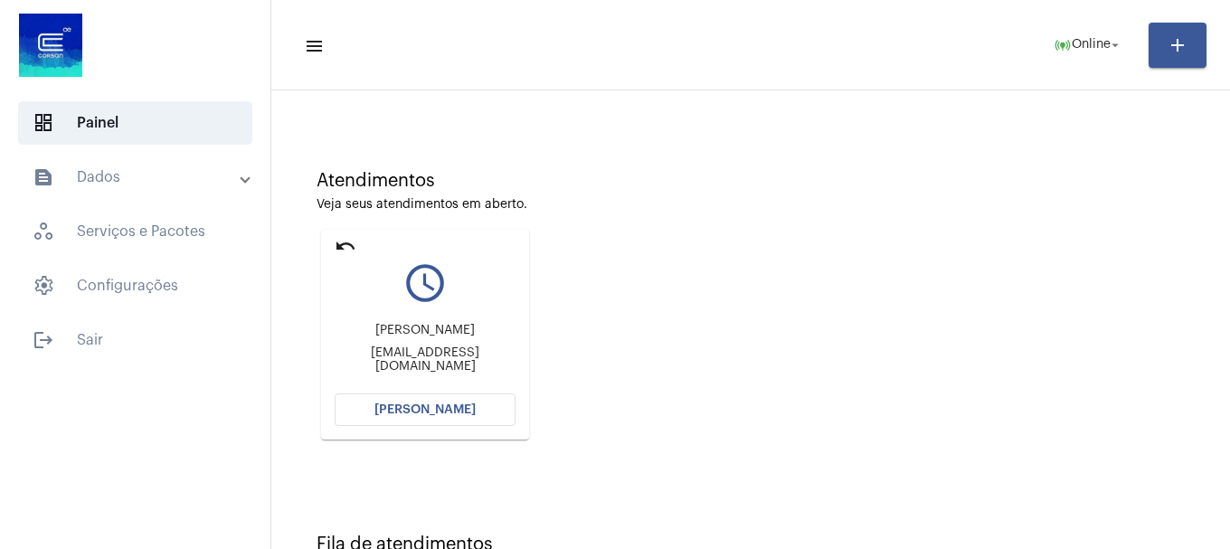
scroll to position [158, 0]
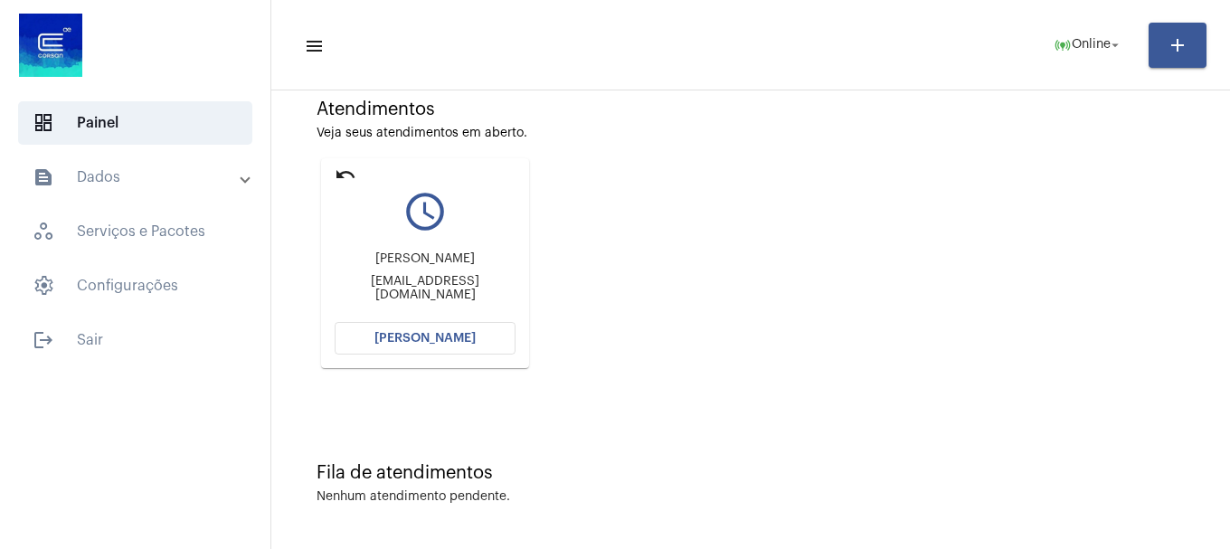
drag, startPoint x: 89, startPoint y: 538, endPoint x: 454, endPoint y: 347, distance: 412.4
click at [454, 347] on button "[PERSON_NAME]" at bounding box center [425, 338] width 181 height 33
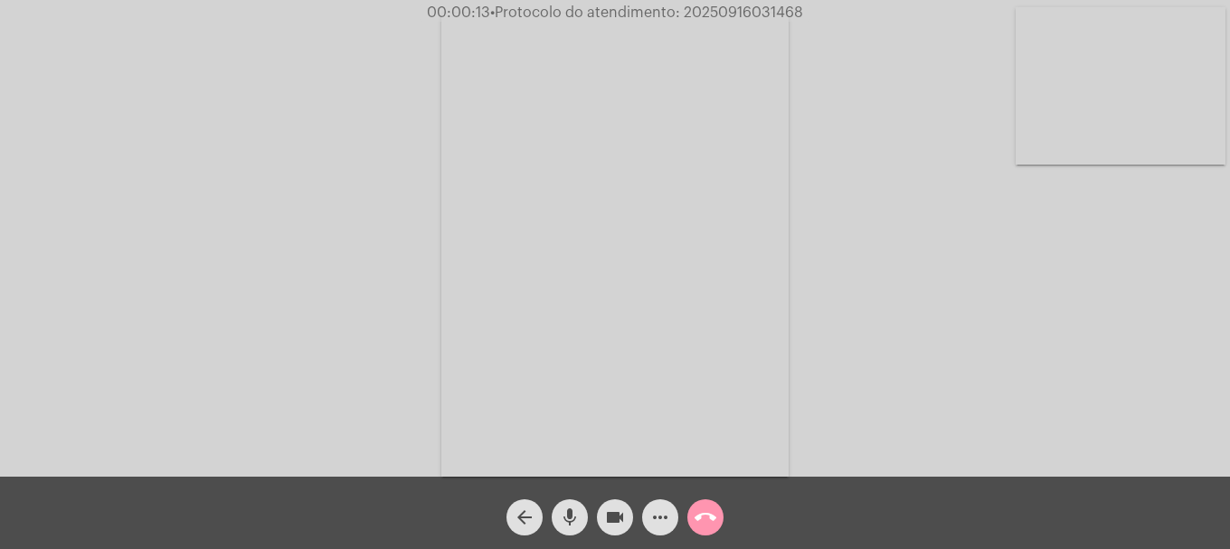
click at [1068, 111] on video at bounding box center [1121, 85] width 210 height 157
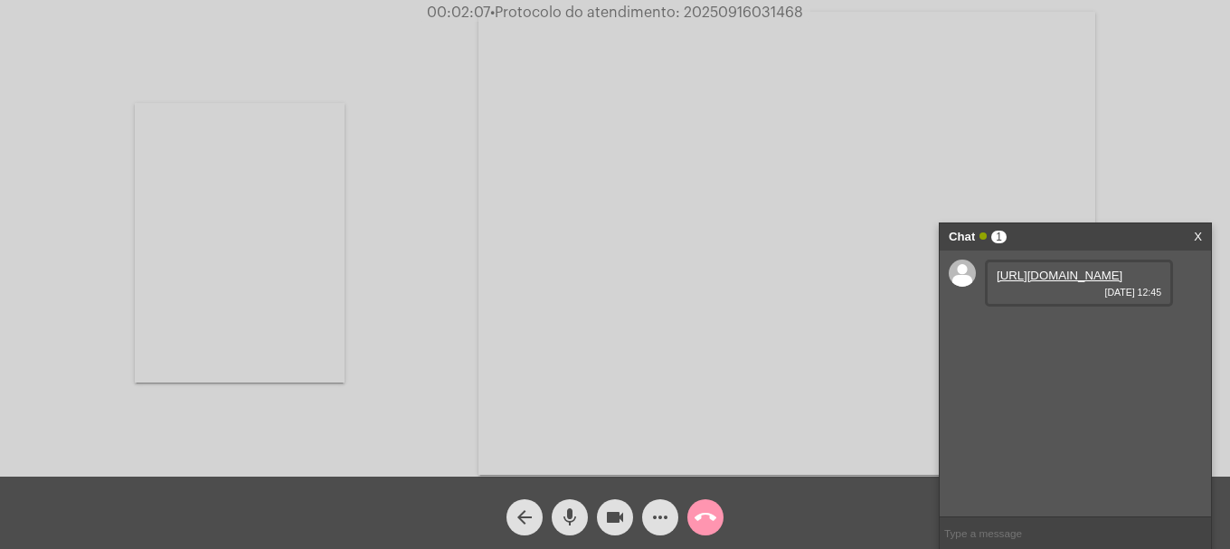
click at [1099, 282] on link "https://neft-transfer-bucket.s3.amazonaws.com/temp-9557bbc9-0f1d-7e46-0330-a13f…" at bounding box center [1060, 276] width 126 height 14
click at [1020, 334] on link "https://neft-transfer-bucket.s3.amazonaws.com/temp-2c8a725c-d2da-3444-7650-b58b…" at bounding box center [1060, 327] width 126 height 14
click at [1097, 385] on link "https://neft-transfer-bucket.s3.amazonaws.com/temp-5f988de7-e443-6f4e-5da2-7170…" at bounding box center [1060, 379] width 126 height 14
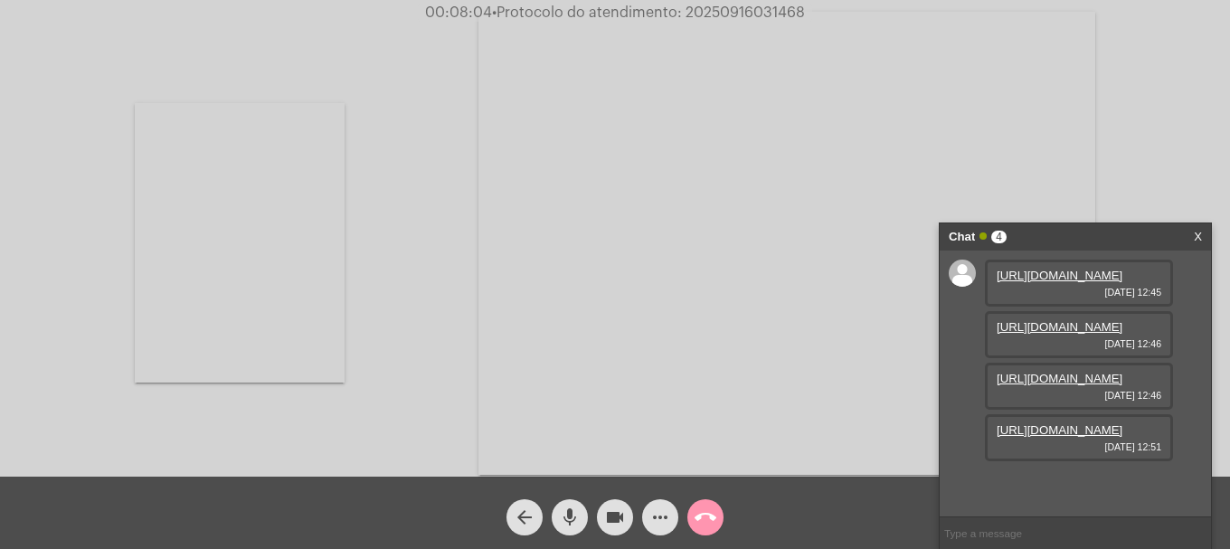
scroll to position [108, 0]
click at [1018, 437] on link "https://neft-transfer-bucket.s3.amazonaws.com/temp-ba19c245-5888-67a4-2ed9-8761…" at bounding box center [1060, 430] width 126 height 14
click at [1050, 475] on link "https://neft-transfer-bucket.s3.amazonaws.com/temp-913568f9-88db-b210-c7eb-4e9e…" at bounding box center [1060, 482] width 126 height 14
click at [604, 512] on mat-icon "videocam" at bounding box center [615, 518] width 22 height 22
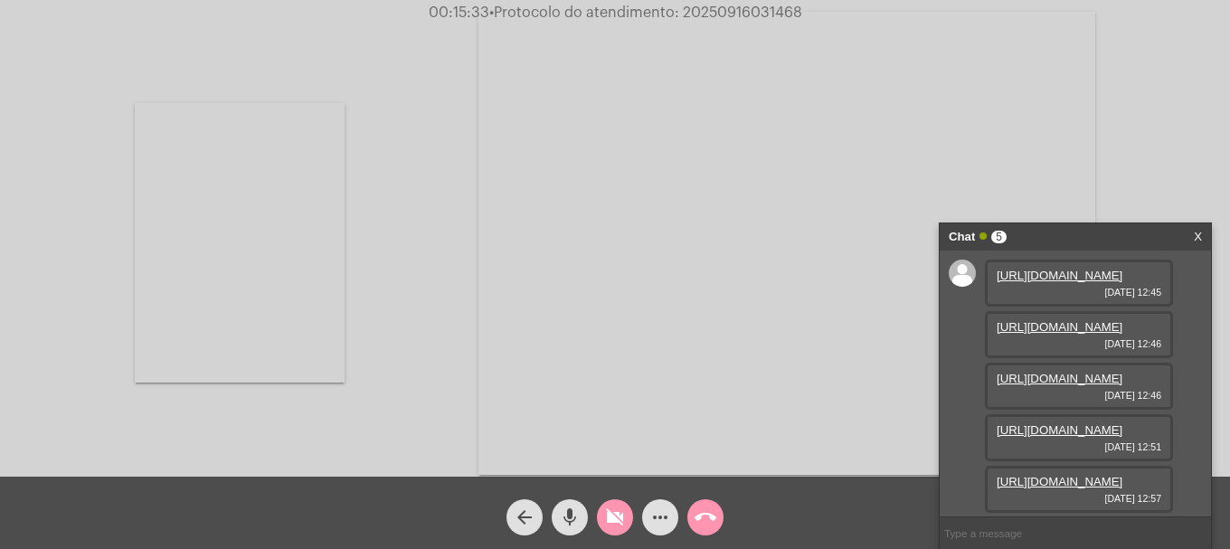
click at [611, 528] on span "videocam_off" at bounding box center [615, 517] width 22 height 36
click at [572, 521] on mat-icon "mic" at bounding box center [570, 518] width 22 height 22
click at [572, 521] on mat-icon "mic_off" at bounding box center [570, 518] width 22 height 22
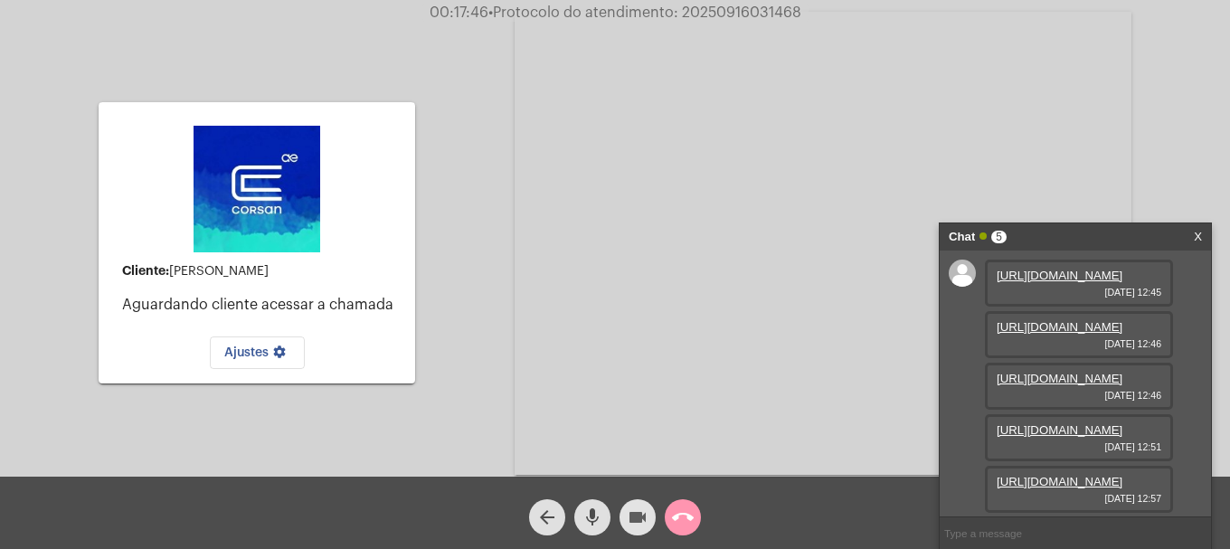
click at [622, 521] on button "videocam" at bounding box center [638, 517] width 36 height 36
click at [601, 522] on mat-icon "mic" at bounding box center [593, 518] width 22 height 22
click at [601, 522] on mat-icon "mic_off" at bounding box center [593, 518] width 22 height 22
click at [638, 517] on mat-icon "videocam_off" at bounding box center [638, 518] width 22 height 22
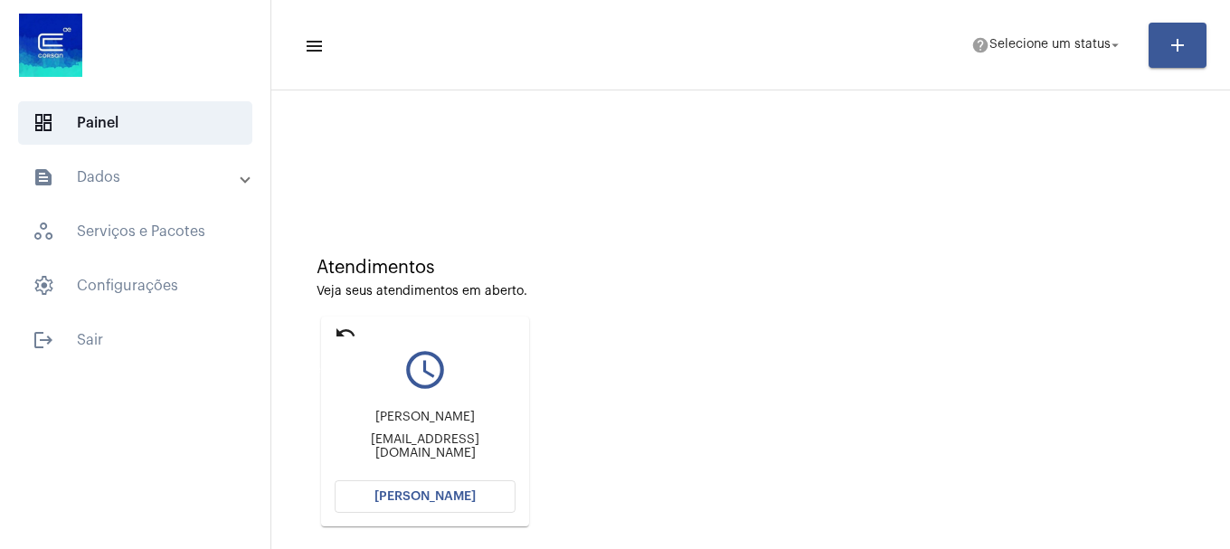
click at [348, 325] on mat-icon "undo" at bounding box center [346, 333] width 22 height 22
click at [1028, 51] on span "Selecione um status" at bounding box center [1050, 45] width 121 height 13
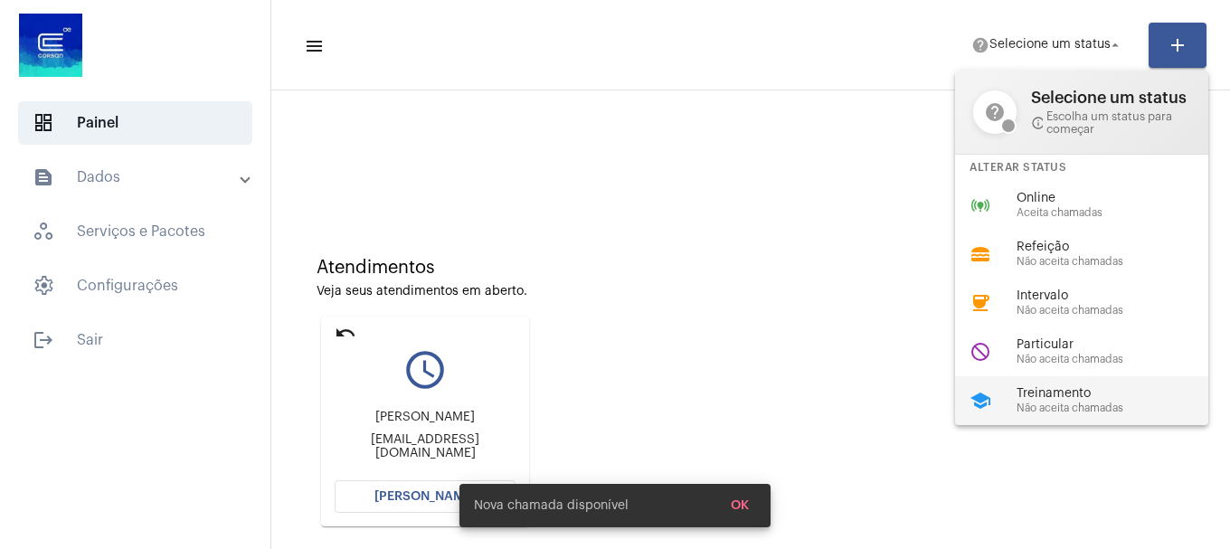
click at [1031, 398] on span "Treinamento" at bounding box center [1120, 394] width 206 height 14
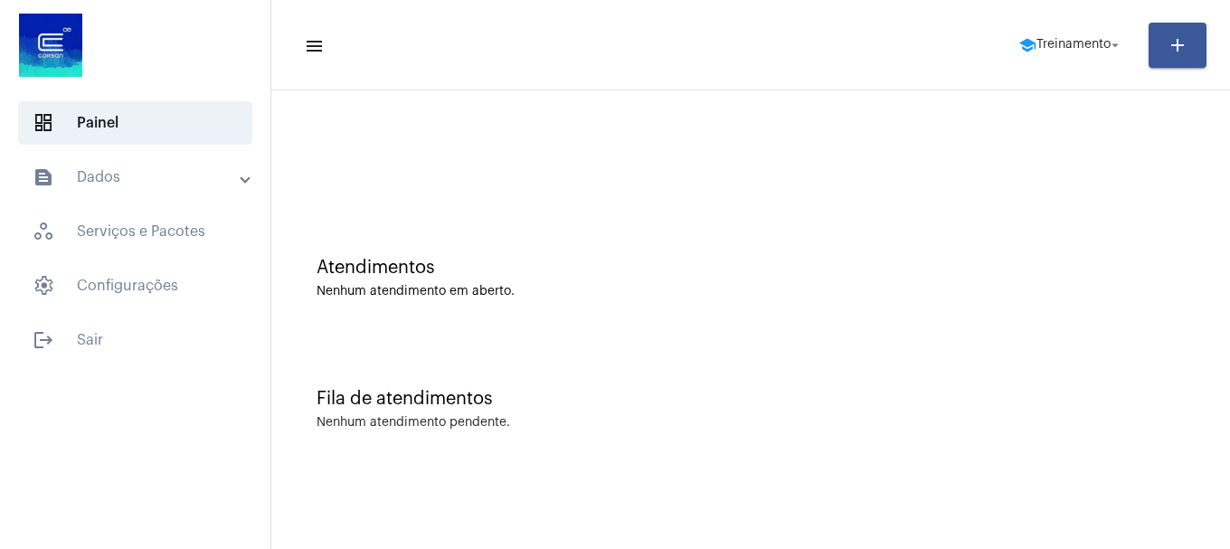
click at [1076, 65] on mat-toolbar-row "menu school Treinamento arrow_drop_down add" at bounding box center [750, 45] width 959 height 58
click at [1076, 52] on span "school Treinamento arrow_drop_down" at bounding box center [1071, 44] width 105 height 33
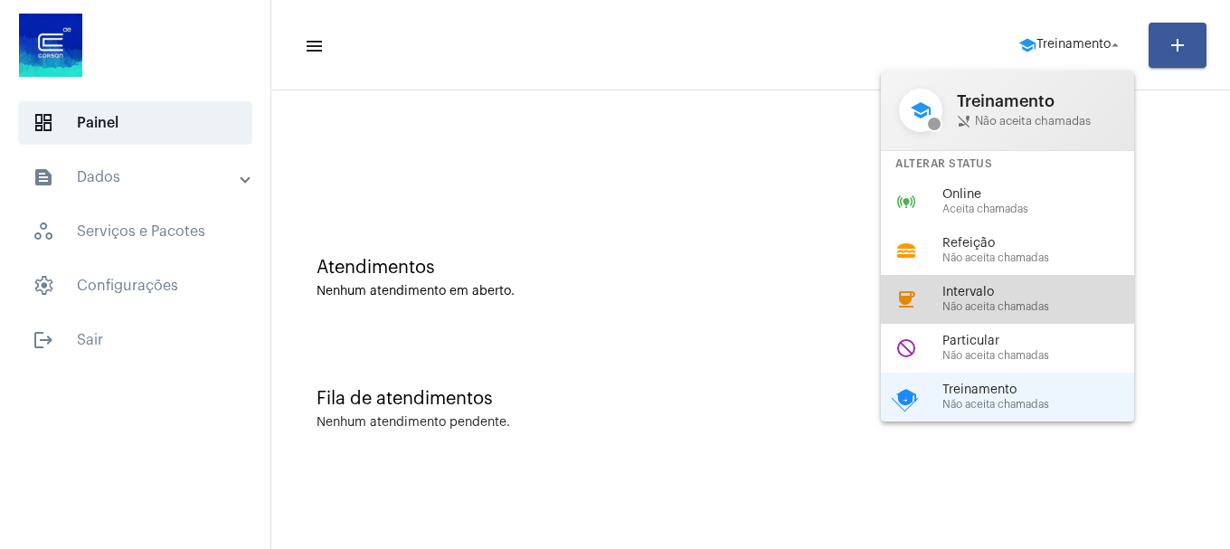
click at [985, 287] on span "Intervalo" at bounding box center [1046, 293] width 206 height 14
